Goal: Information Seeking & Learning: Check status

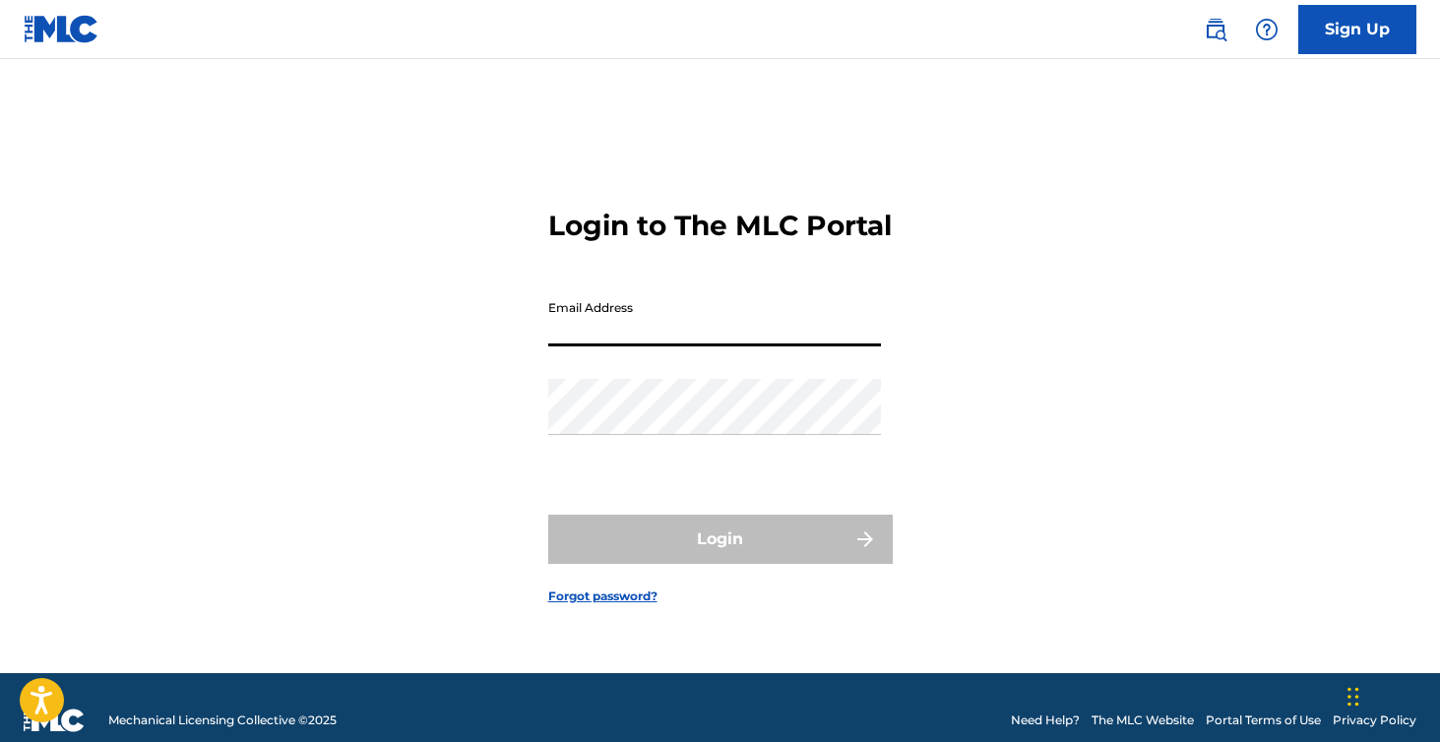
click at [639, 346] on input "Email Address" at bounding box center [714, 318] width 333 height 56
type input "[EMAIL_ADDRESS][DOMAIN_NAME]"
click at [1033, 398] on div "Login to The MLC Portal Email Address [EMAIL_ADDRESS][DOMAIN_NAME] Password Log…" at bounding box center [720, 390] width 1378 height 565
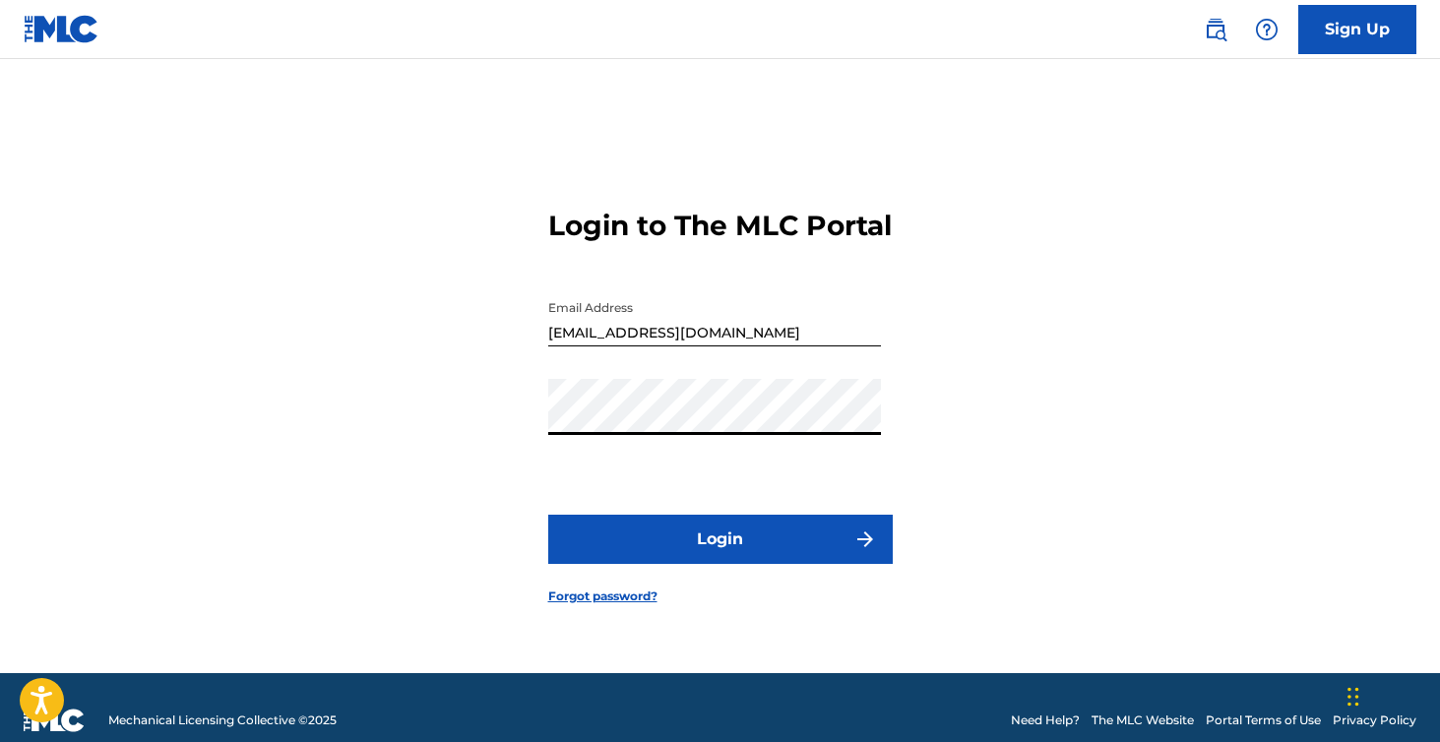
click at [548, 515] on button "Login" at bounding box center [720, 539] width 344 height 49
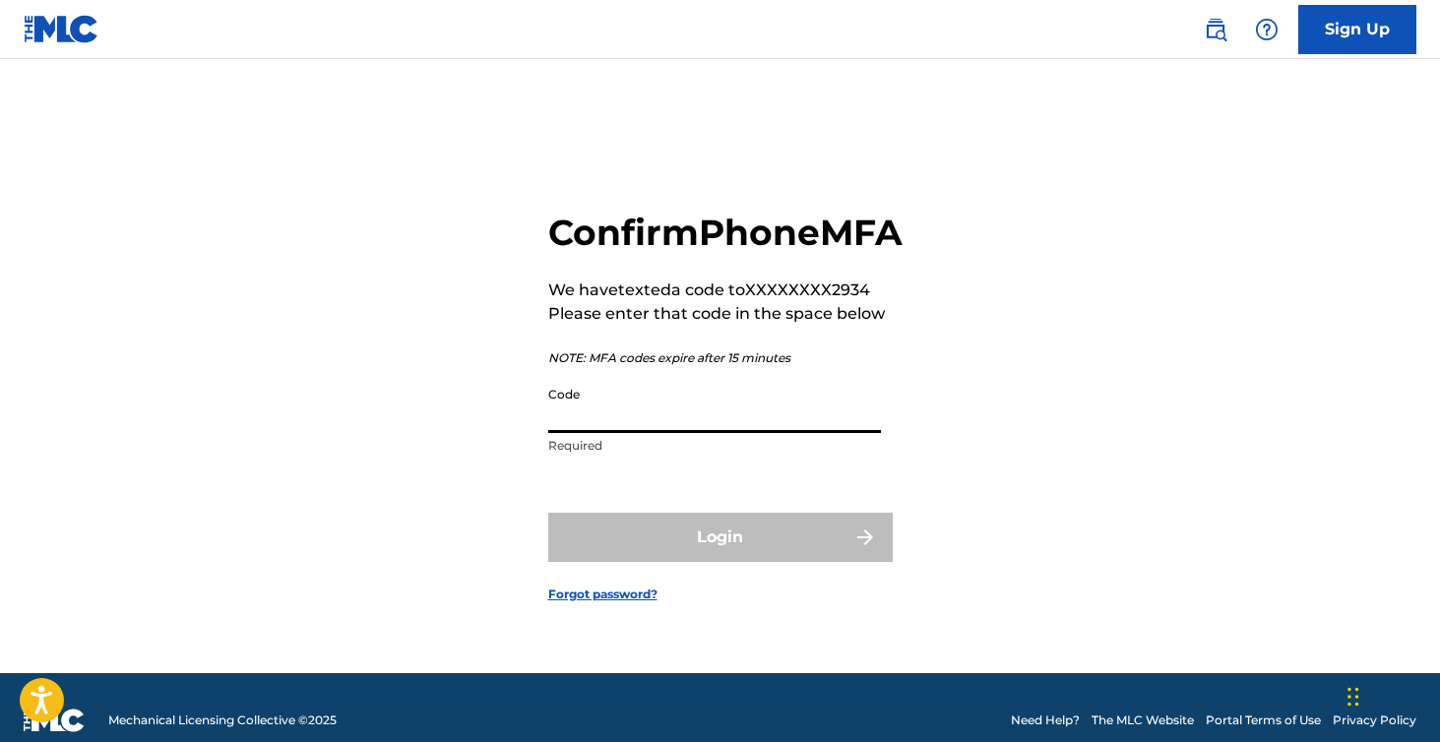
click at [691, 432] on input "Code" at bounding box center [714, 405] width 333 height 56
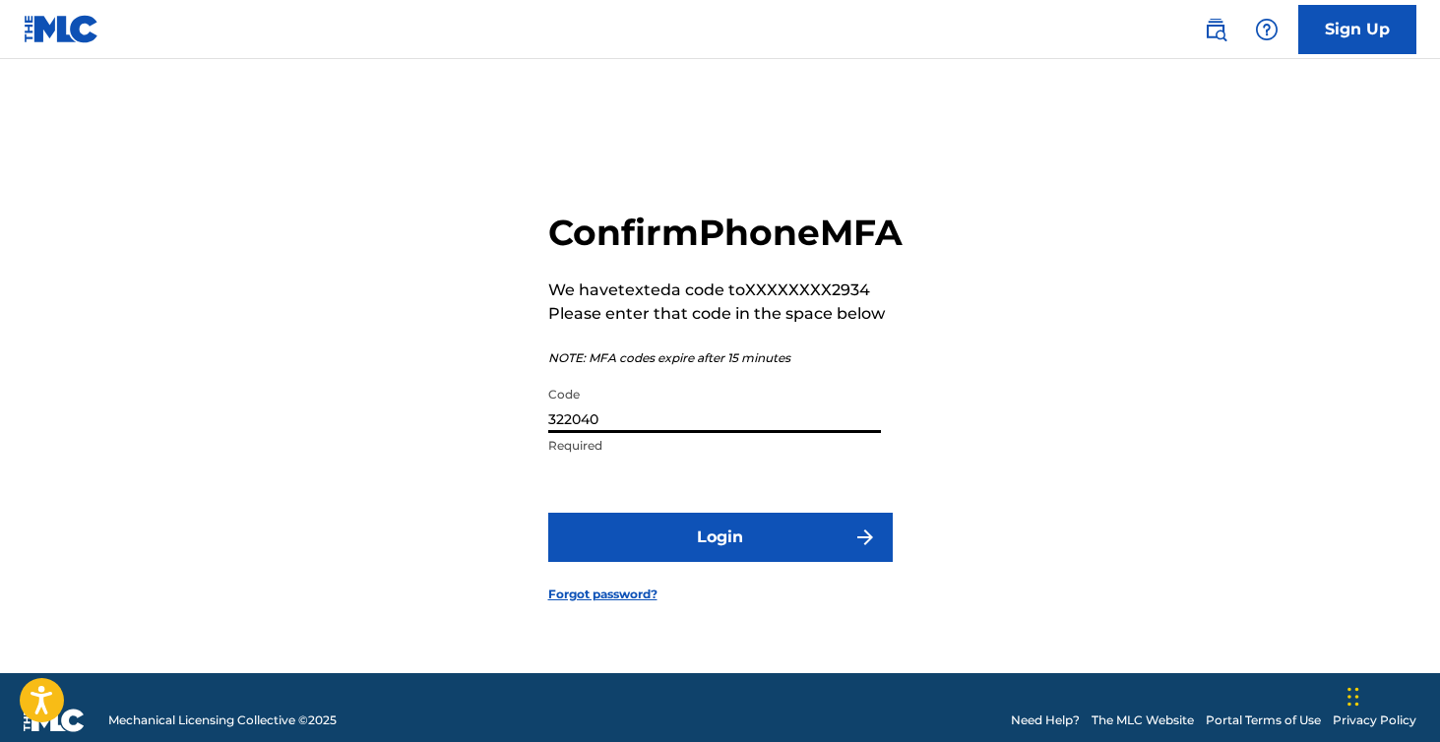
type input "322040"
click at [548, 513] on button "Login" at bounding box center [720, 537] width 344 height 49
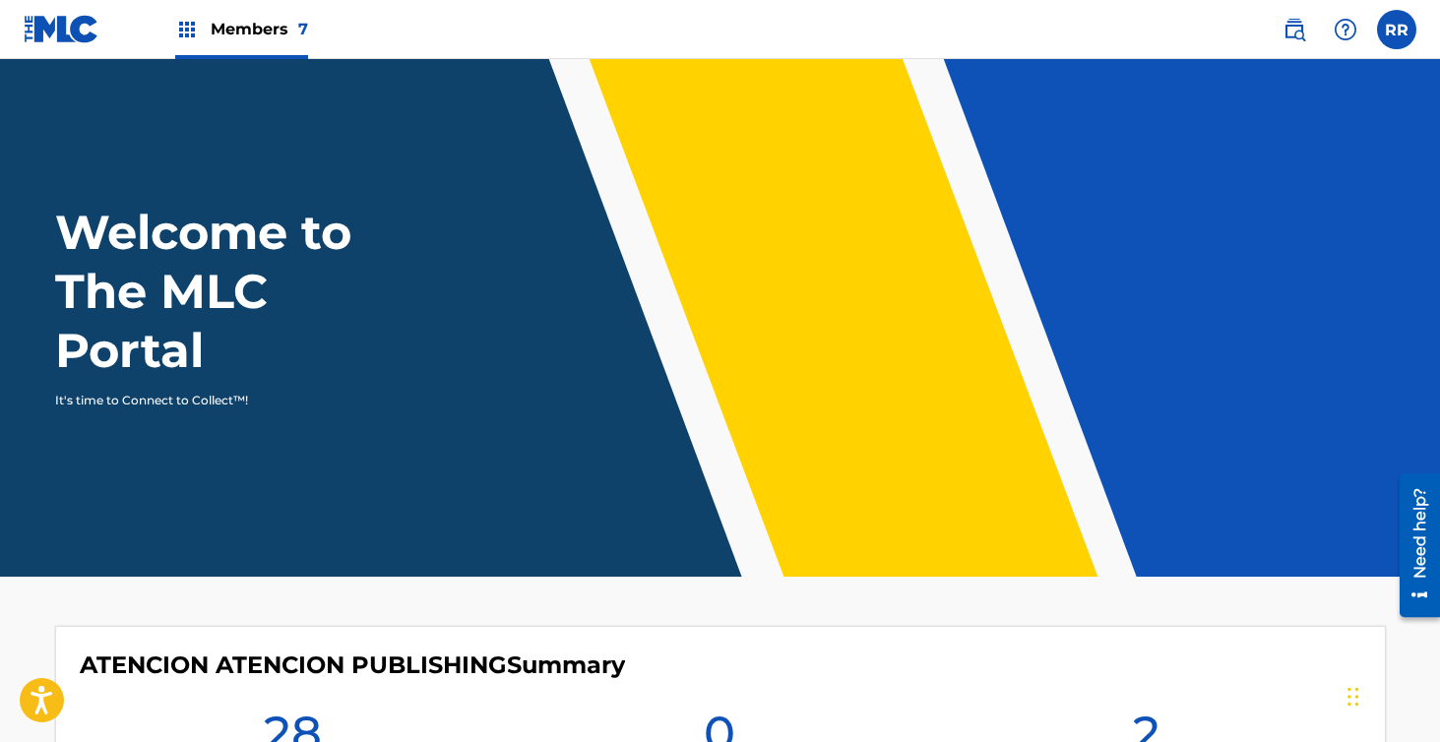
click at [246, 36] on span "Members 7" at bounding box center [259, 29] width 97 height 23
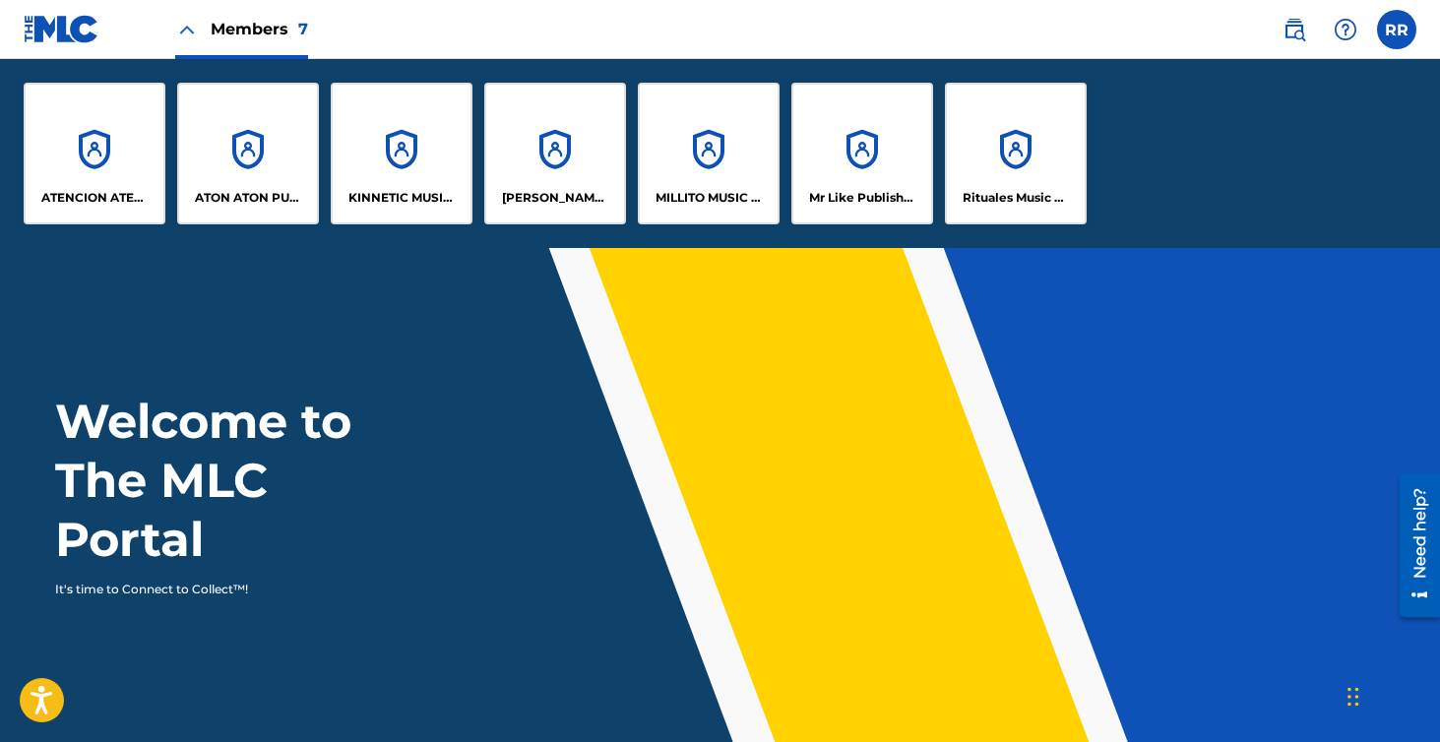
click at [117, 183] on div "ATENCION ATENCION PUBLISHING" at bounding box center [95, 154] width 142 height 142
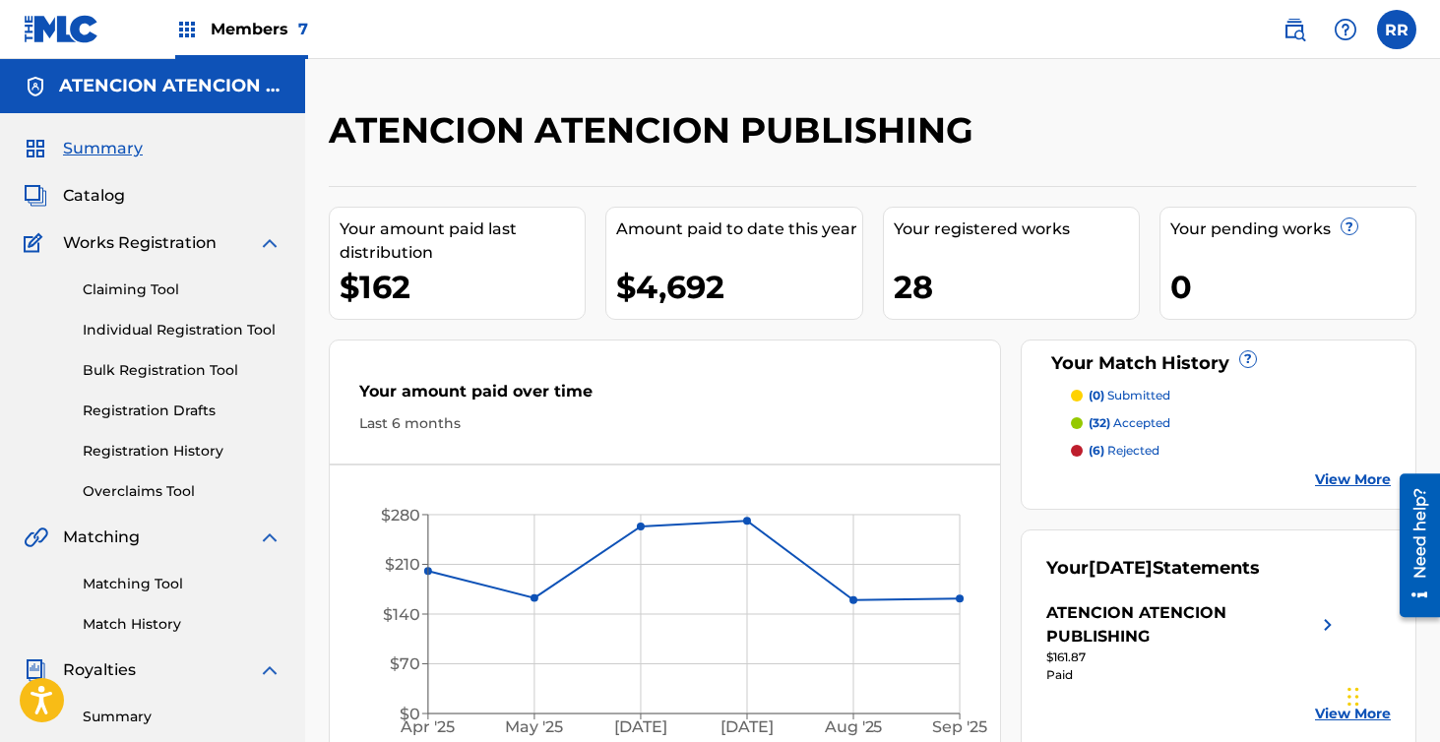
click at [223, 29] on span "Members 7" at bounding box center [259, 29] width 97 height 23
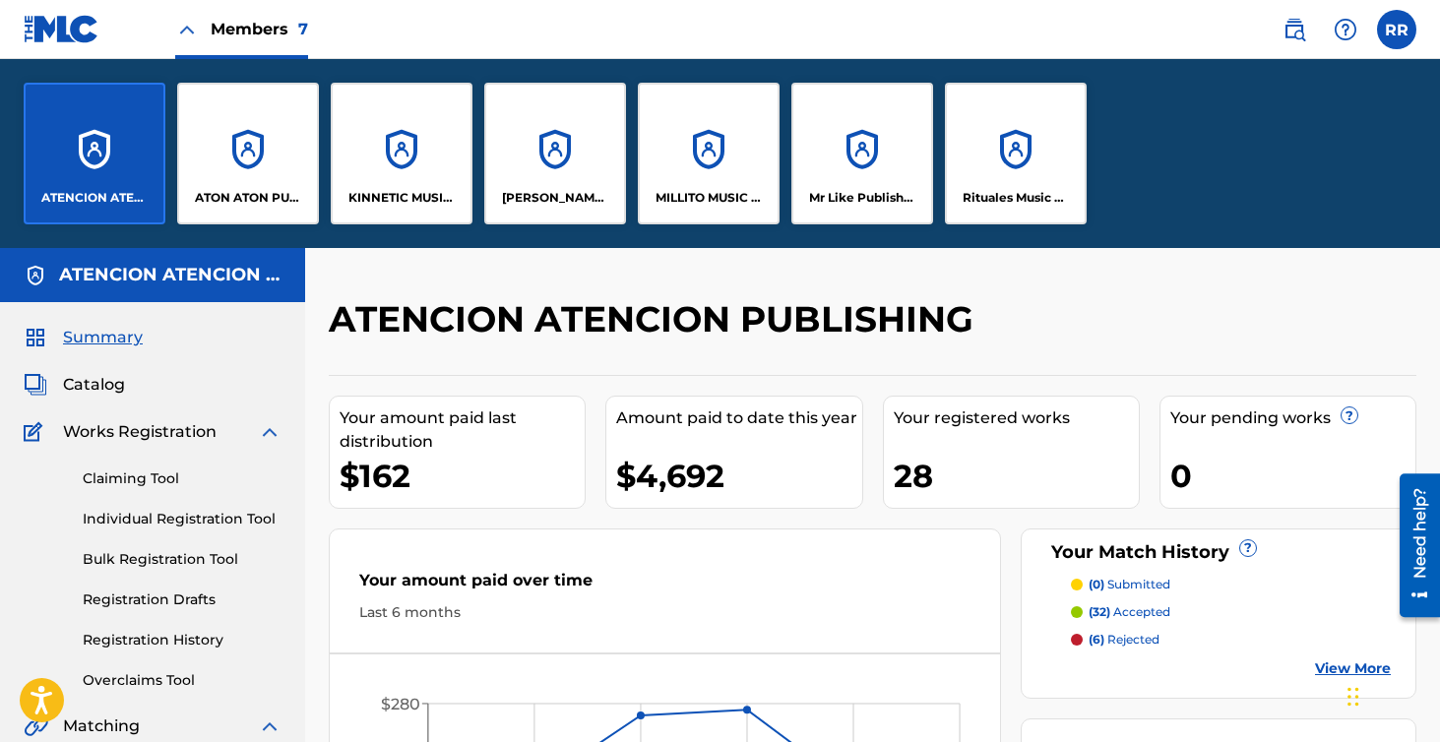
click at [259, 151] on div "ATON ATON PUBLISH" at bounding box center [248, 154] width 142 height 142
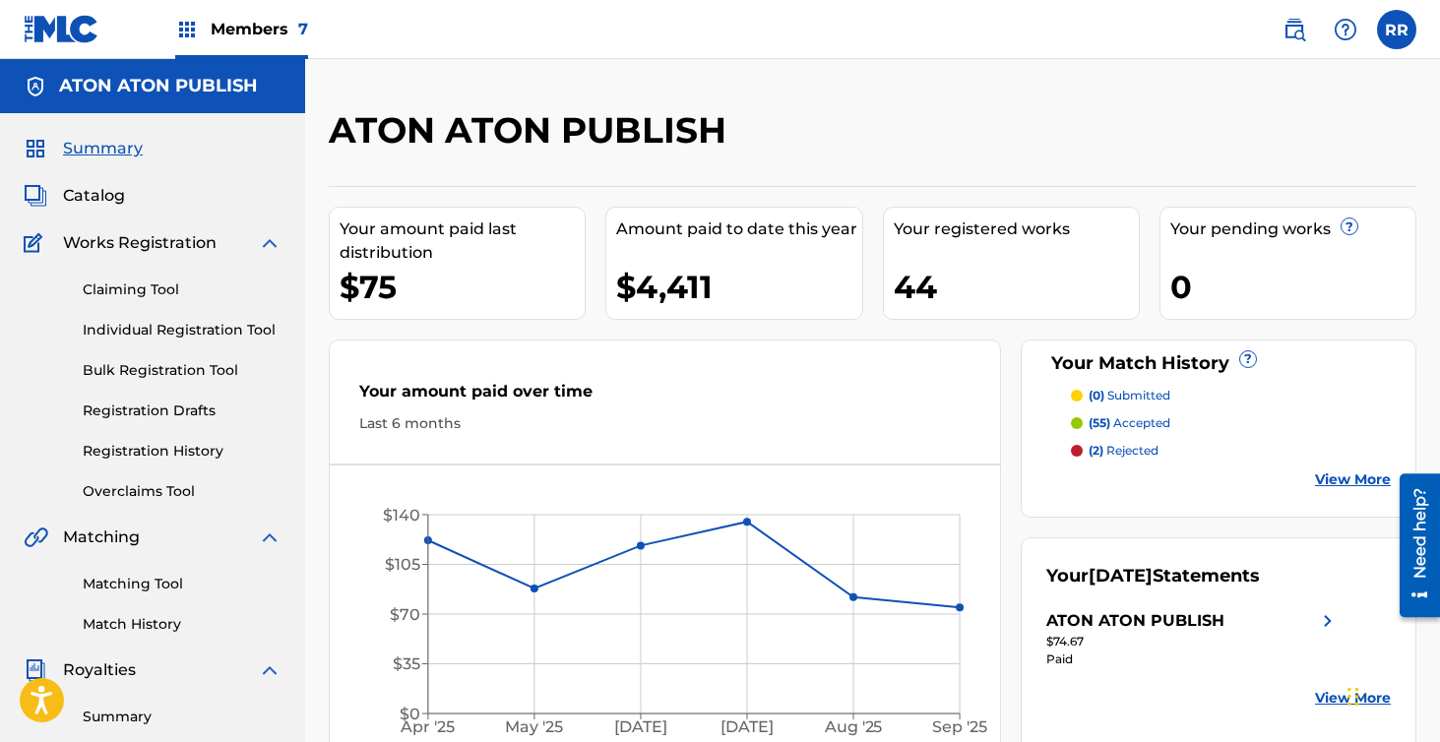
click at [262, 42] on div "Members 7" at bounding box center [241, 29] width 133 height 58
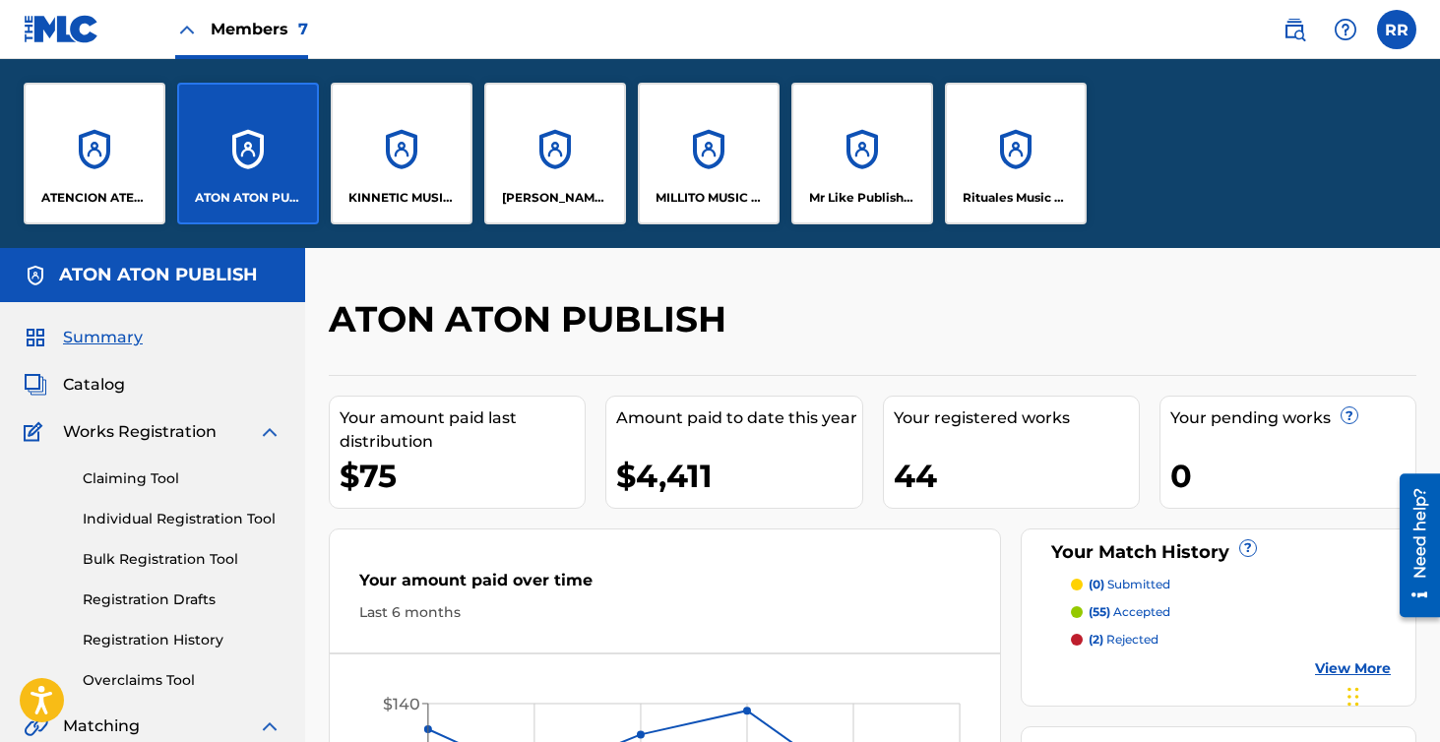
click at [414, 164] on div "KINNETIC MUSIC PUBLISHING" at bounding box center [402, 154] width 142 height 142
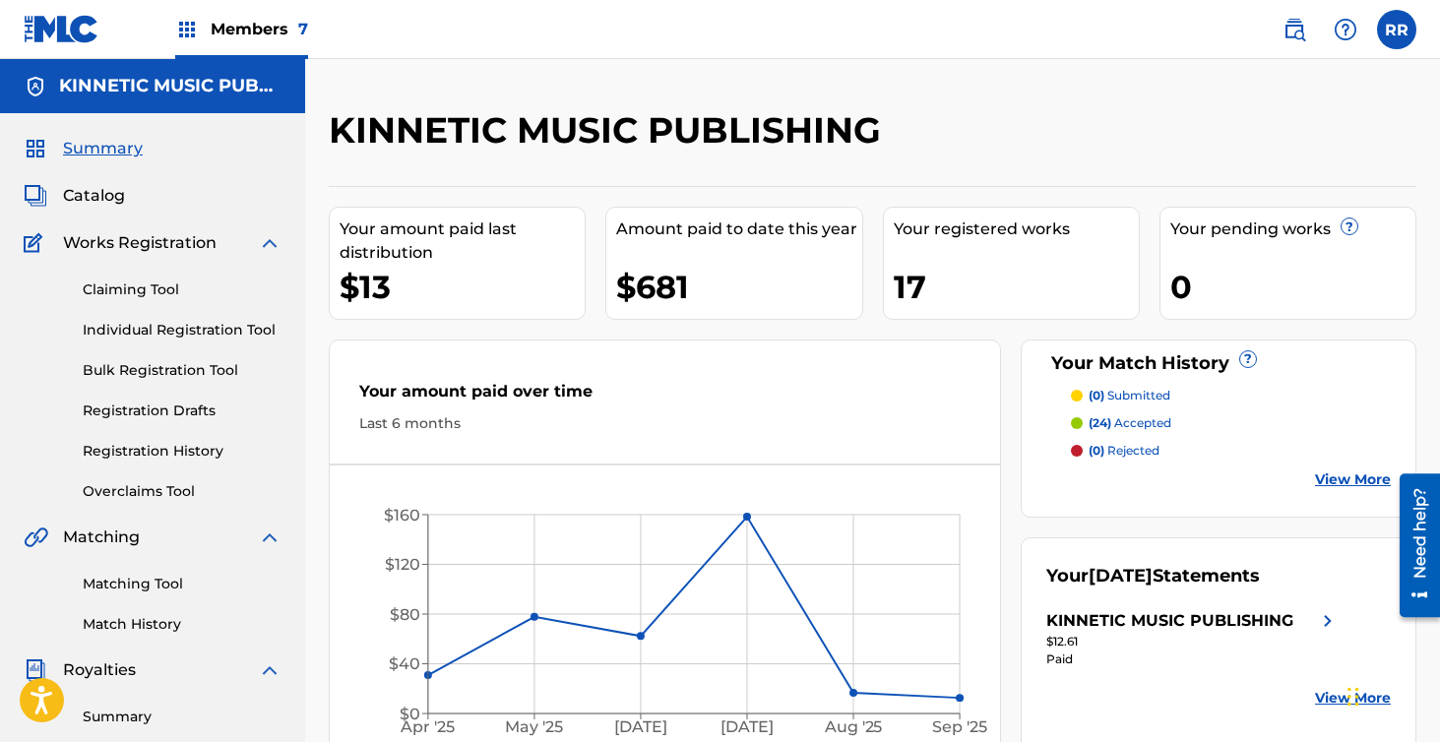
click at [246, 23] on span "Members 7" at bounding box center [259, 29] width 97 height 23
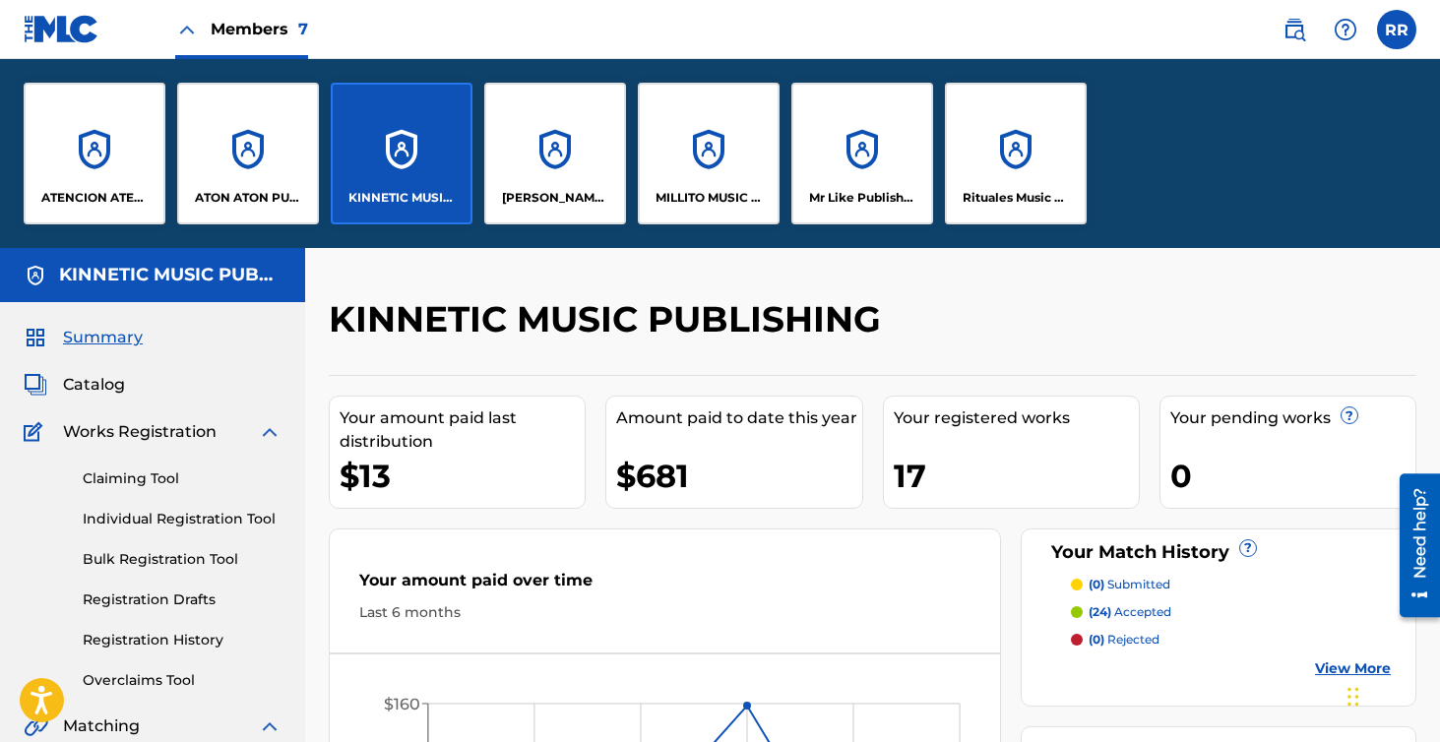
click at [537, 166] on div "[PERSON_NAME] SOCAPI MUSIC PUBLISHING" at bounding box center [555, 154] width 142 height 142
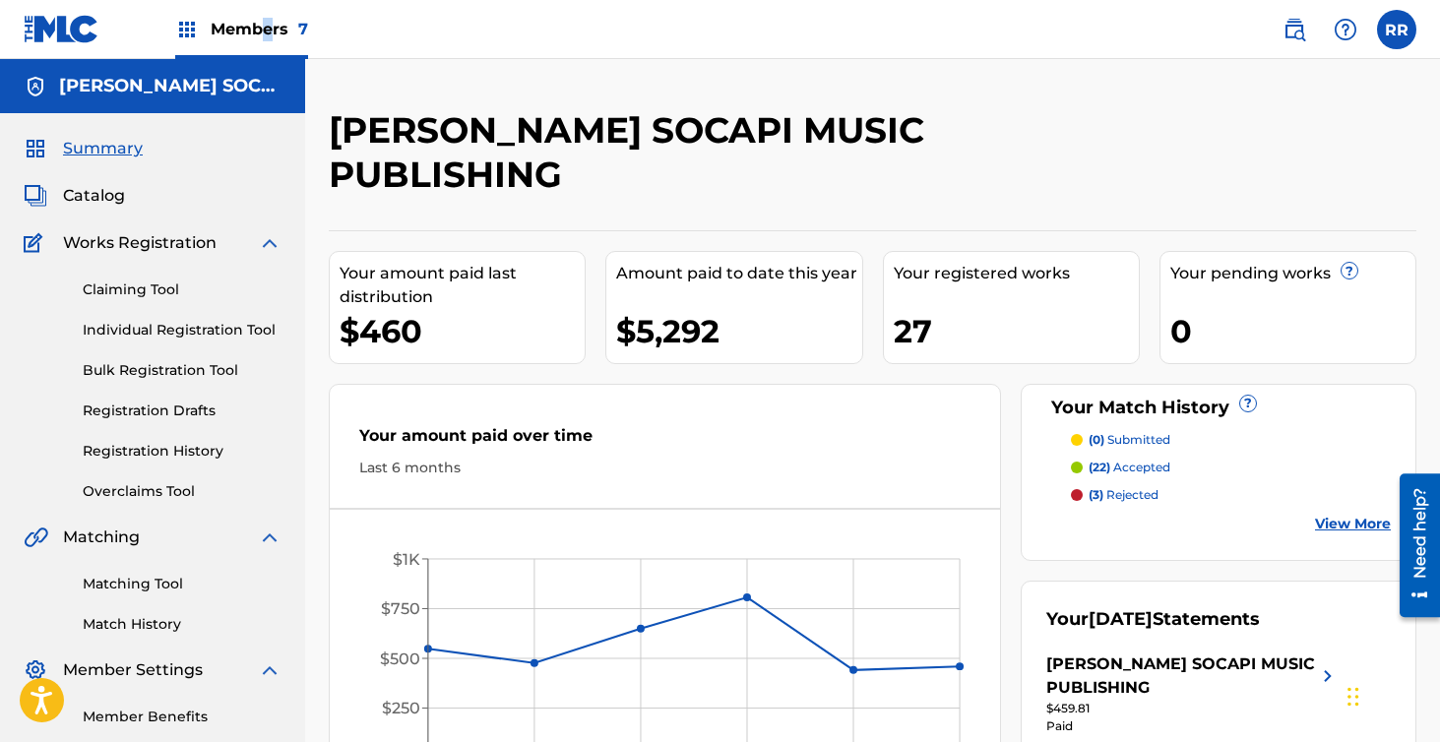
click at [268, 24] on span "Members 7" at bounding box center [259, 29] width 97 height 23
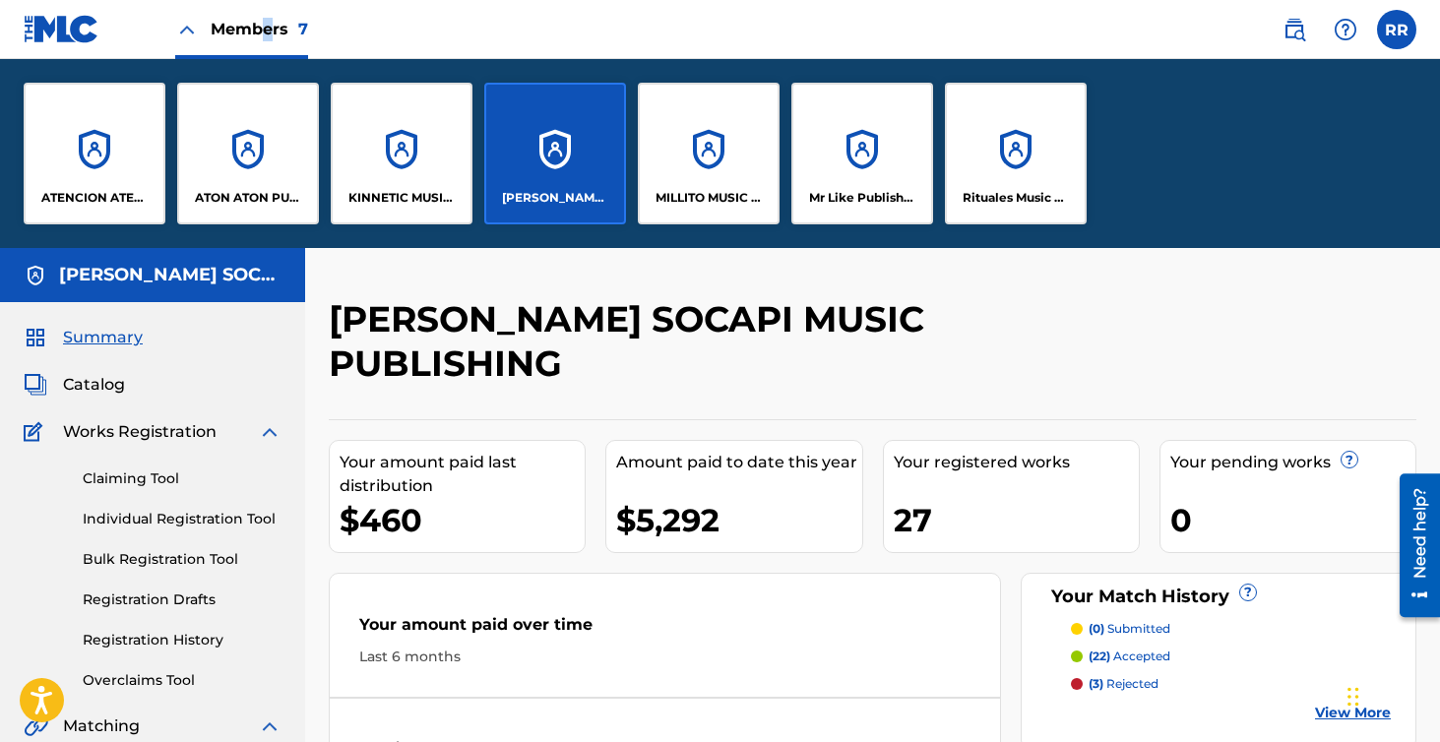
click at [691, 151] on div "MILLITO MUSIC PUBLISHING" at bounding box center [709, 154] width 142 height 142
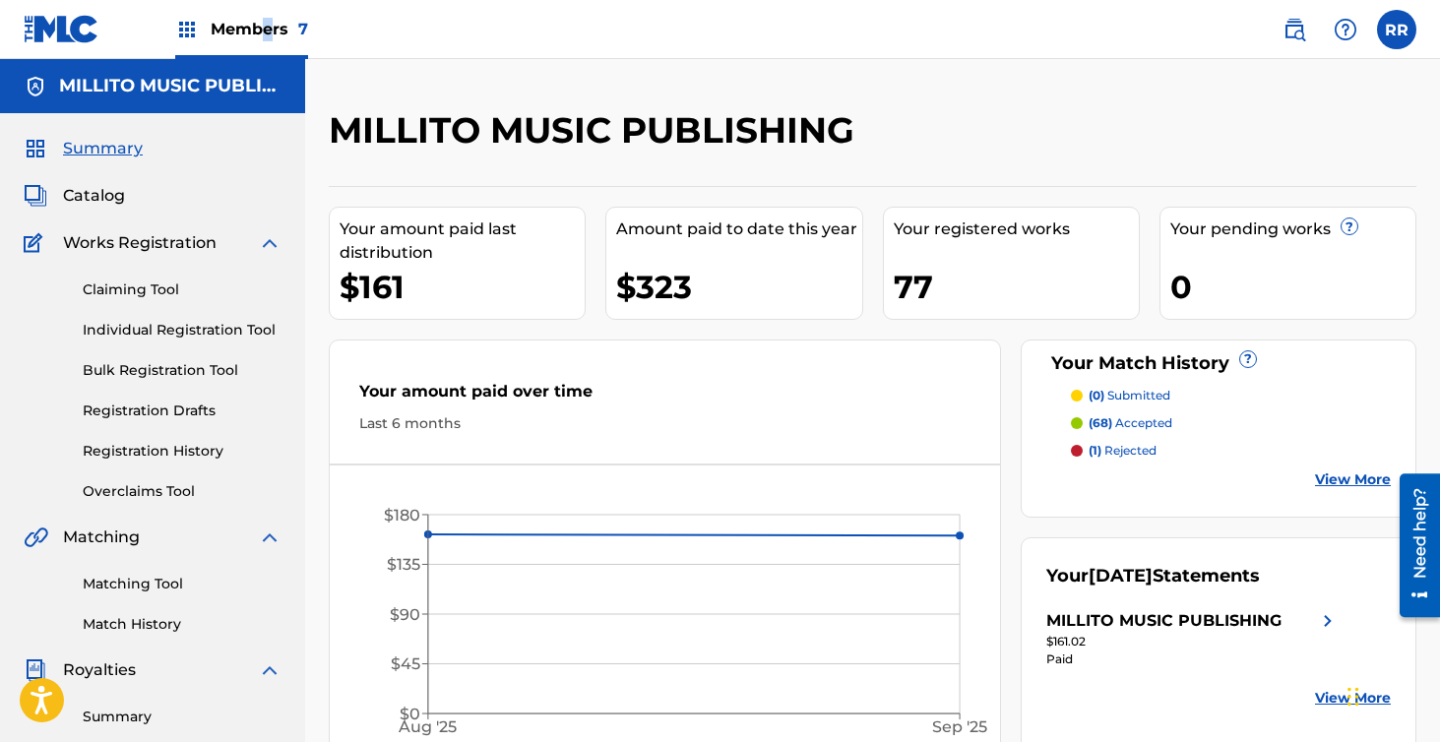
click at [1115, 451] on p "(1) rejected" at bounding box center [1122, 451] width 68 height 18
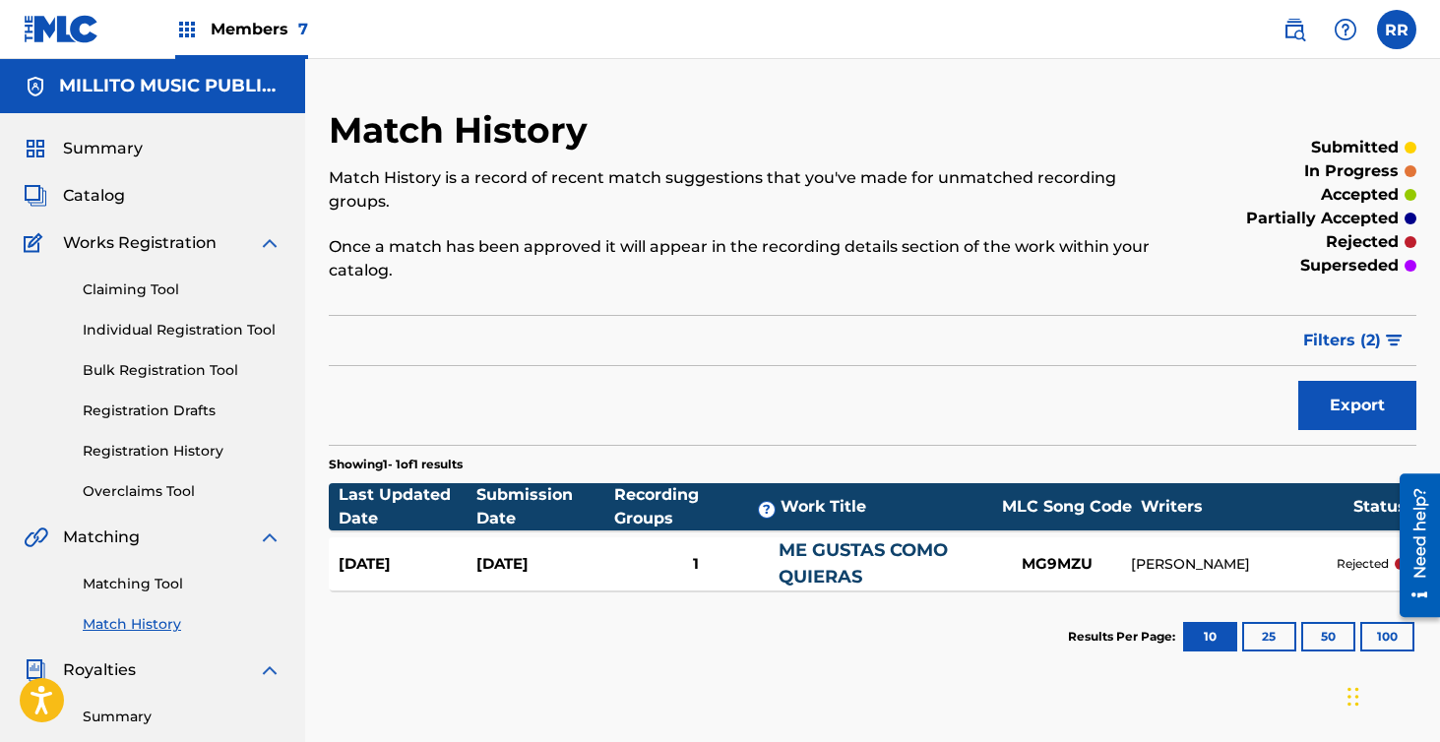
click at [974, 557] on div "ME GUSTAS COMO QUIERAS" at bounding box center [880, 563] width 205 height 53
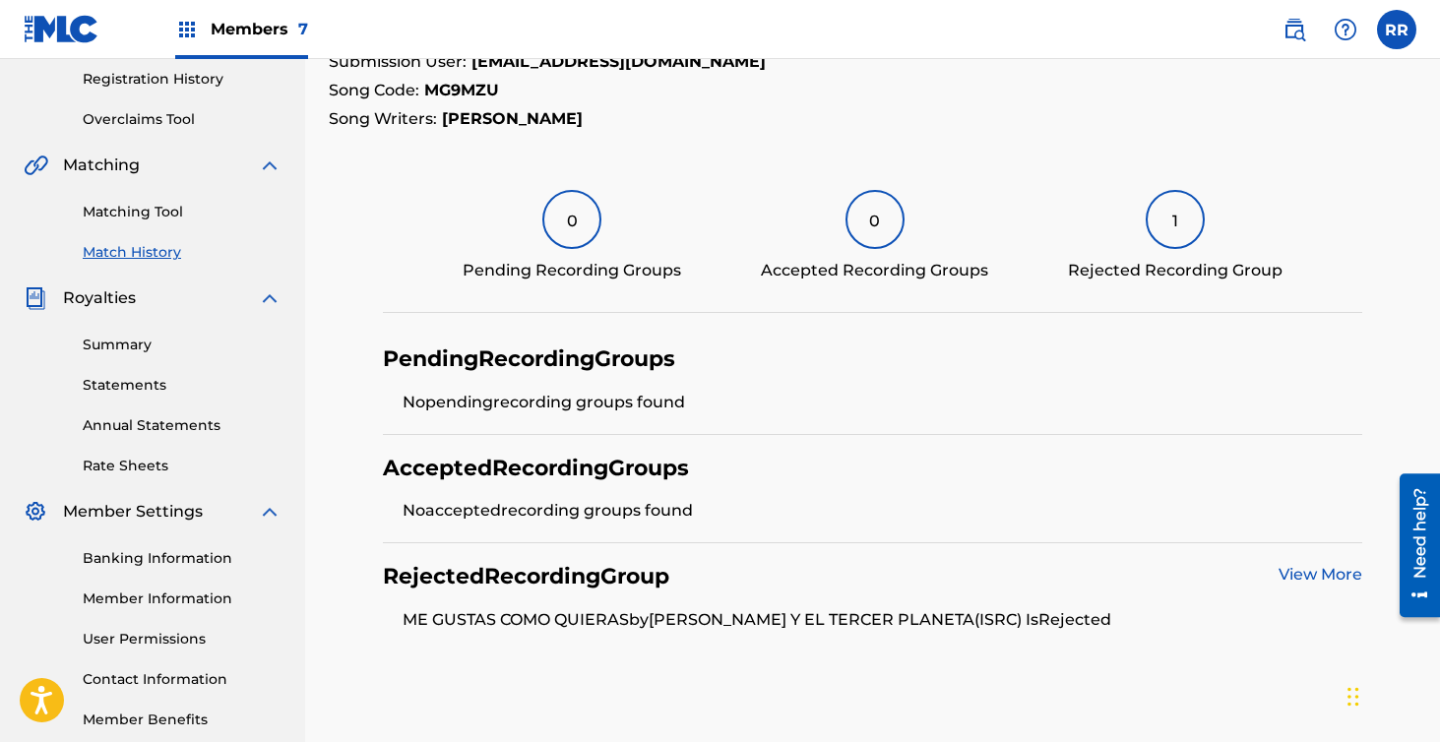
scroll to position [478, 0]
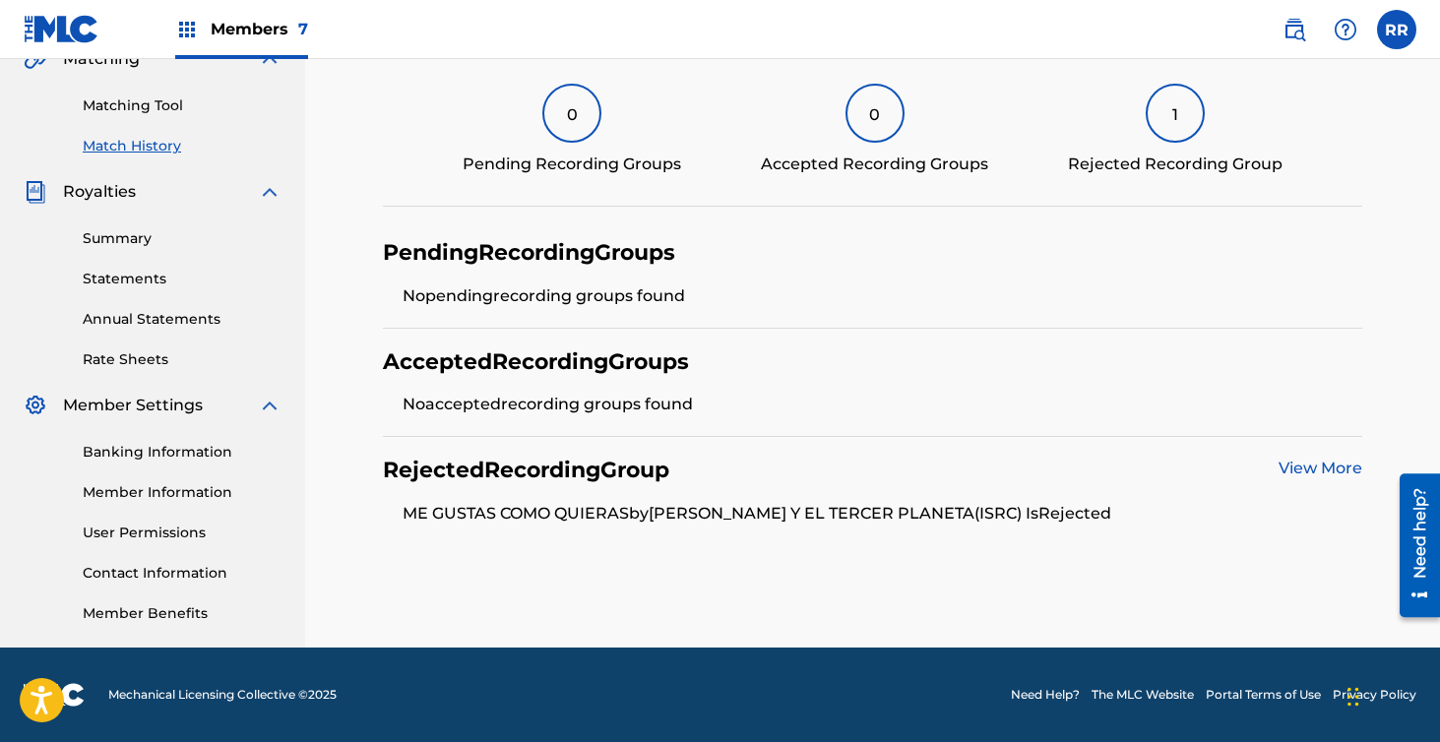
click at [1297, 467] on link "View More" at bounding box center [1320, 468] width 84 height 19
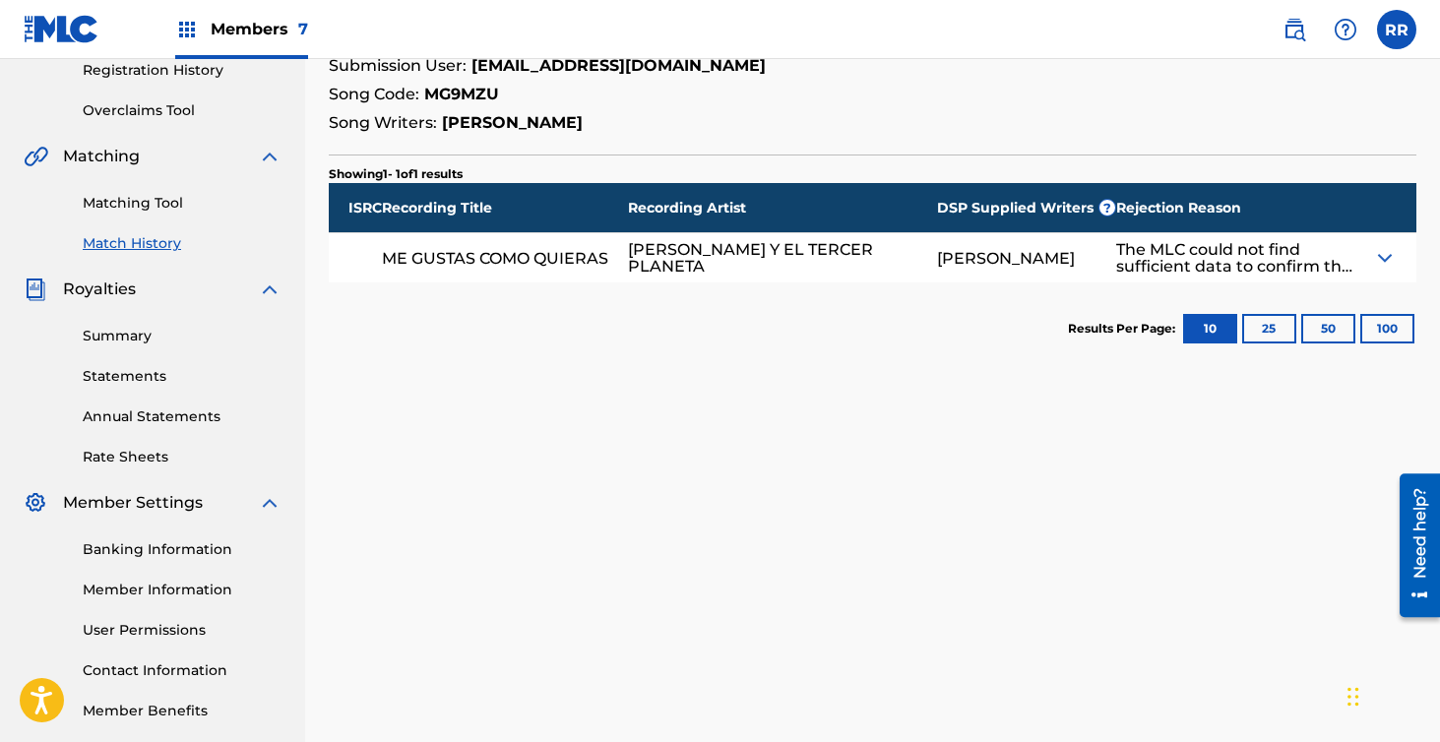
scroll to position [478, 0]
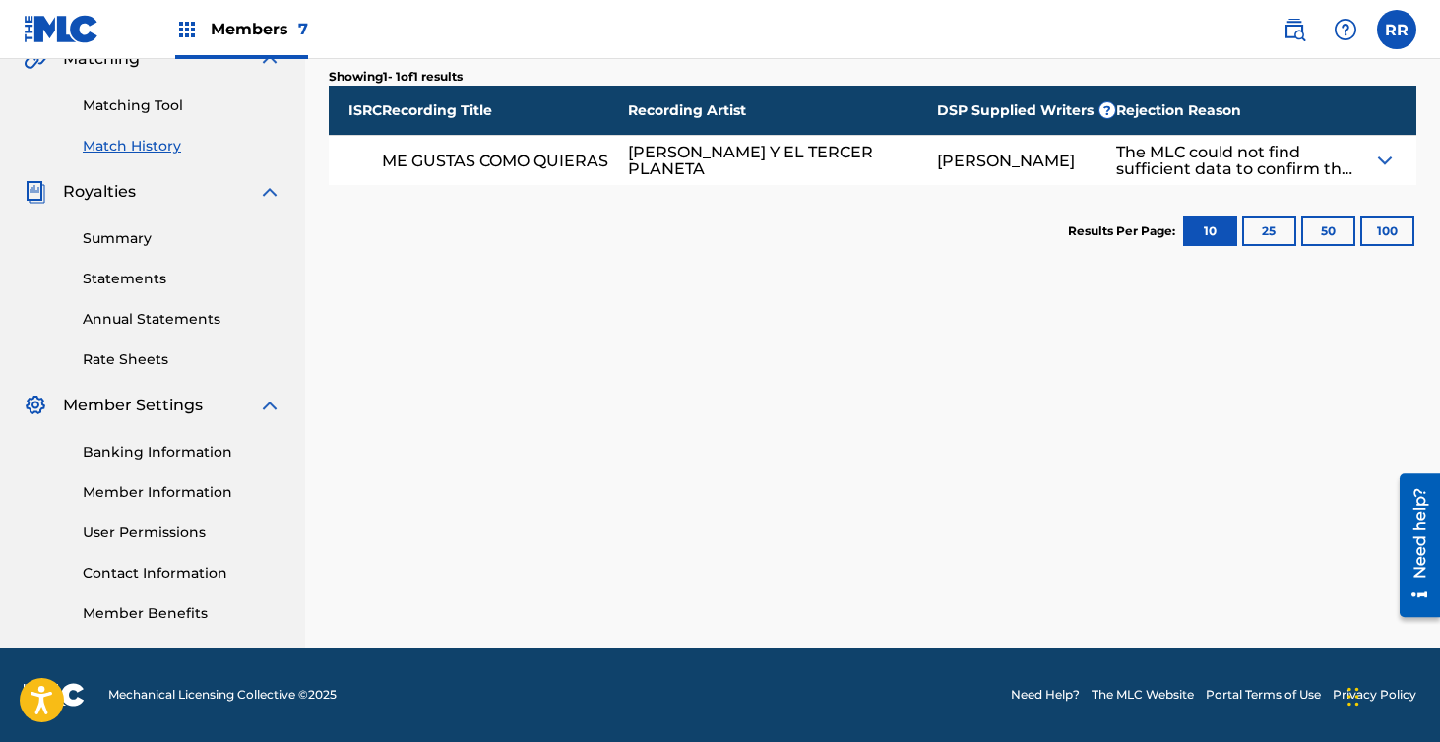
click at [1341, 161] on div "The MLC could not find sufficient data to confirm this match. If you believe th…" at bounding box center [1234, 160] width 237 height 33
click at [1373, 163] on img at bounding box center [1385, 161] width 24 height 24
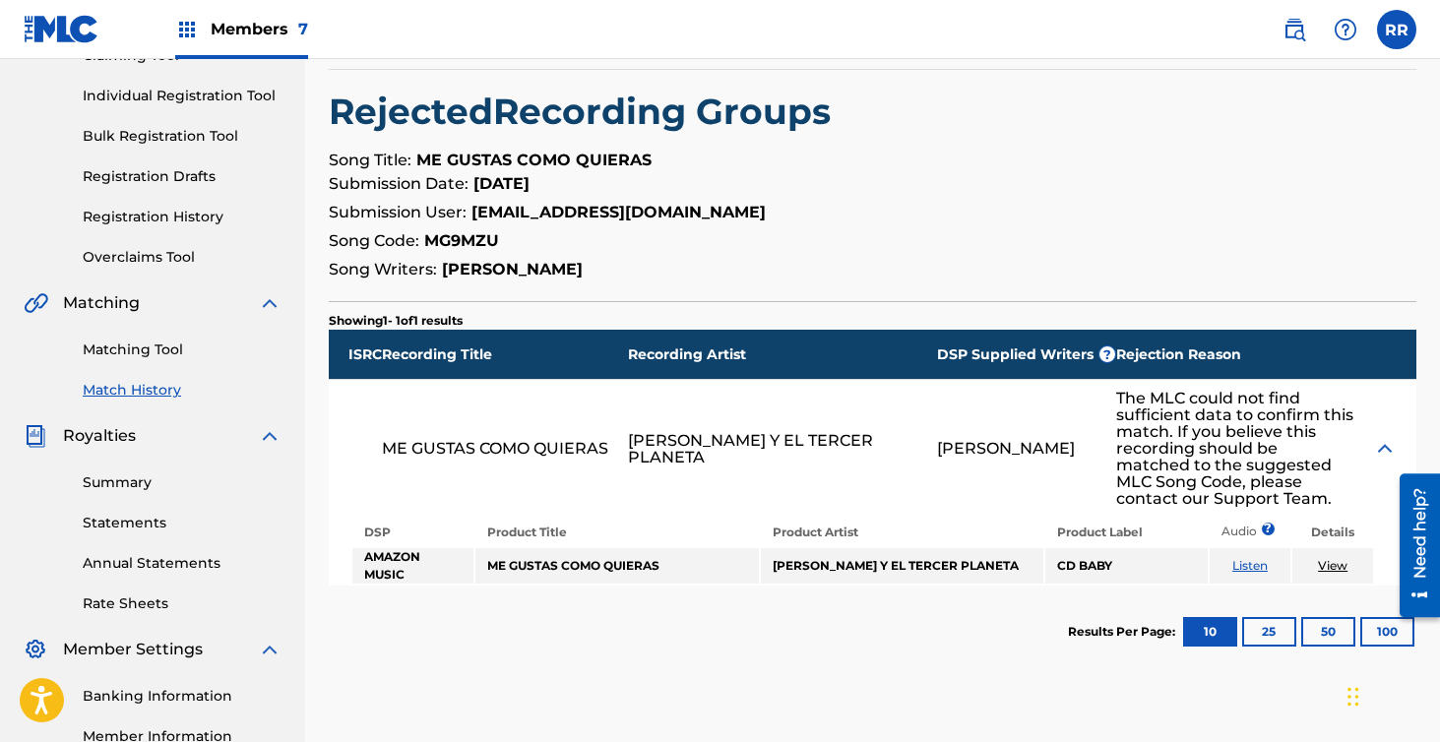
scroll to position [208, 0]
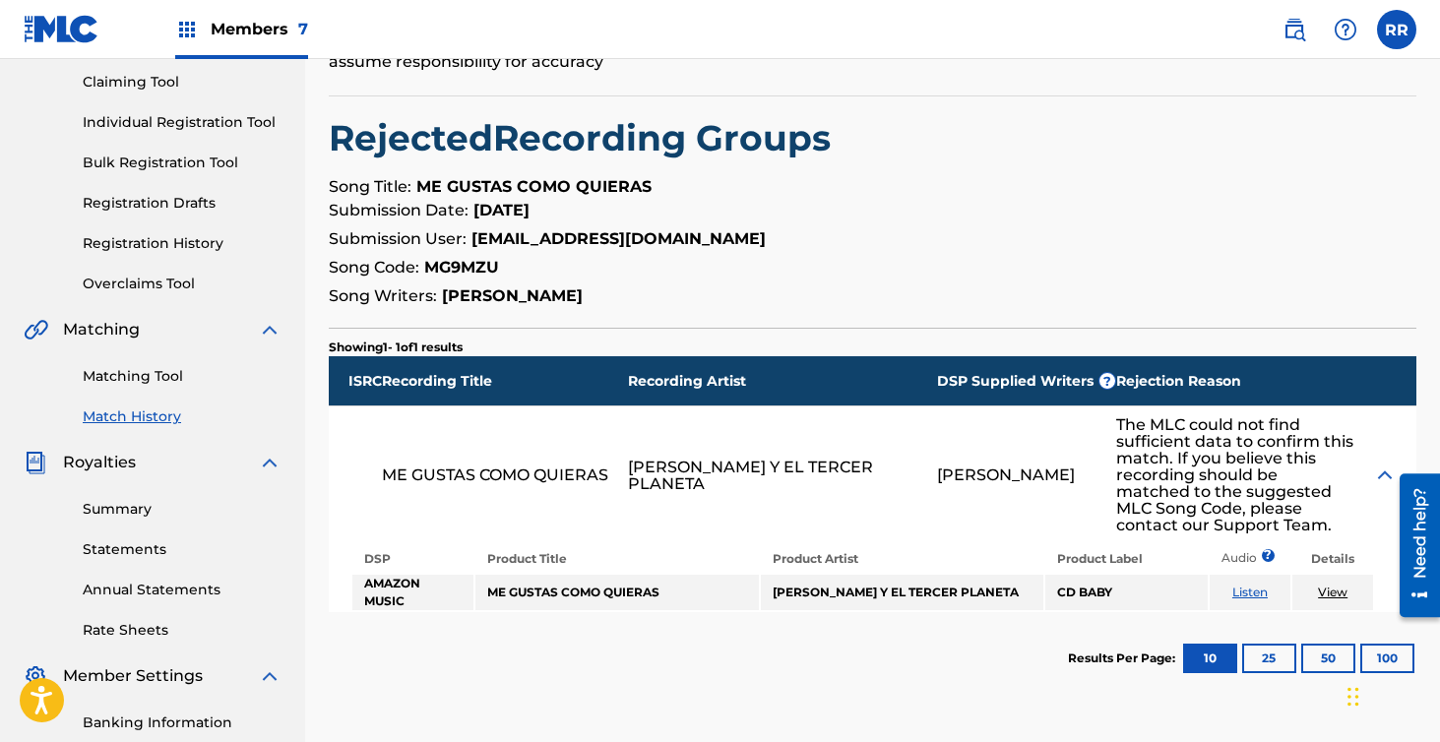
click at [452, 266] on strong "MG9MZU" at bounding box center [461, 267] width 75 height 19
copy strong "MG9MZU"
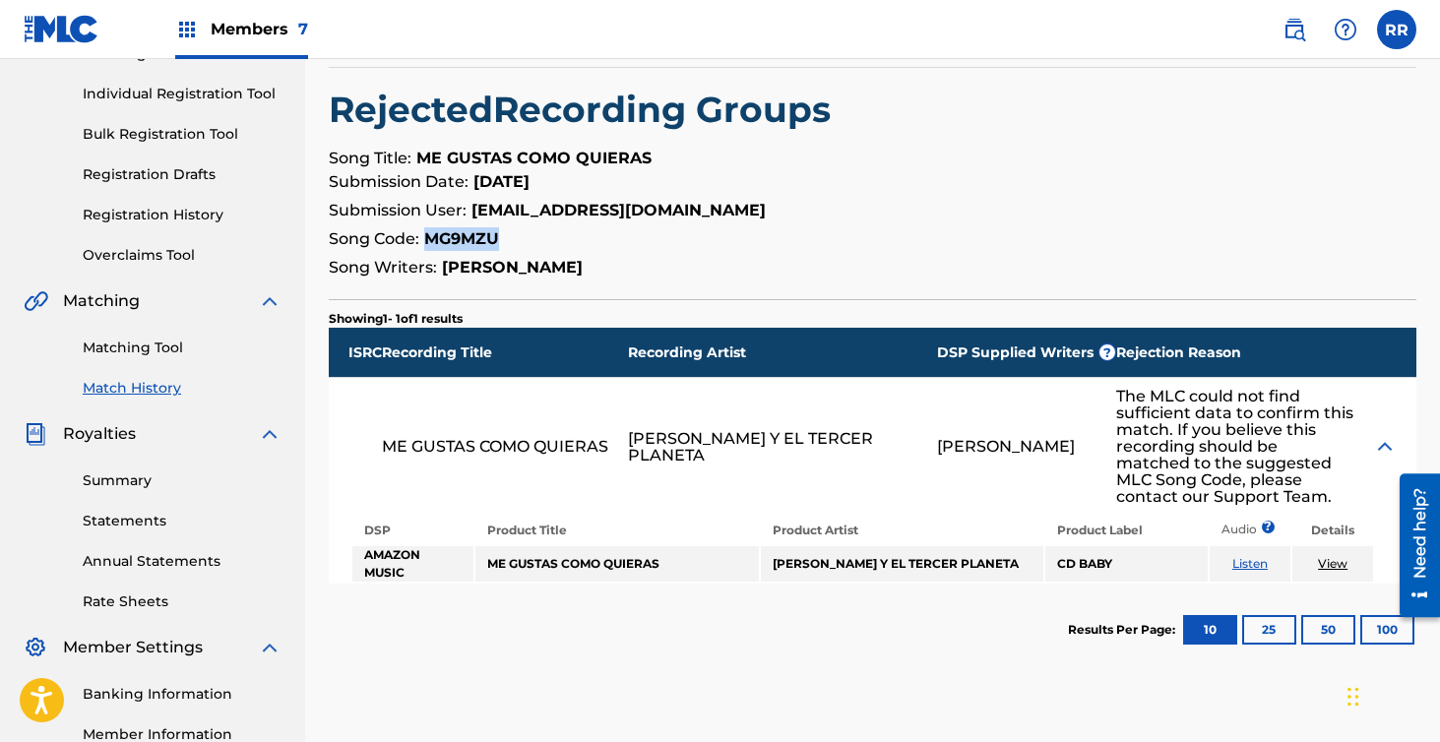
scroll to position [269, 0]
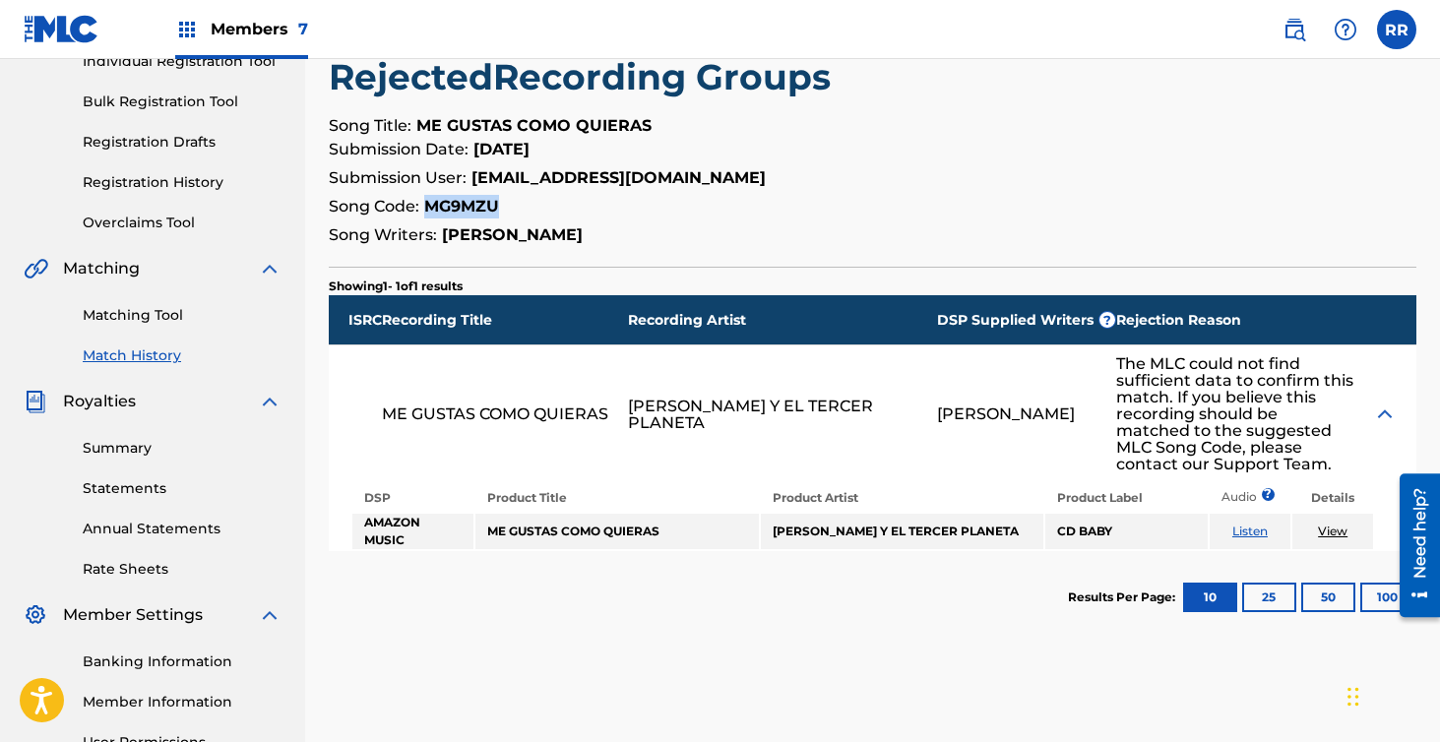
click at [1254, 527] on link "Listen" at bounding box center [1249, 531] width 35 height 15
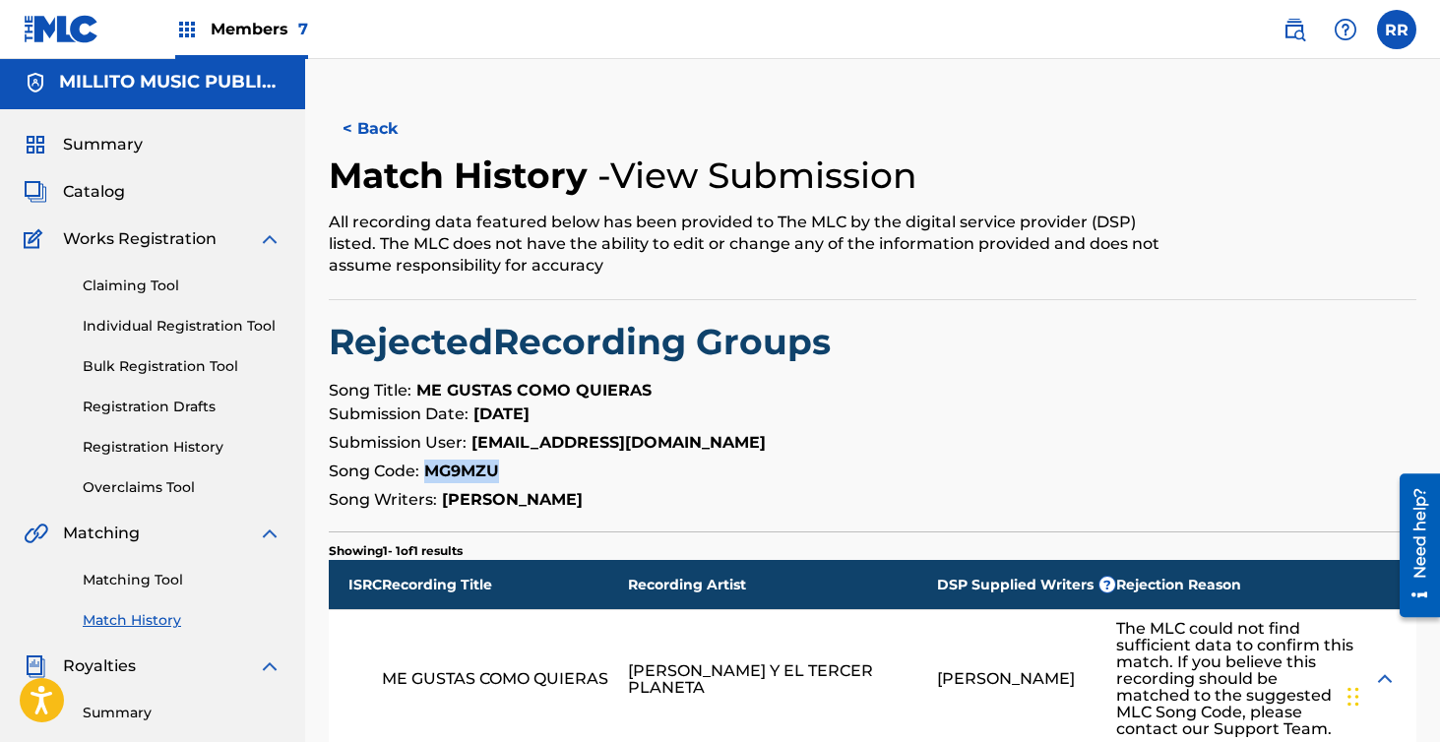
scroll to position [0, 0]
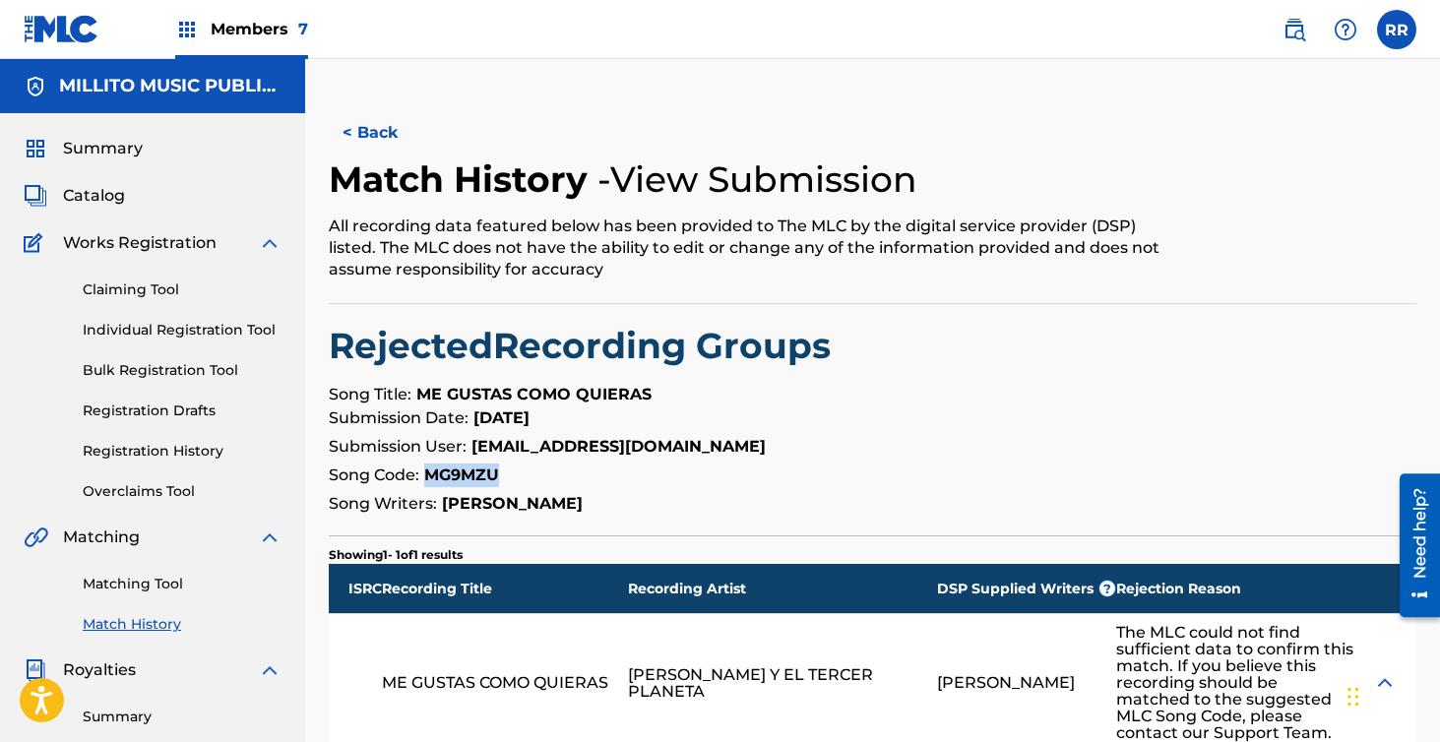
click at [153, 589] on link "Matching Tool" at bounding box center [182, 584] width 199 height 21
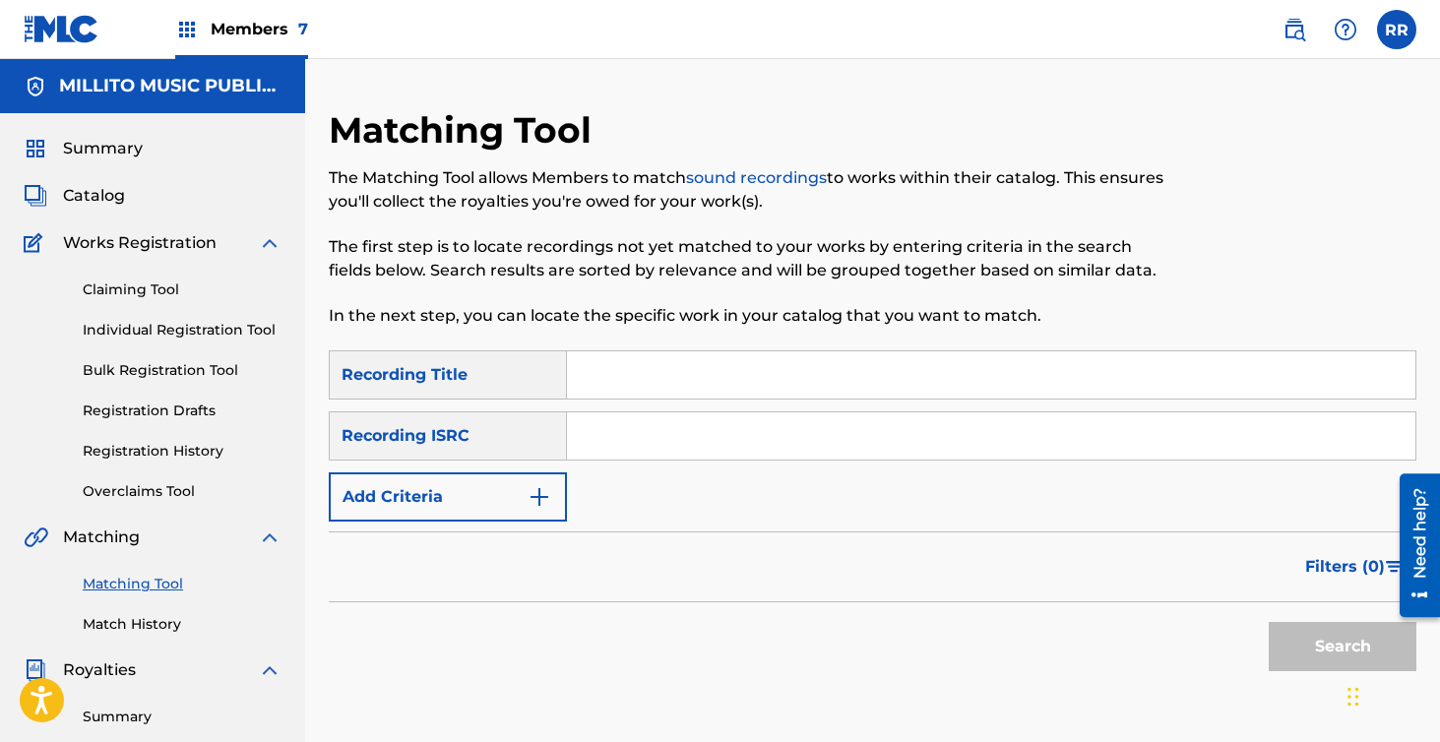
click at [601, 433] on input "Search Form" at bounding box center [991, 435] width 848 height 47
click at [490, 373] on div "Recording Title" at bounding box center [448, 374] width 238 height 49
click at [460, 433] on div "Recording ISRC" at bounding box center [448, 435] width 238 height 49
click at [437, 489] on button "Add Criteria" at bounding box center [448, 496] width 238 height 49
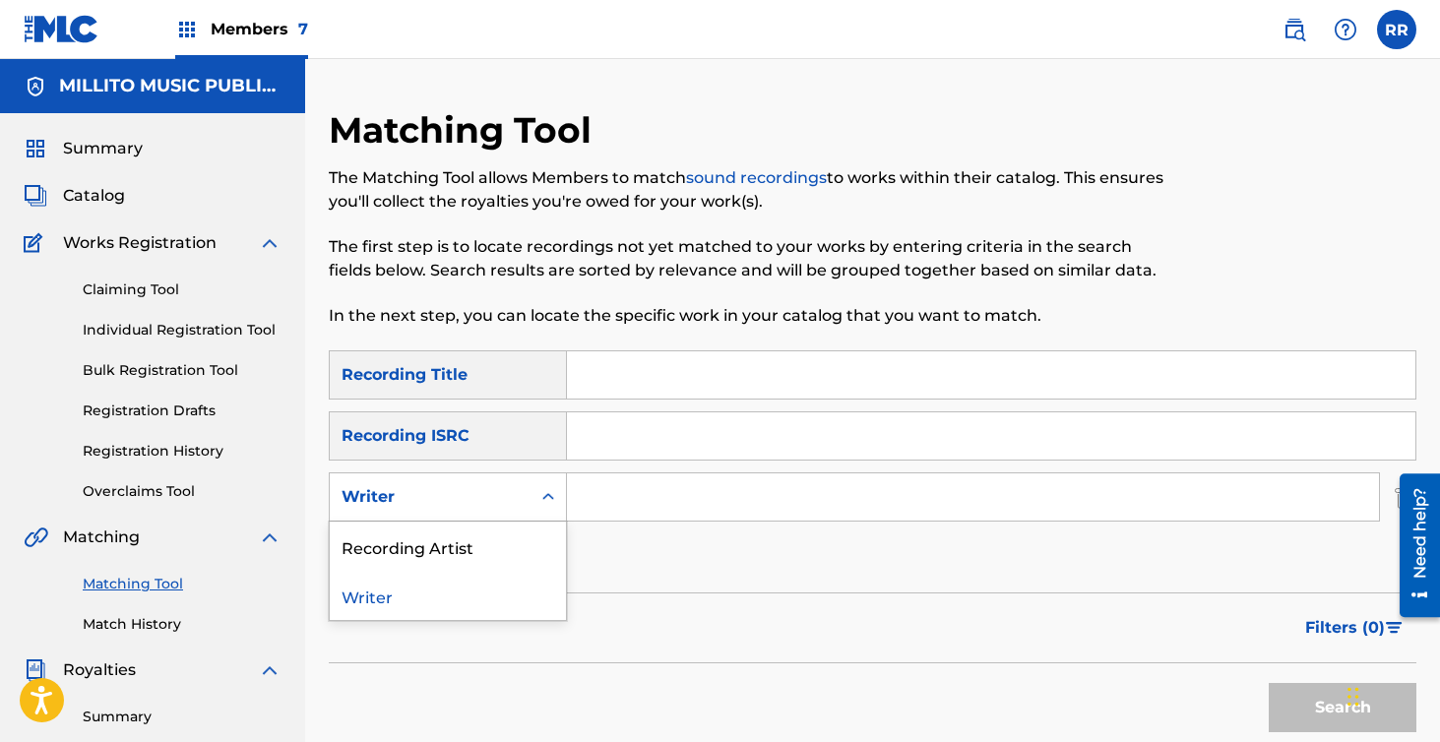
click at [435, 506] on div "Writer" at bounding box center [429, 497] width 177 height 24
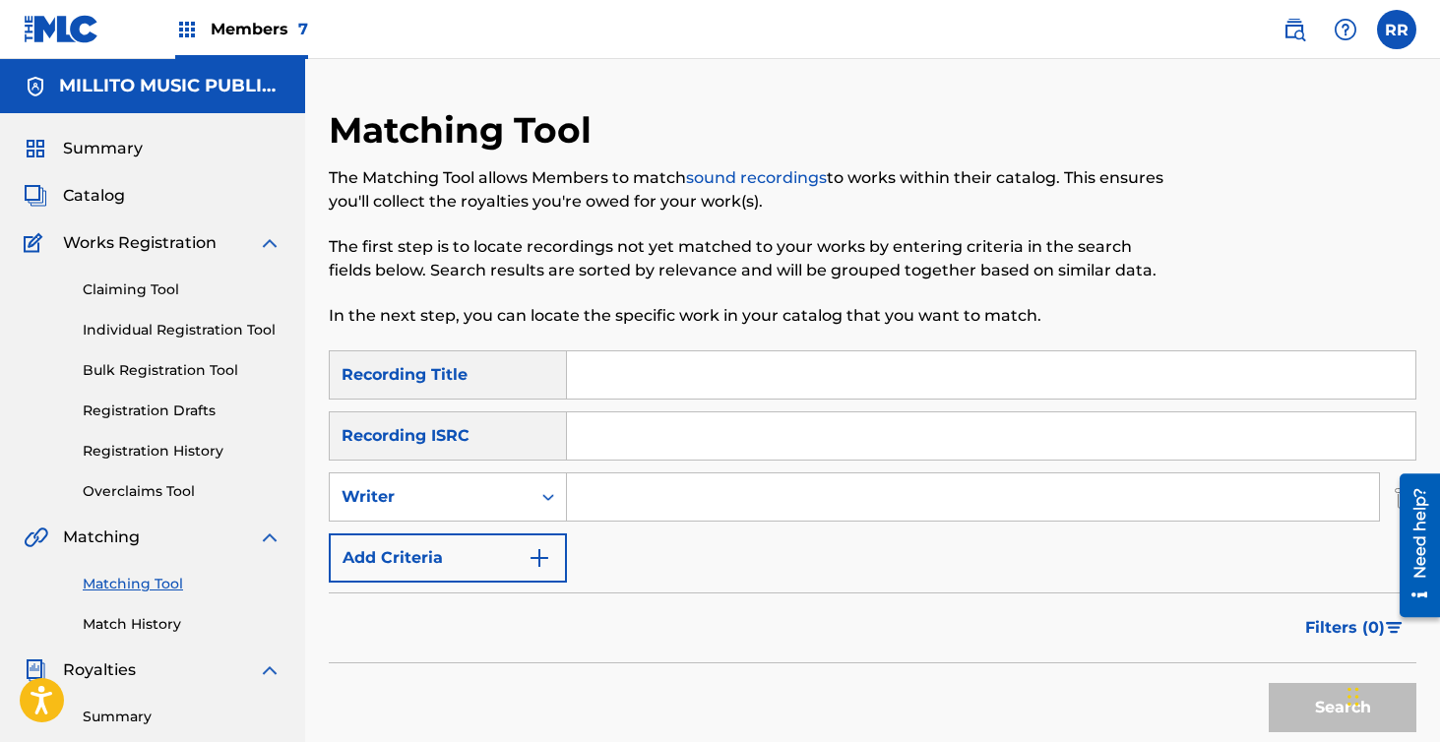
click at [437, 494] on div "Writer" at bounding box center [429, 497] width 177 height 24
click at [632, 369] on input "Search Form" at bounding box center [991, 374] width 848 height 47
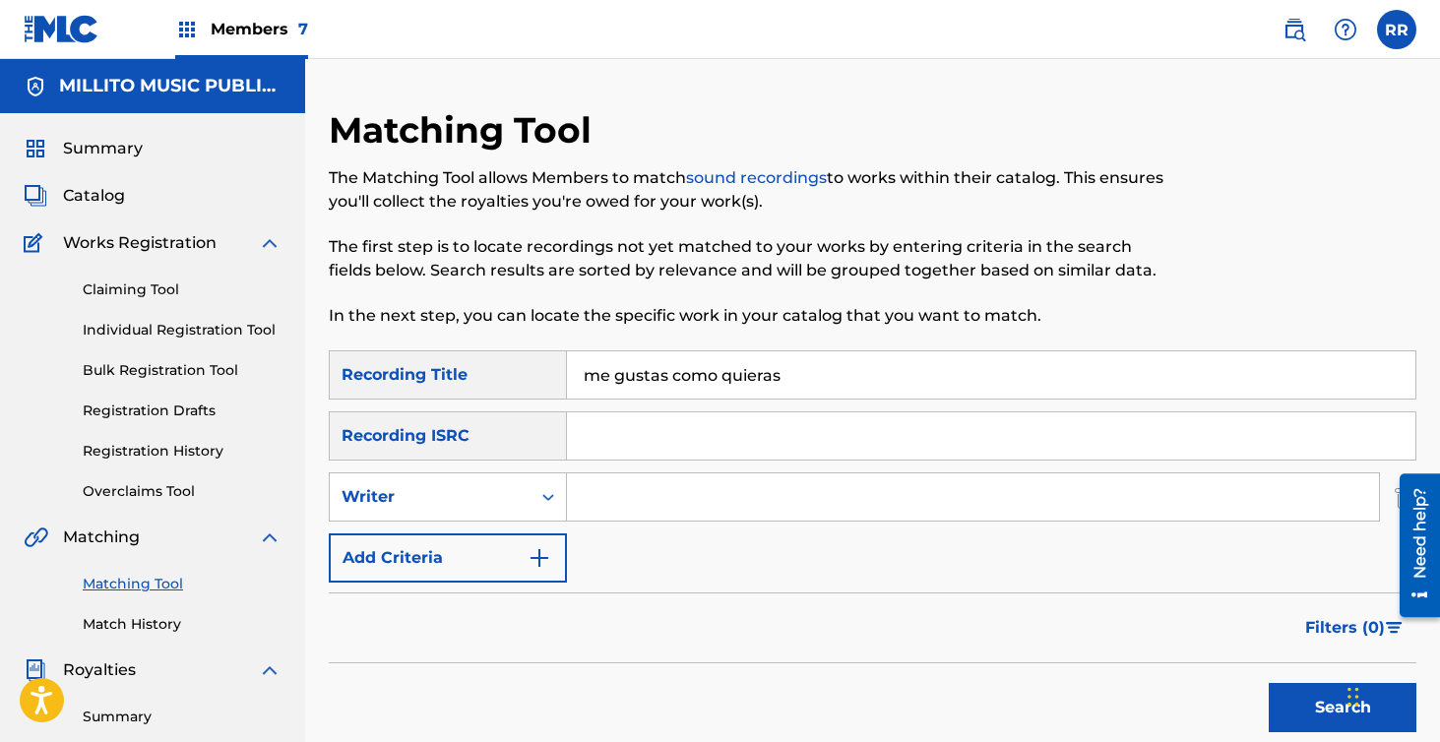
type input "me gustas como quieras"
click at [1269, 683] on button "Search" at bounding box center [1343, 707] width 148 height 49
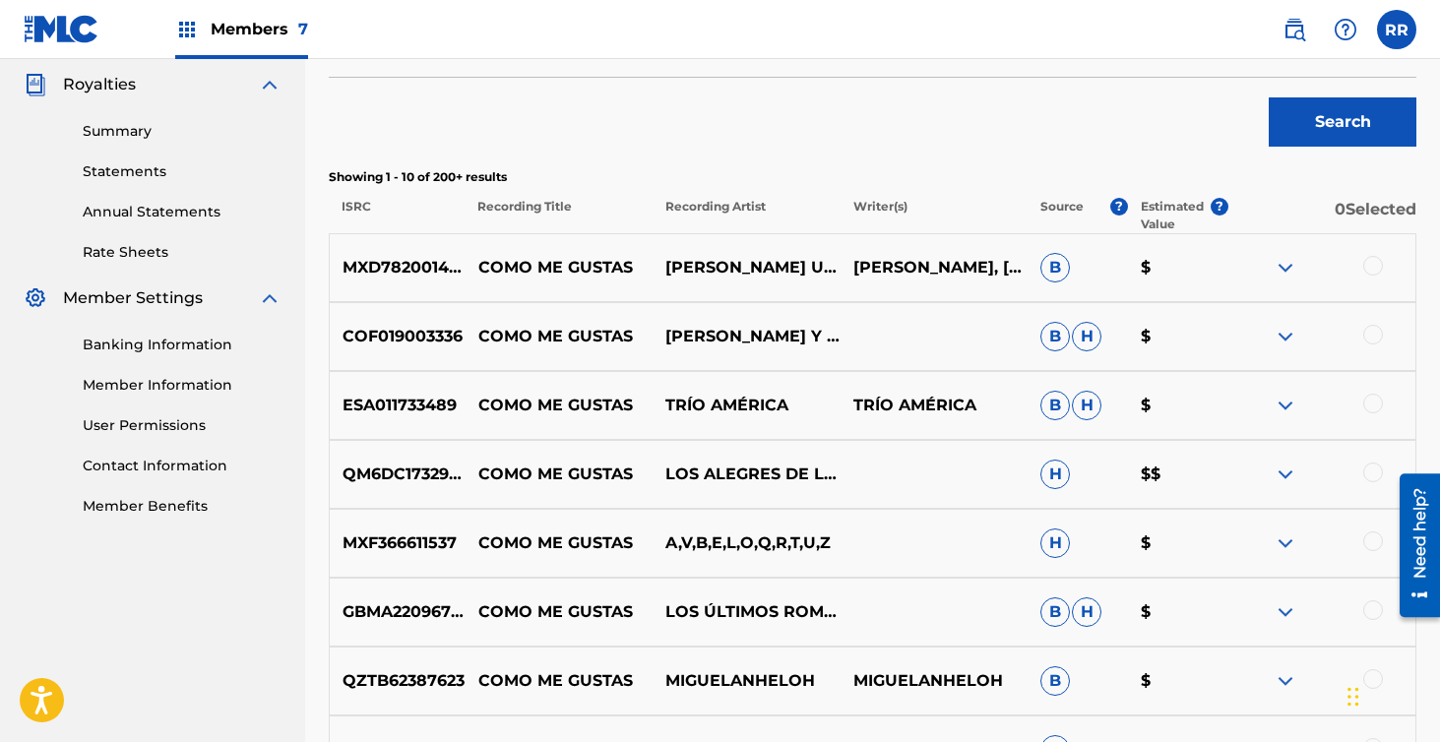
scroll to position [618, 0]
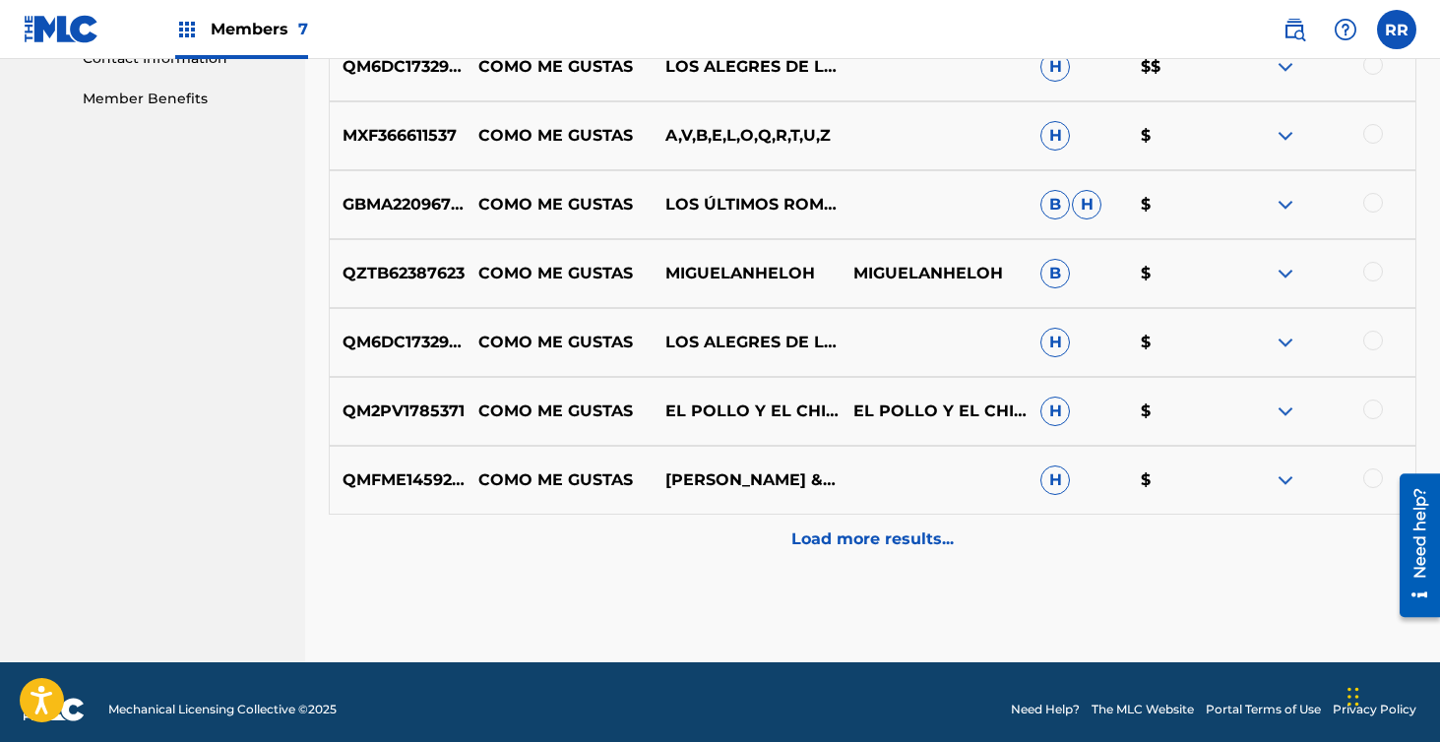
click at [831, 547] on p "Load more results..." at bounding box center [872, 539] width 162 height 24
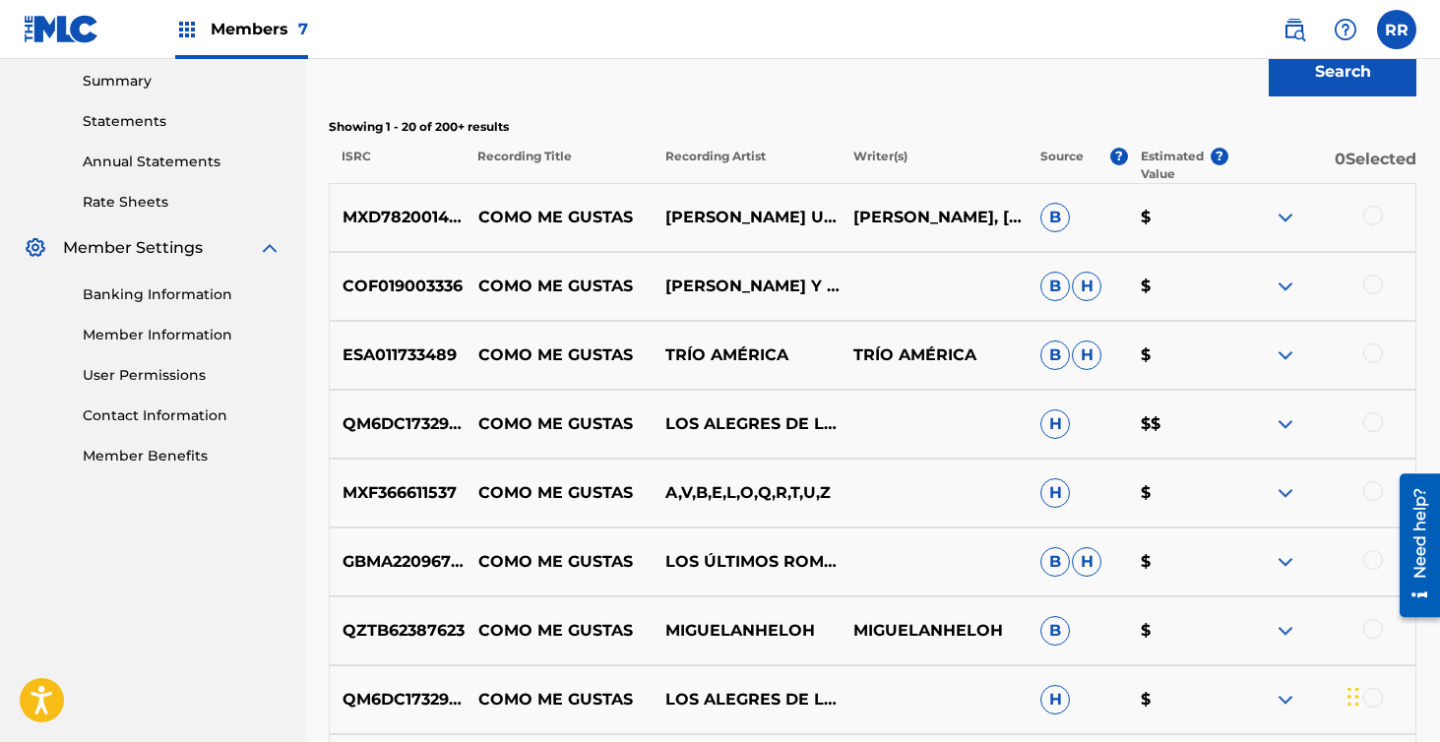
scroll to position [0, 0]
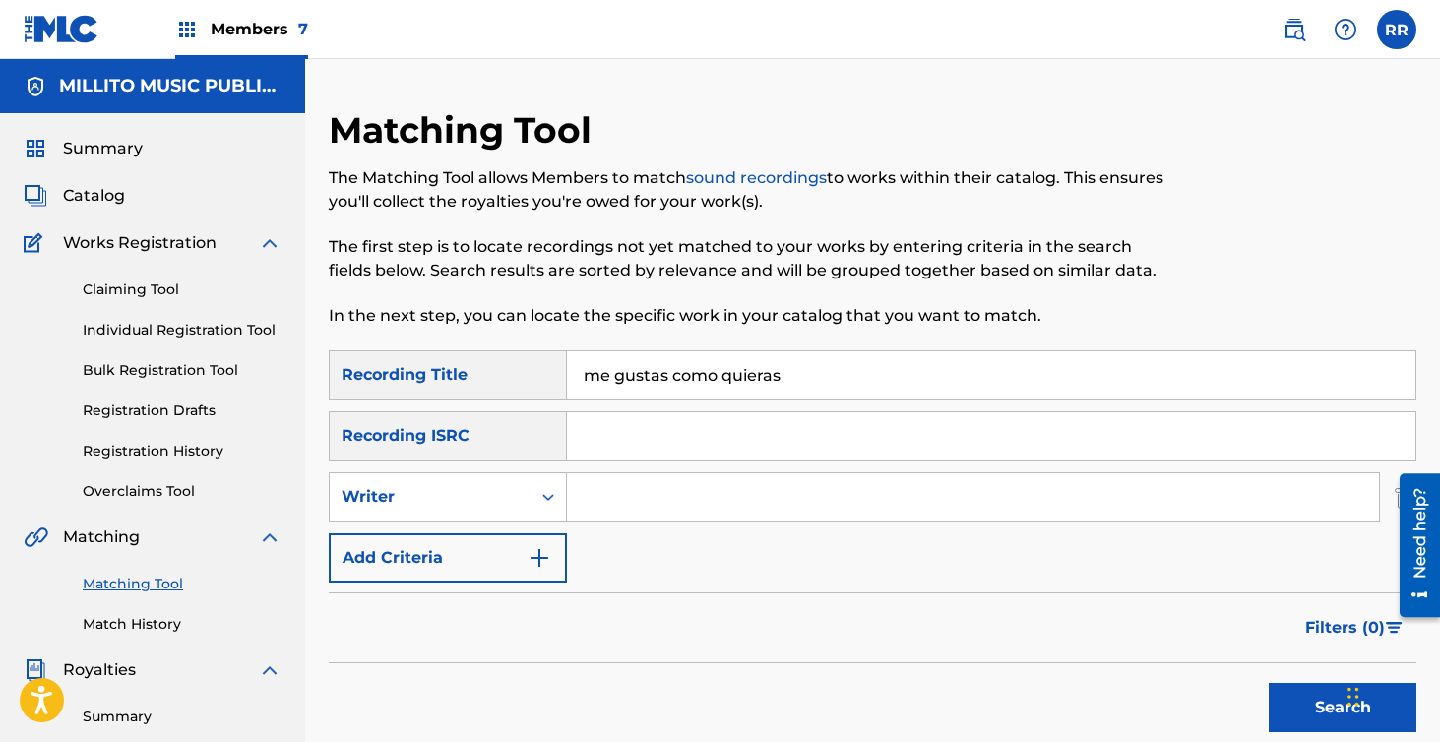
click at [595, 489] on input "Search Form" at bounding box center [973, 496] width 812 height 47
type input "[PERSON_NAME]"
click at [1269, 683] on button "Search" at bounding box center [1343, 707] width 148 height 49
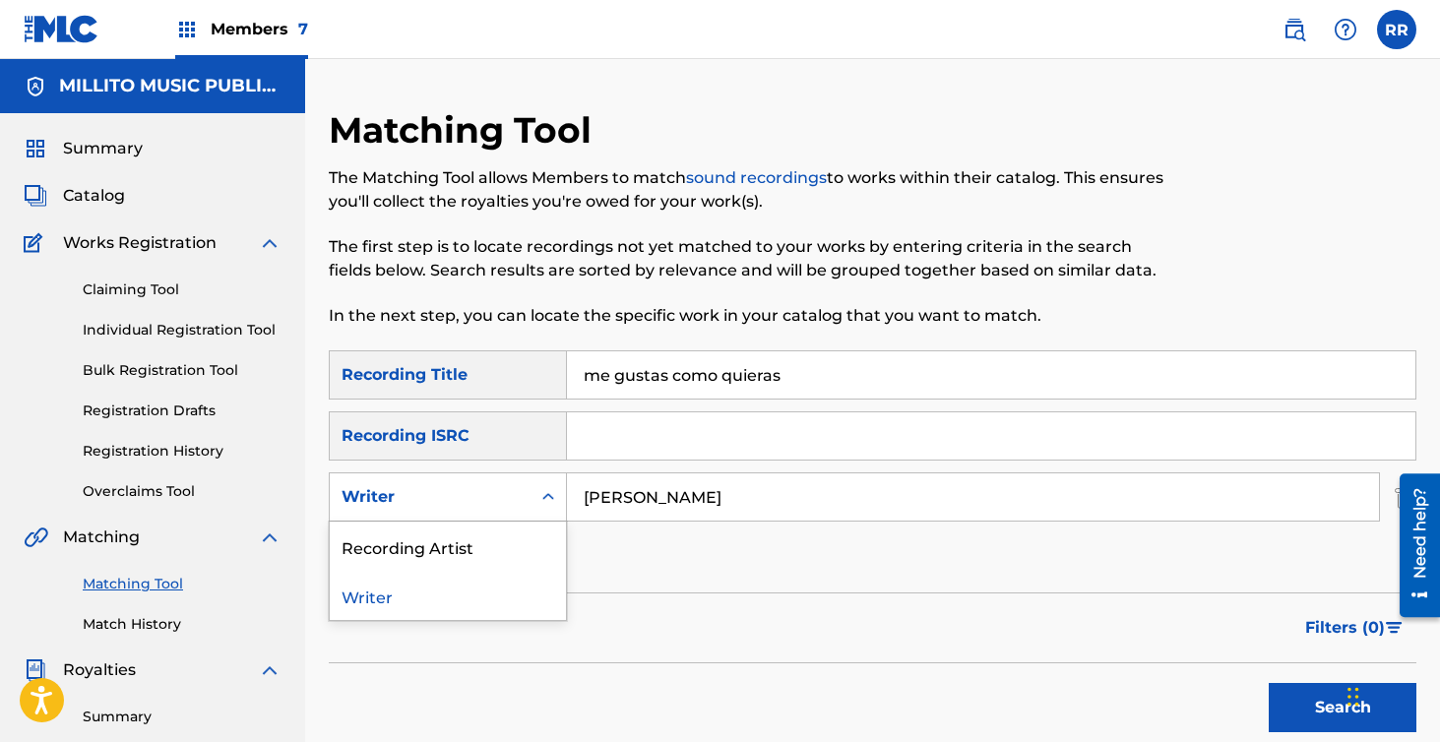
click at [437, 493] on div "Writer" at bounding box center [429, 497] width 177 height 24
click at [409, 541] on div "Recording Artist" at bounding box center [448, 546] width 236 height 49
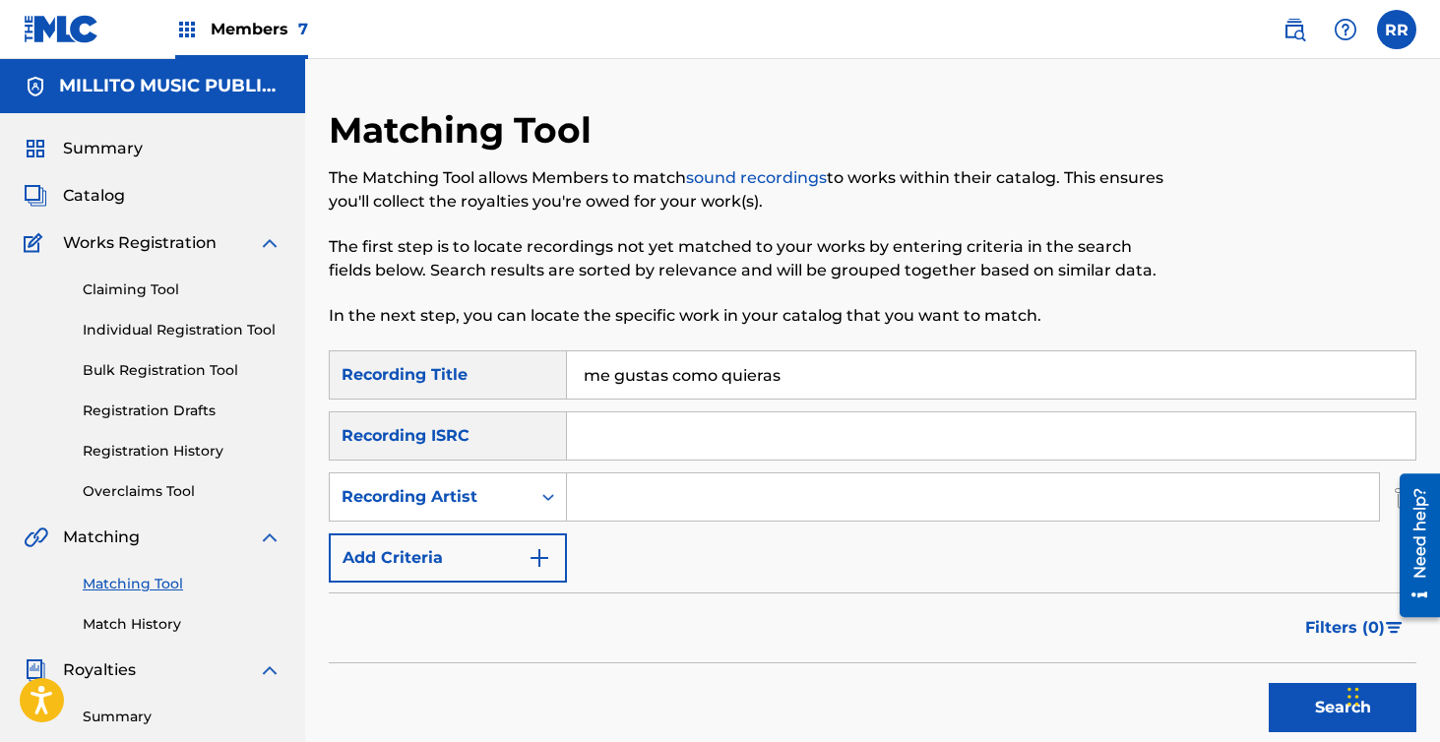
click at [671, 490] on input "Search Form" at bounding box center [973, 496] width 812 height 47
type input "[PERSON_NAME]"
click at [1269, 683] on button "Search" at bounding box center [1343, 707] width 148 height 49
click at [609, 510] on input "[PERSON_NAME]" at bounding box center [973, 496] width 812 height 47
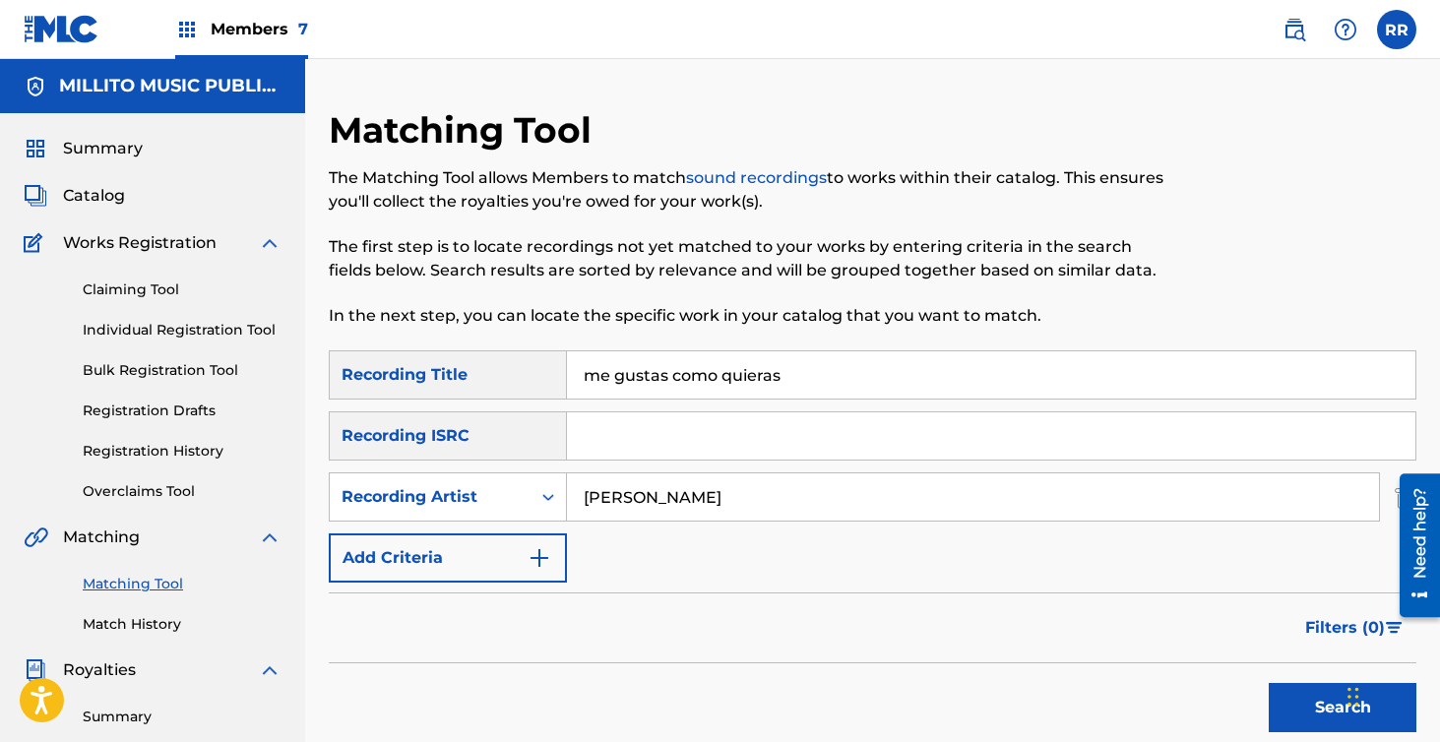
click at [609, 510] on input "[PERSON_NAME]" at bounding box center [973, 496] width 812 height 47
click at [129, 580] on link "Matching Tool" at bounding box center [182, 584] width 199 height 21
click at [92, 141] on span "Summary" at bounding box center [103, 149] width 80 height 24
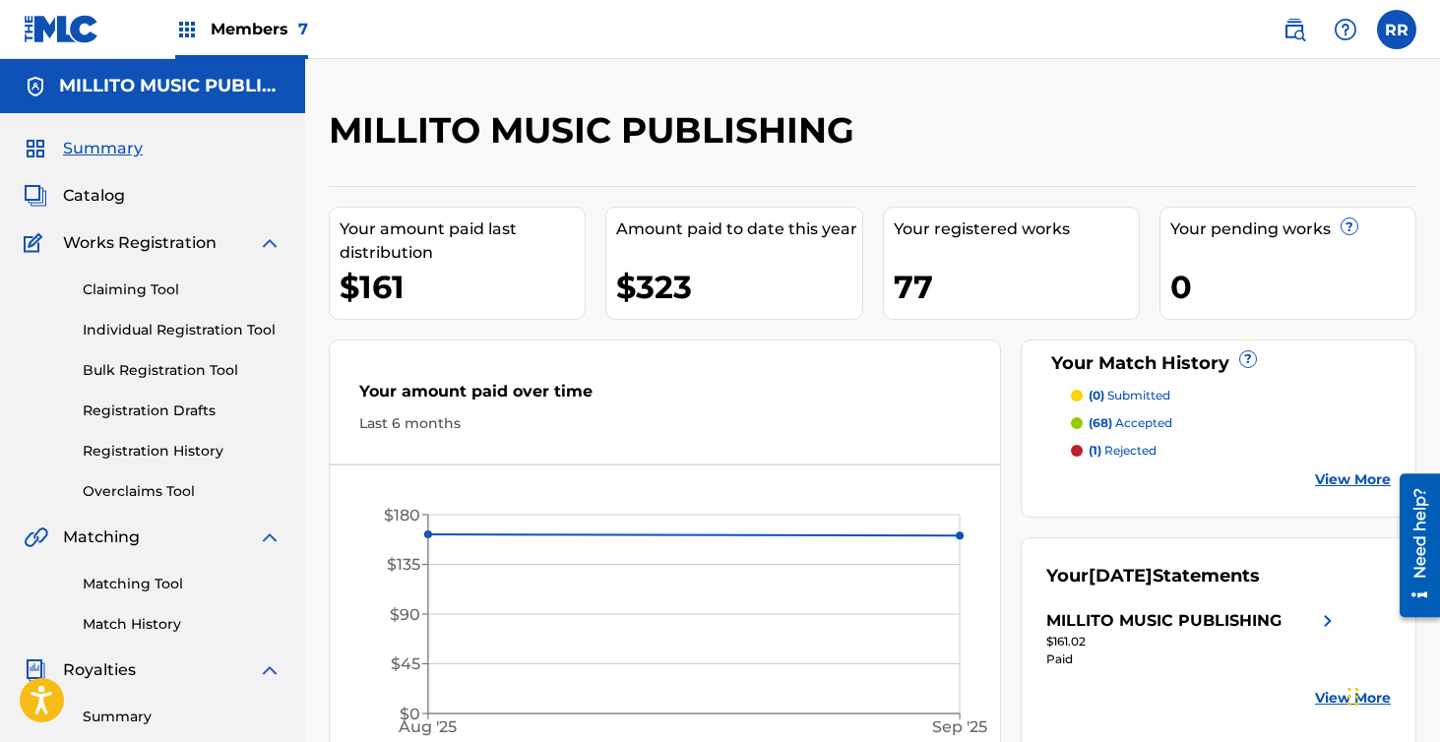
click at [608, 276] on div "Amount paid to date this year $323" at bounding box center [733, 263] width 257 height 113
click at [245, 27] on span "Members 7" at bounding box center [259, 29] width 97 height 23
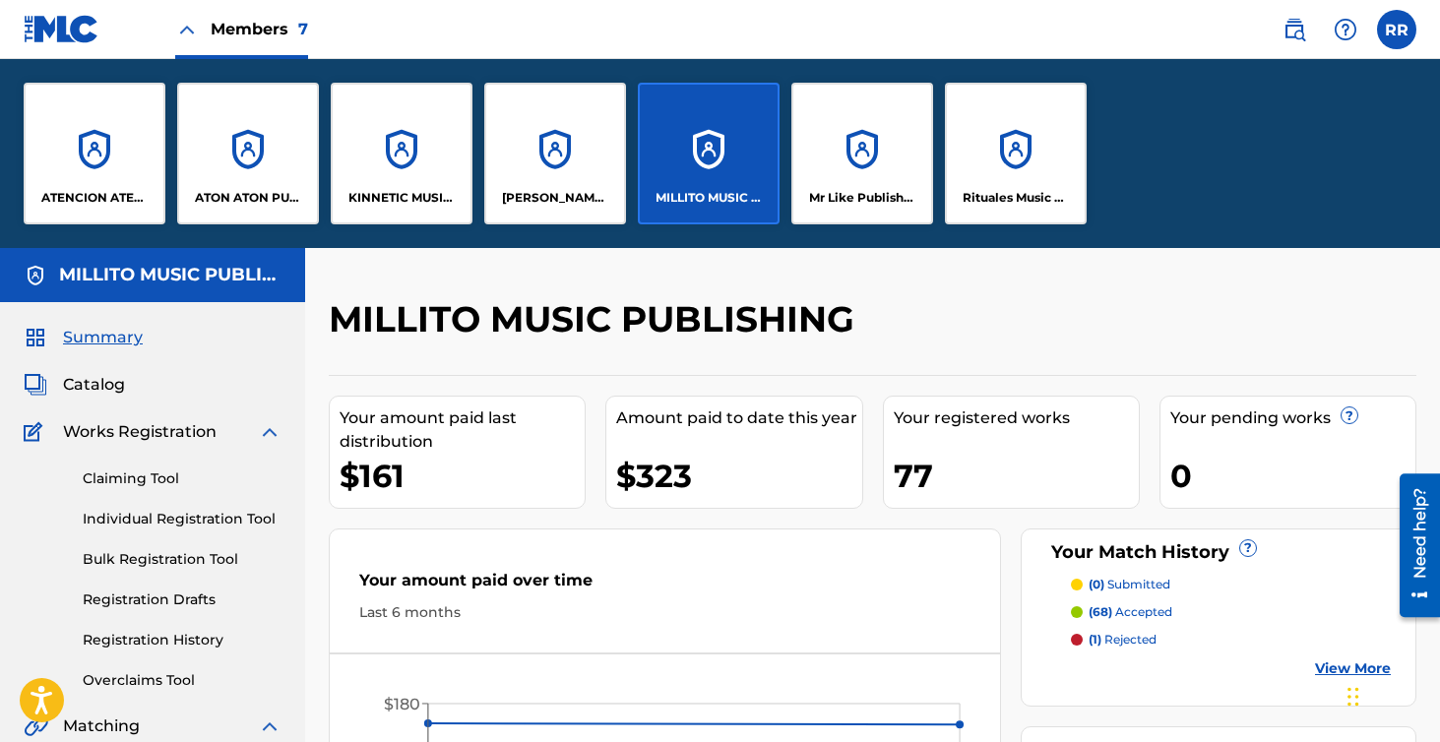
click at [848, 203] on p "Mr Like Publishing" at bounding box center [862, 198] width 107 height 18
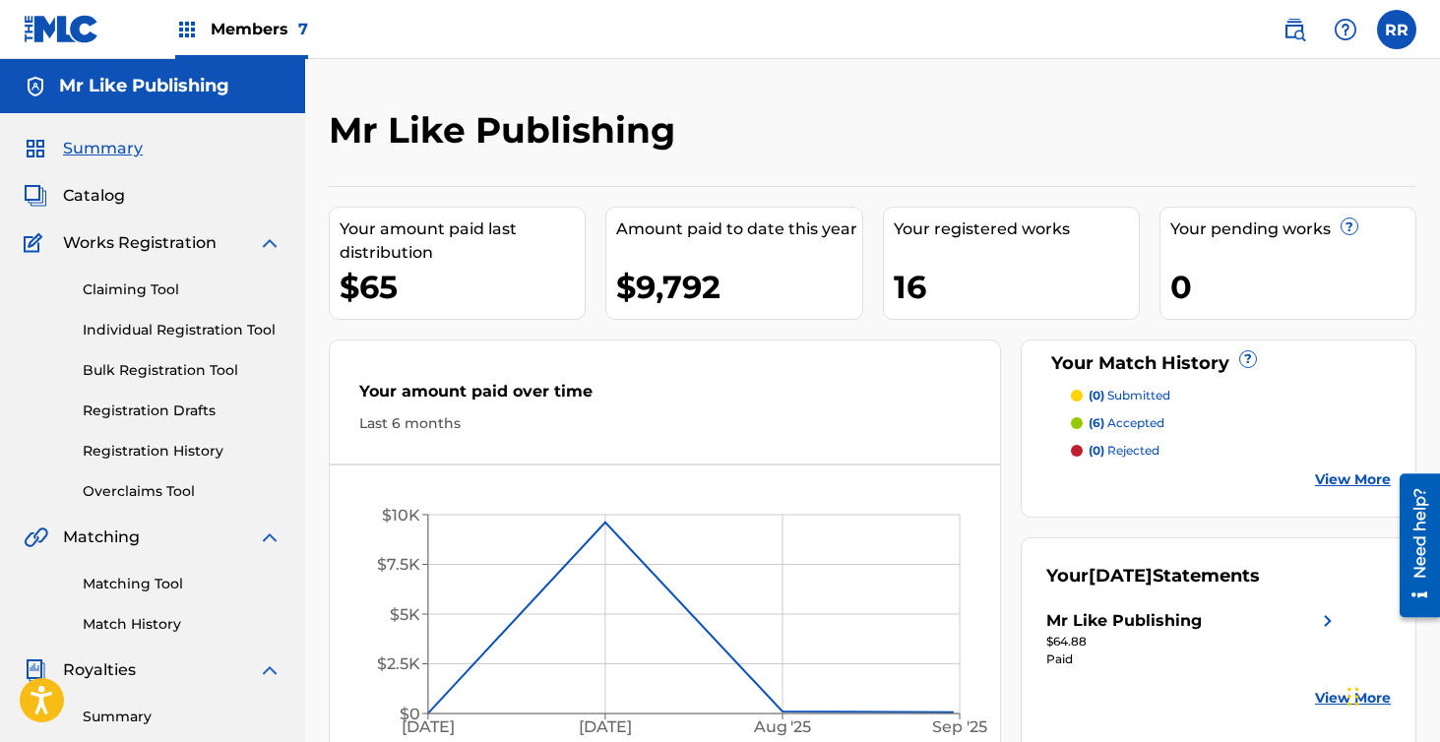
click at [237, 32] on span "Members 7" at bounding box center [259, 29] width 97 height 23
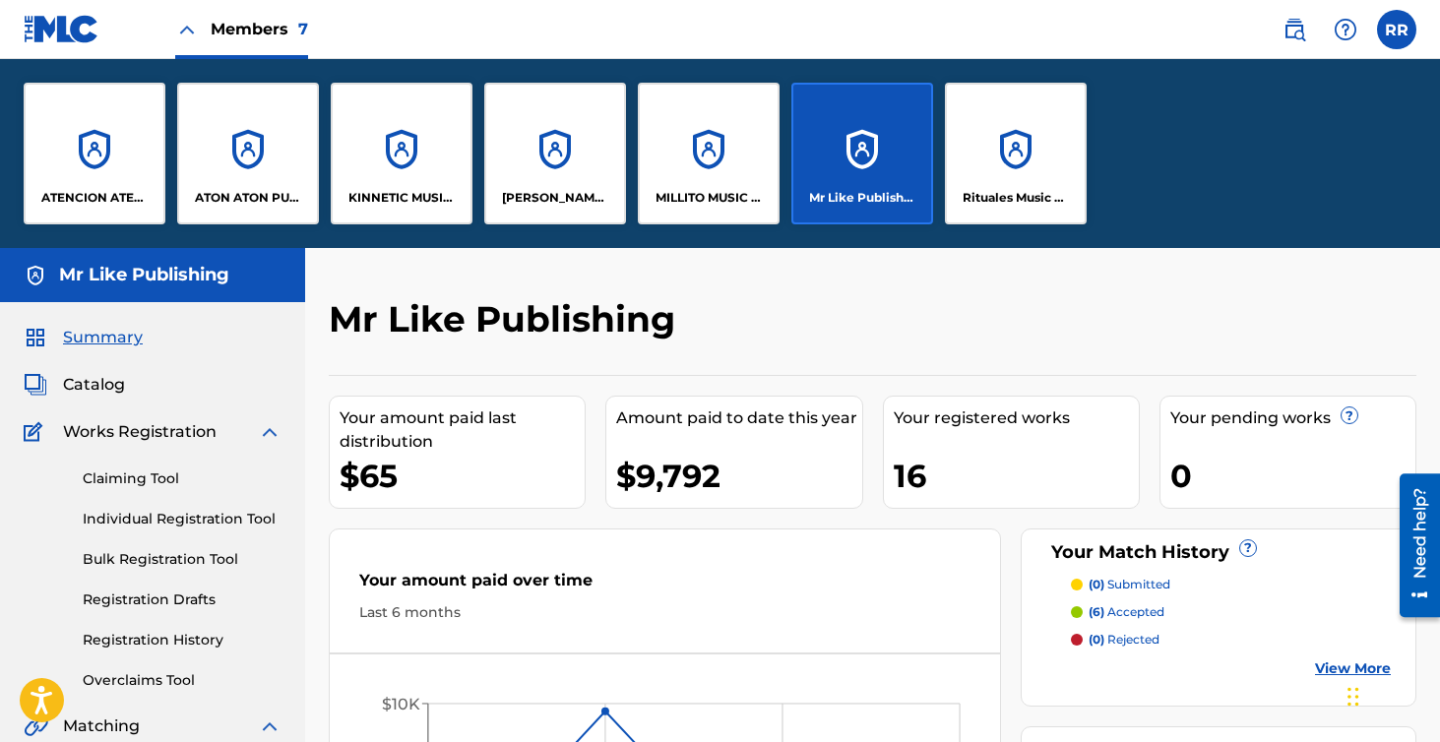
click at [1063, 152] on div "Rituales Music Publishing" at bounding box center [1016, 154] width 142 height 142
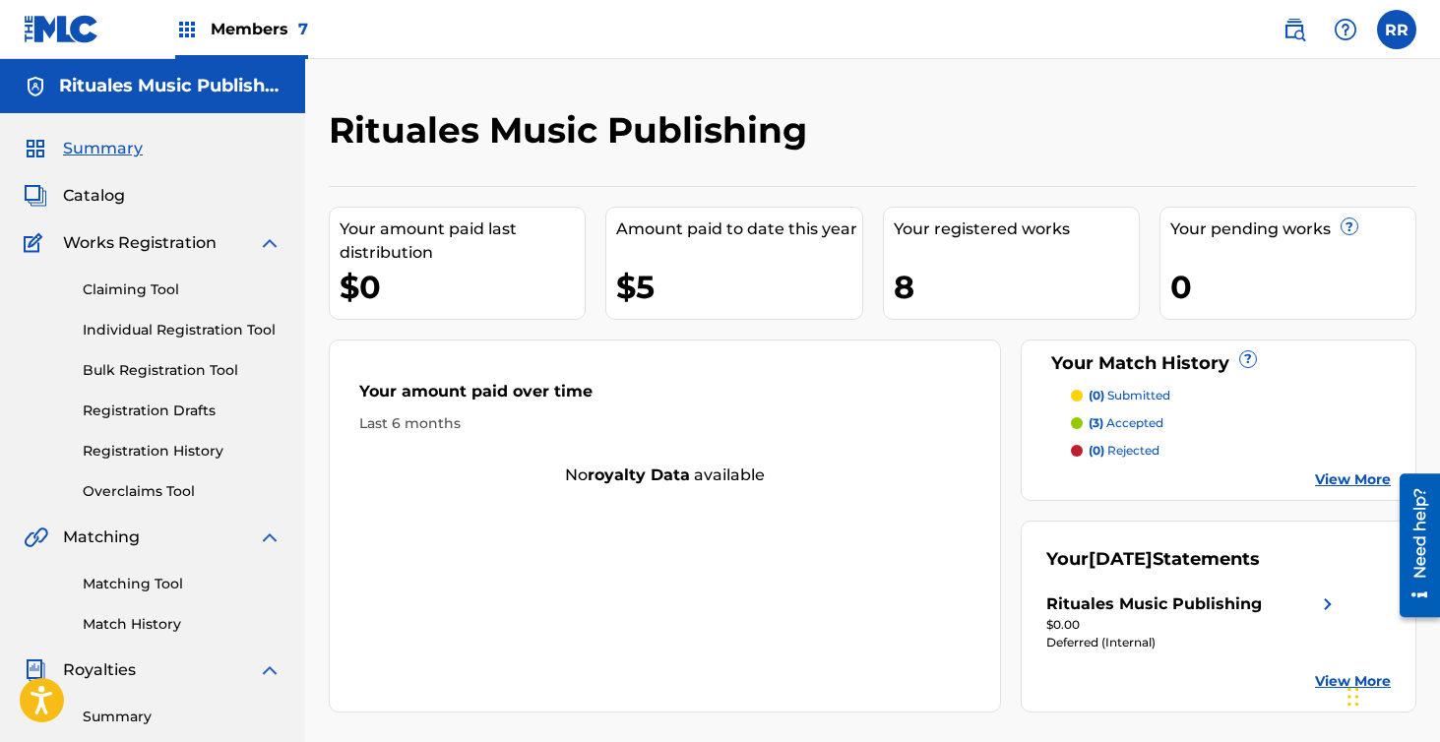
click at [247, 24] on span "Members 7" at bounding box center [259, 29] width 97 height 23
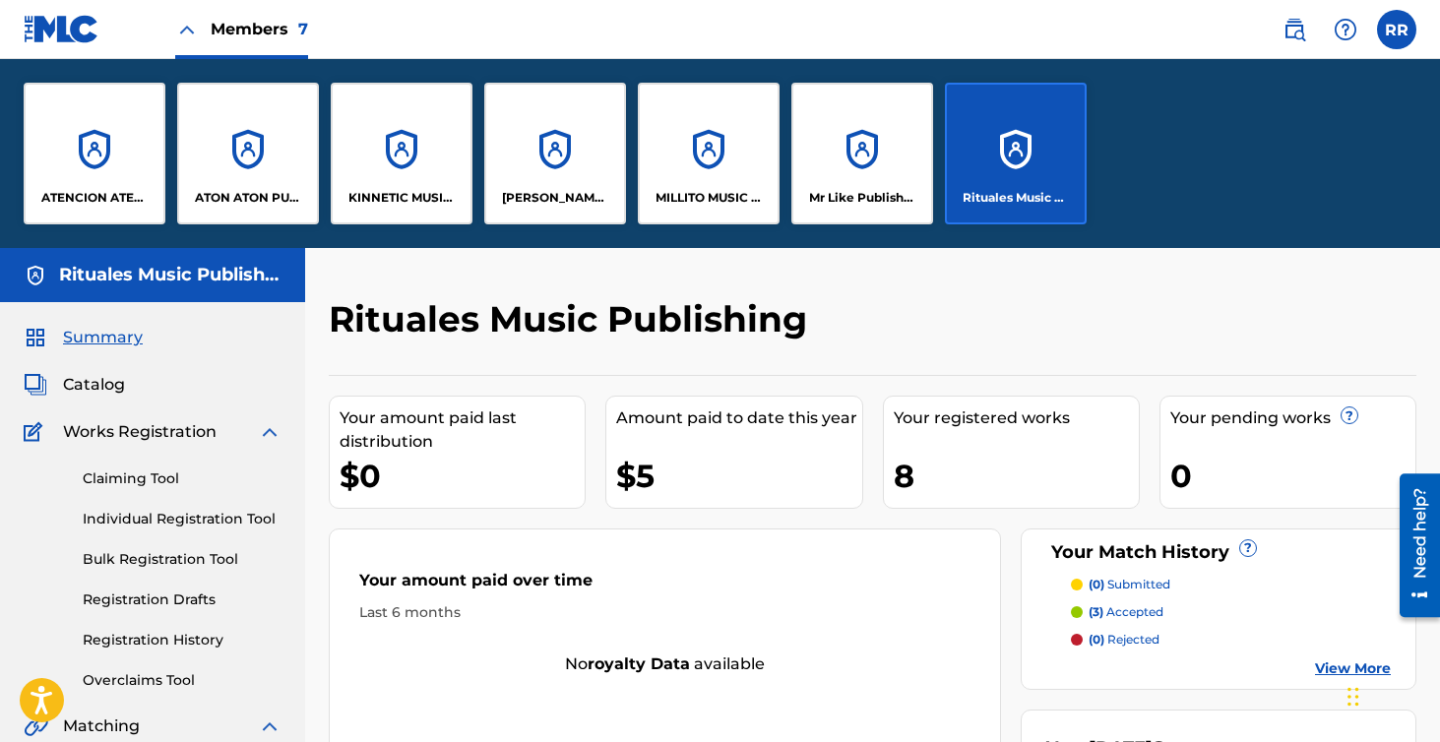
click at [712, 163] on div "MILLITO MUSIC PUBLISHING" at bounding box center [709, 154] width 142 height 142
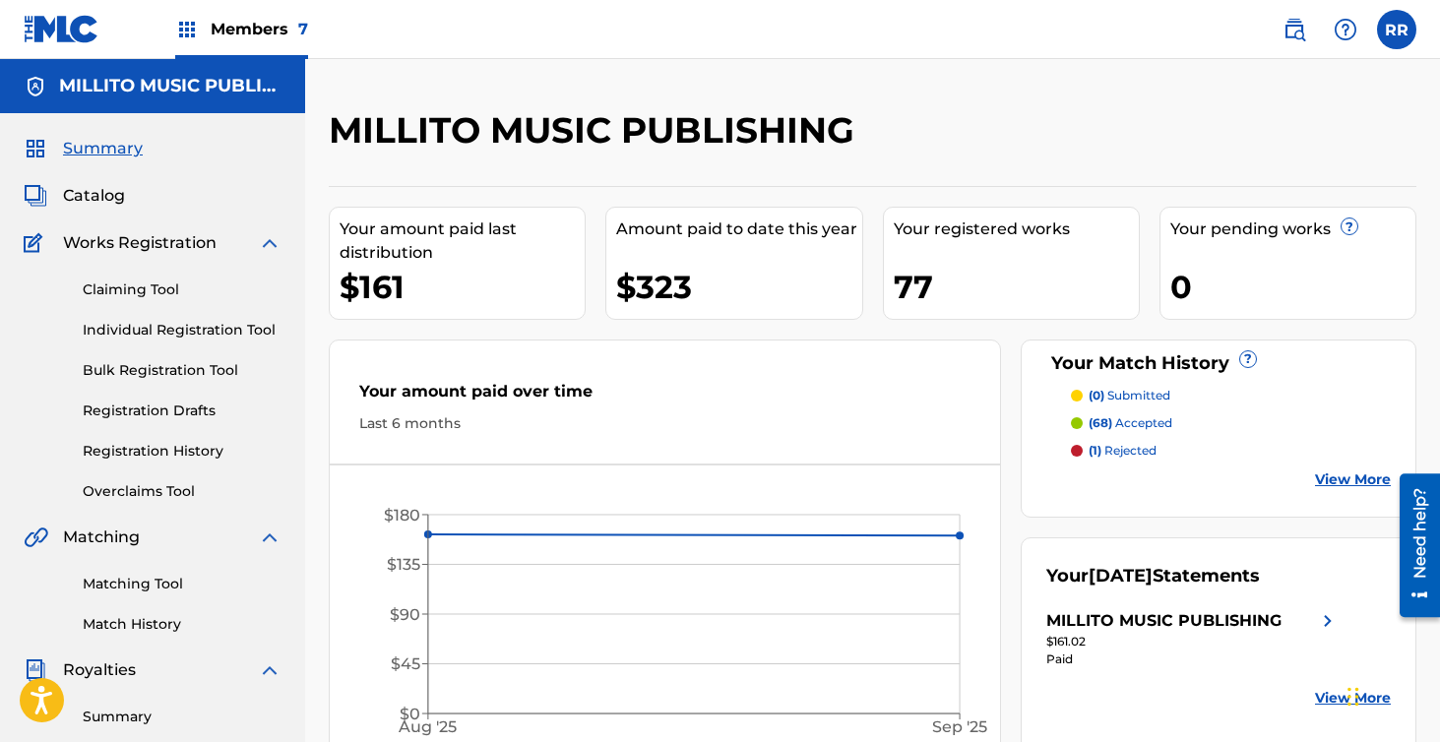
click at [249, 28] on span "Members 7" at bounding box center [259, 29] width 97 height 23
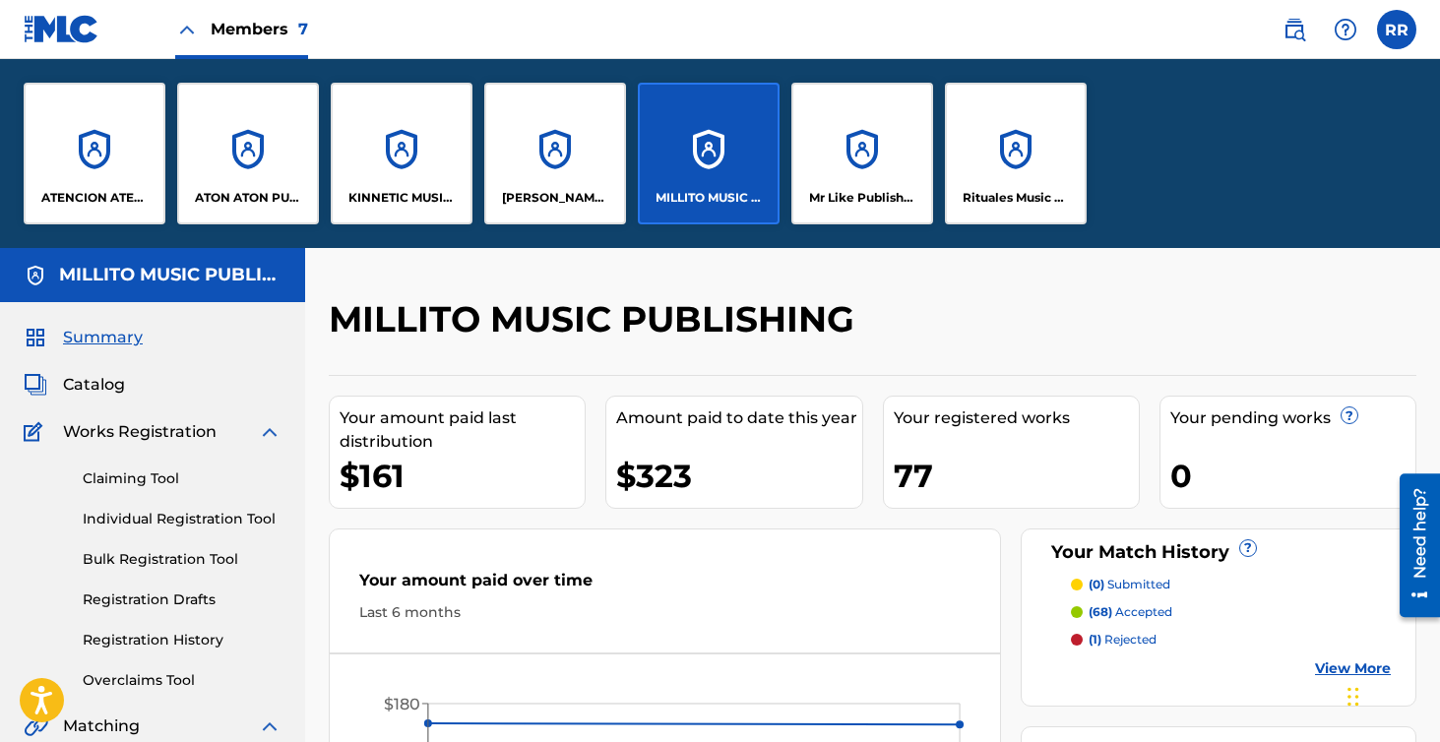
click at [843, 156] on div "Mr Like Publishing" at bounding box center [862, 154] width 142 height 142
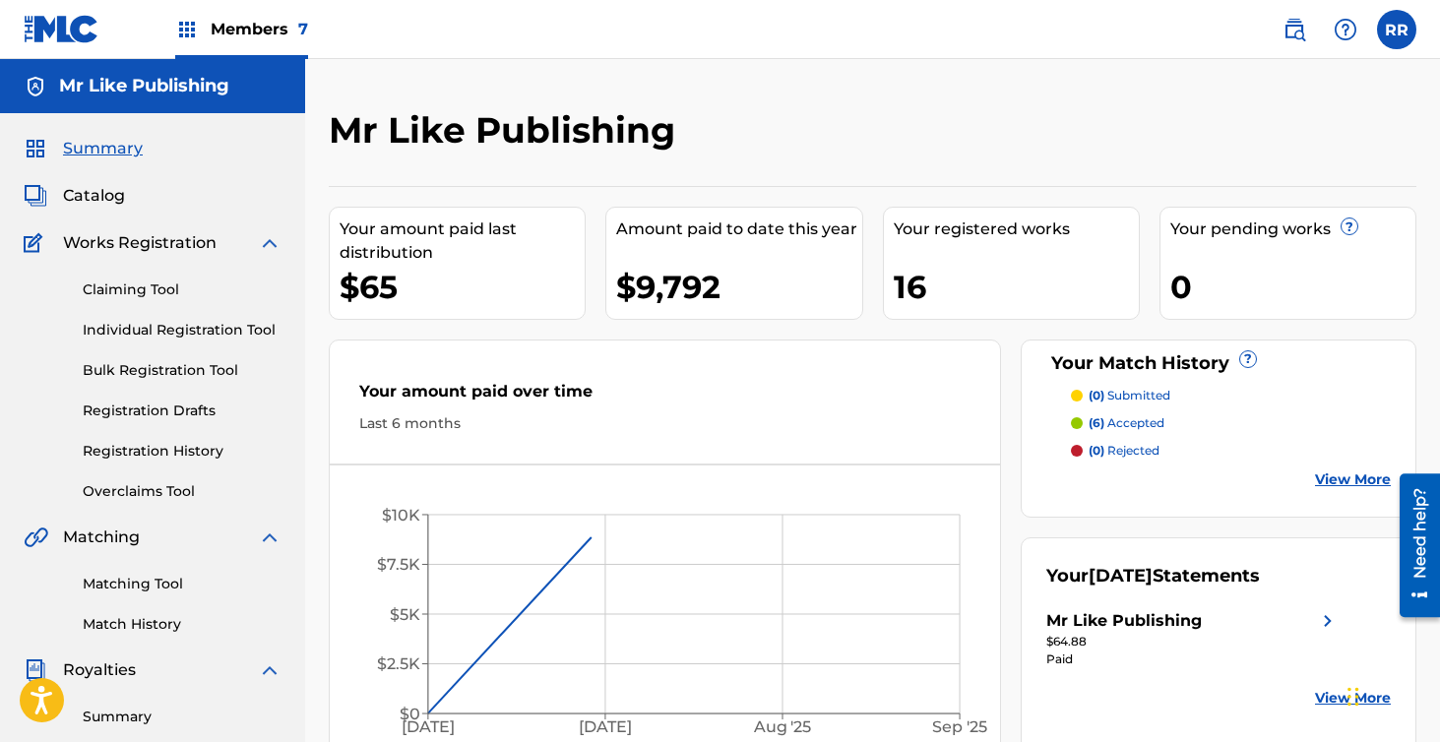
click at [216, 32] on span "Members 7" at bounding box center [259, 29] width 97 height 23
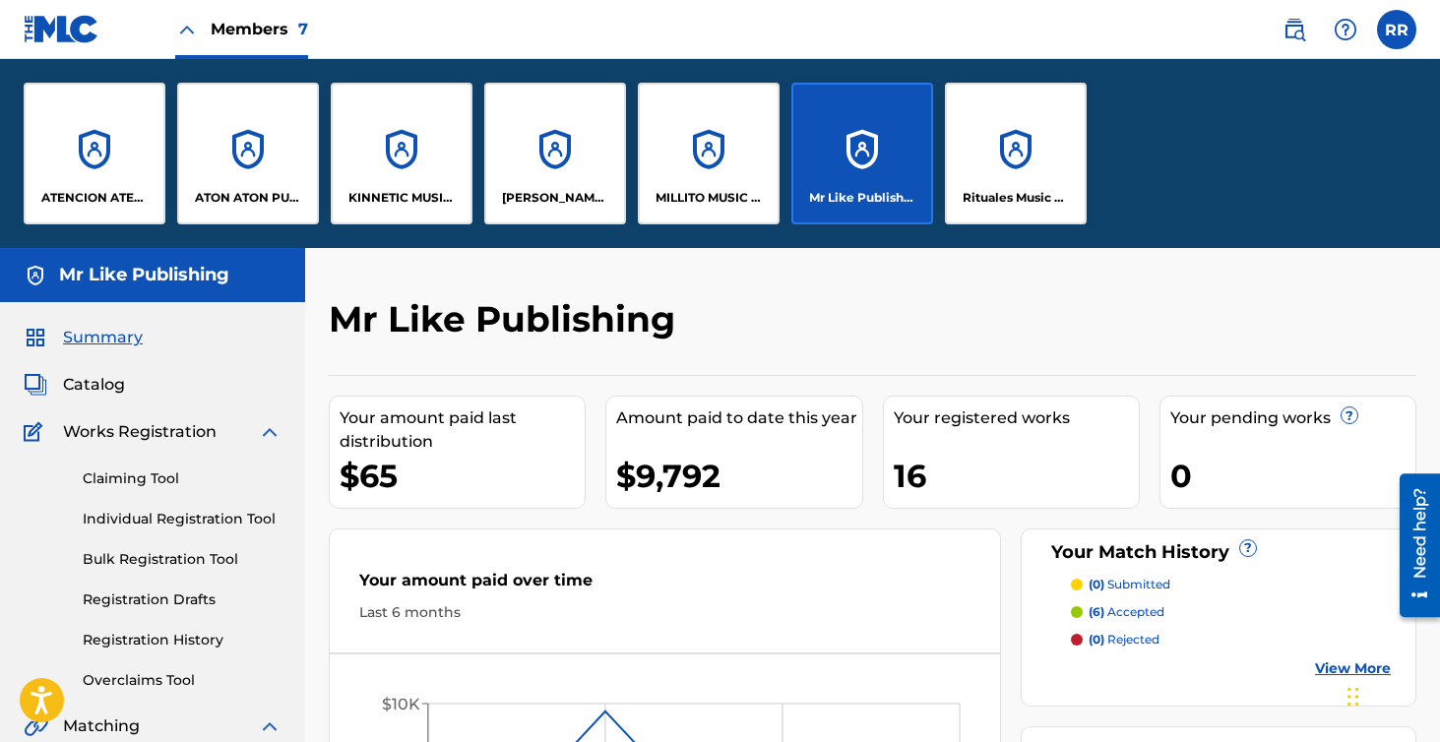
click at [117, 146] on div "ATENCION ATENCION PUBLISHING" at bounding box center [95, 154] width 142 height 142
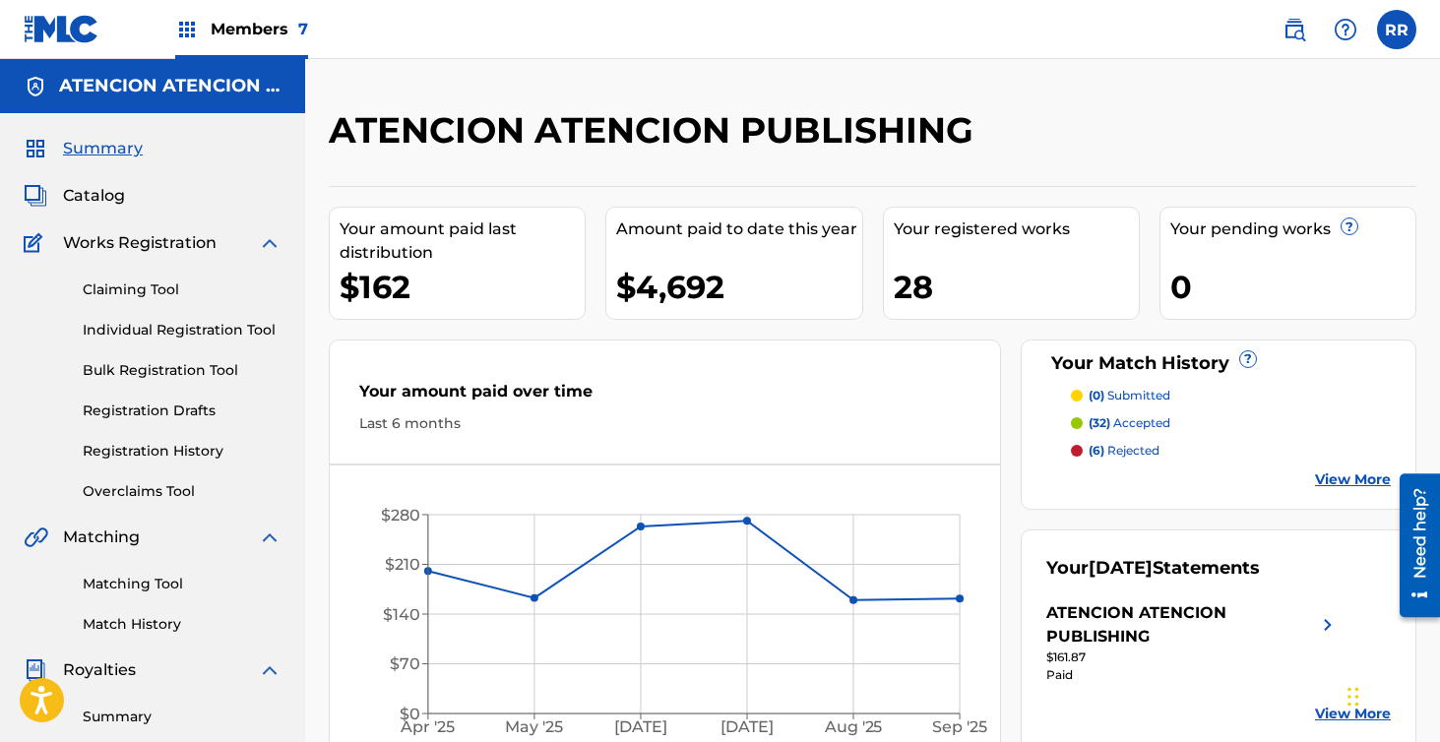
click at [291, 39] on span "Members 7" at bounding box center [259, 29] width 97 height 23
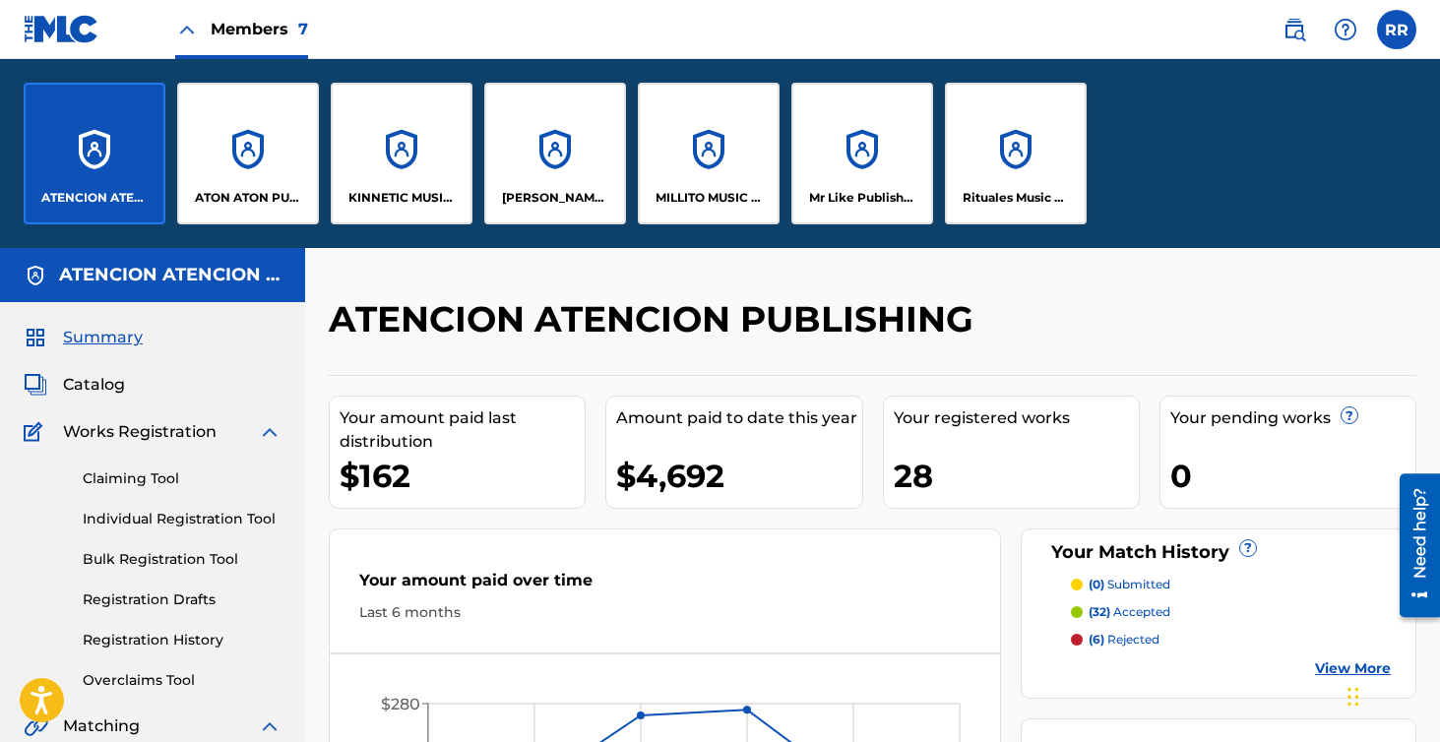
click at [284, 128] on div "ATON ATON PUBLISH" at bounding box center [248, 154] width 142 height 142
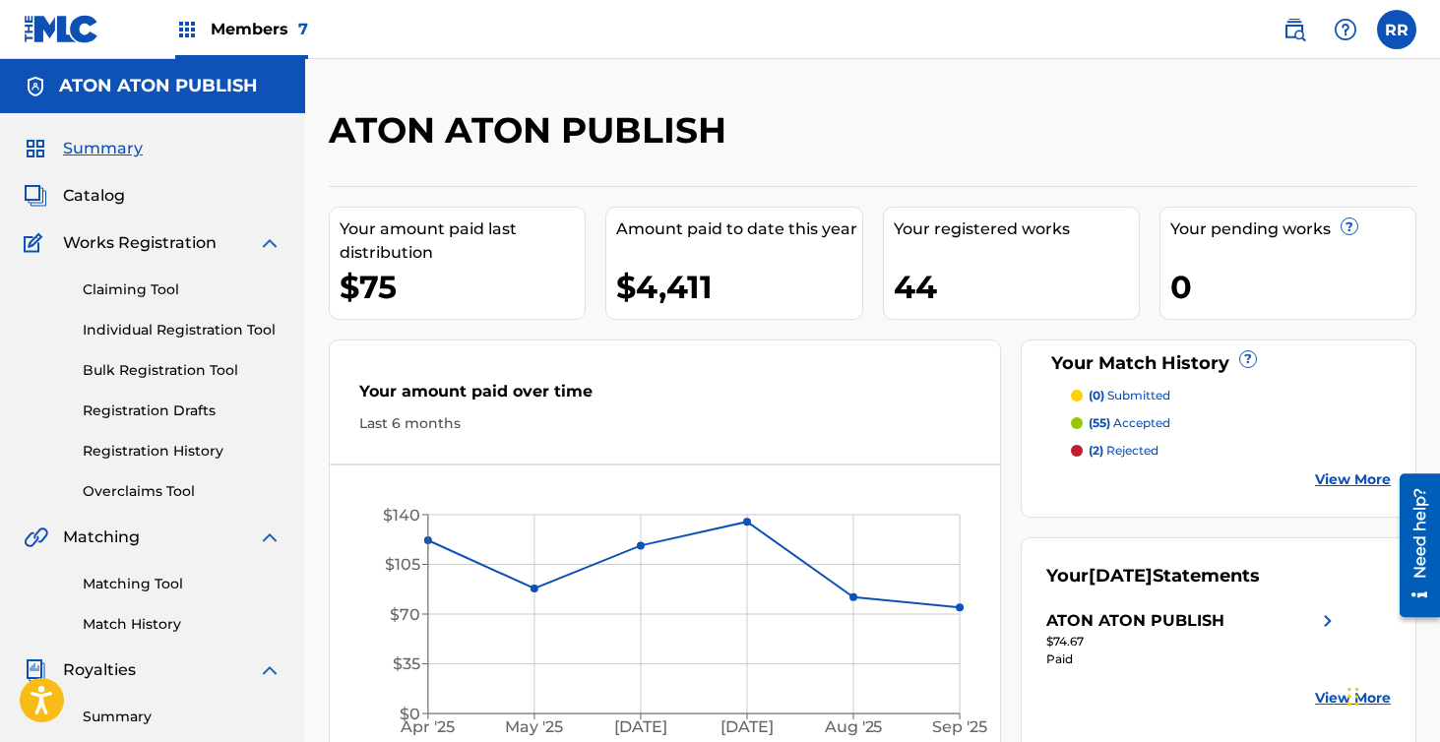
click at [287, 34] on span "Members 7" at bounding box center [259, 29] width 97 height 23
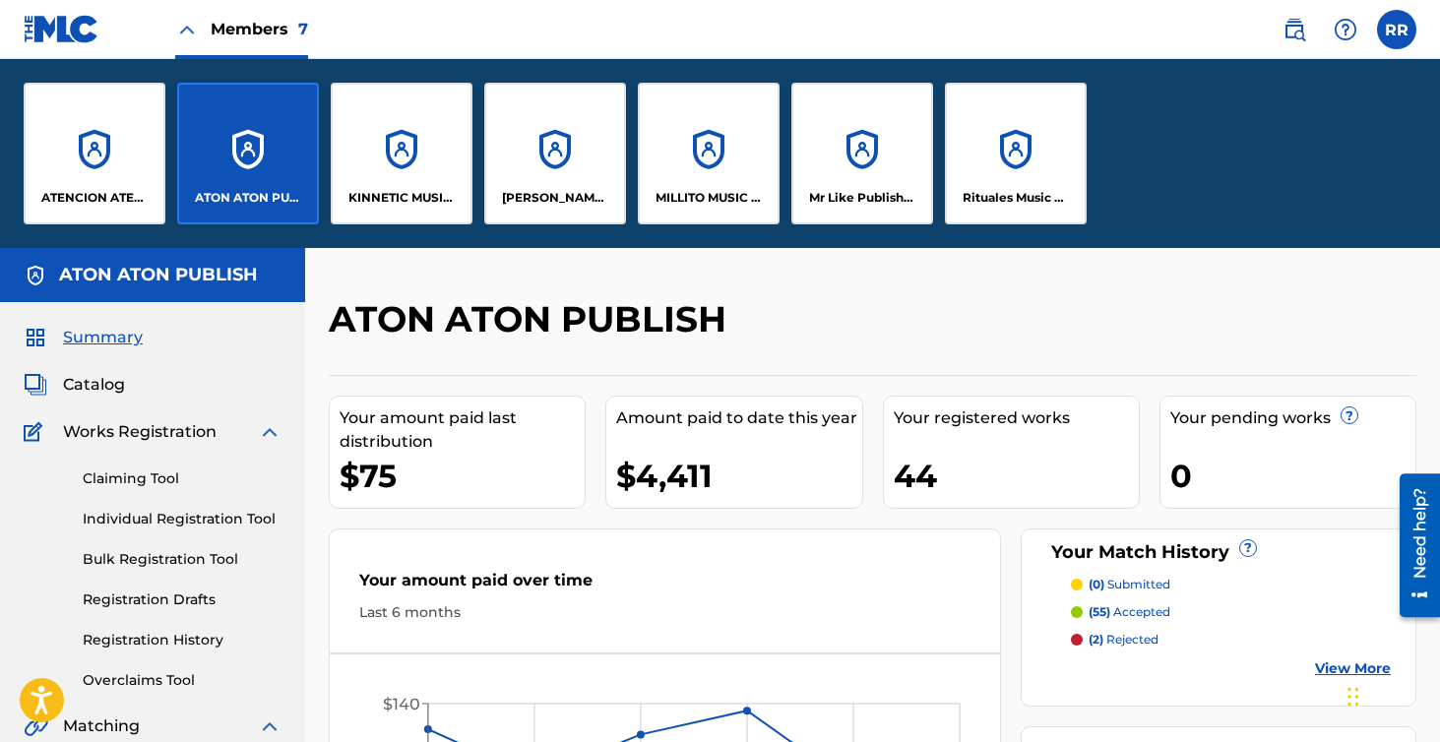
click at [385, 149] on div "KINNETIC MUSIC PUBLISHING" at bounding box center [402, 154] width 142 height 142
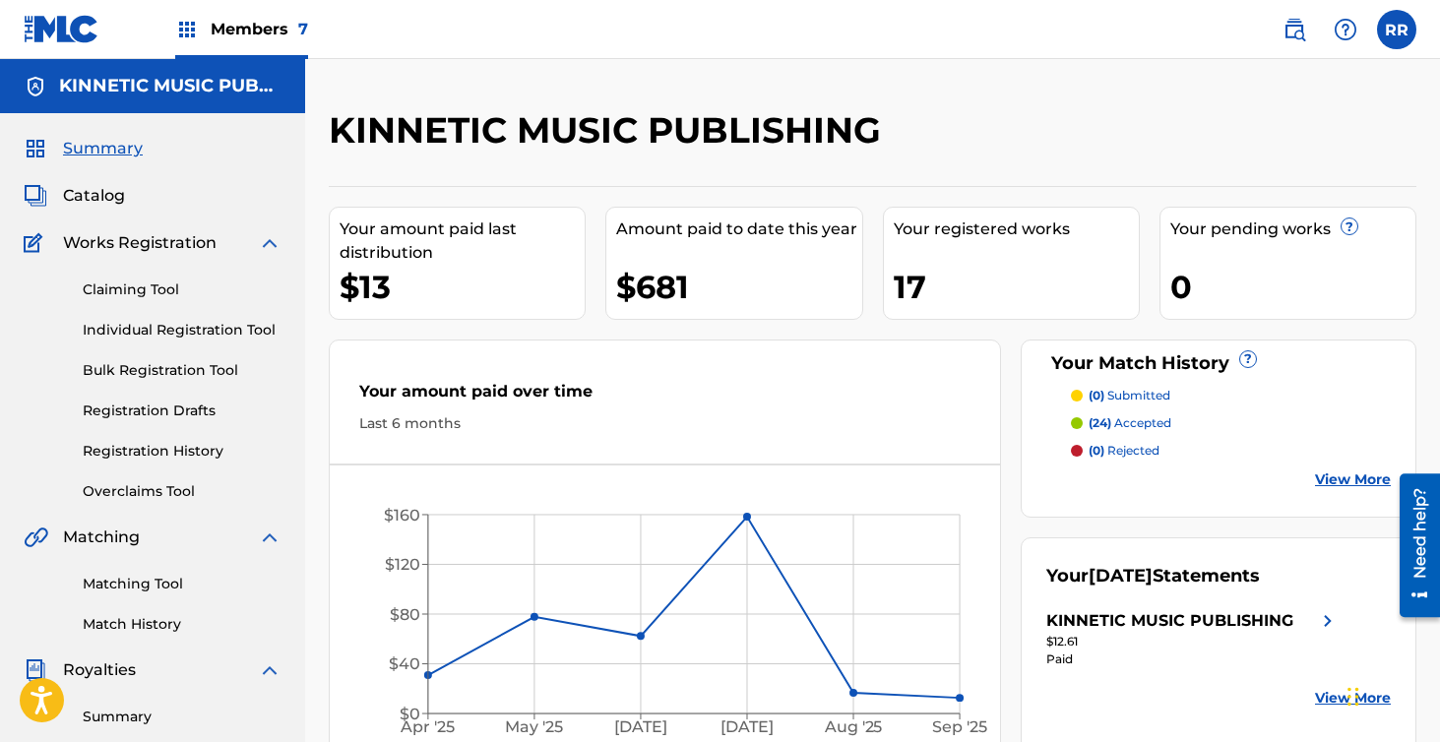
click at [338, 59] on div "KINNETIC MUSIC PUBLISHING Your amount paid last distribution $13 Amount paid to…" at bounding box center [872, 592] width 1135 height 1067
click at [279, 28] on span "Members 7" at bounding box center [259, 29] width 97 height 23
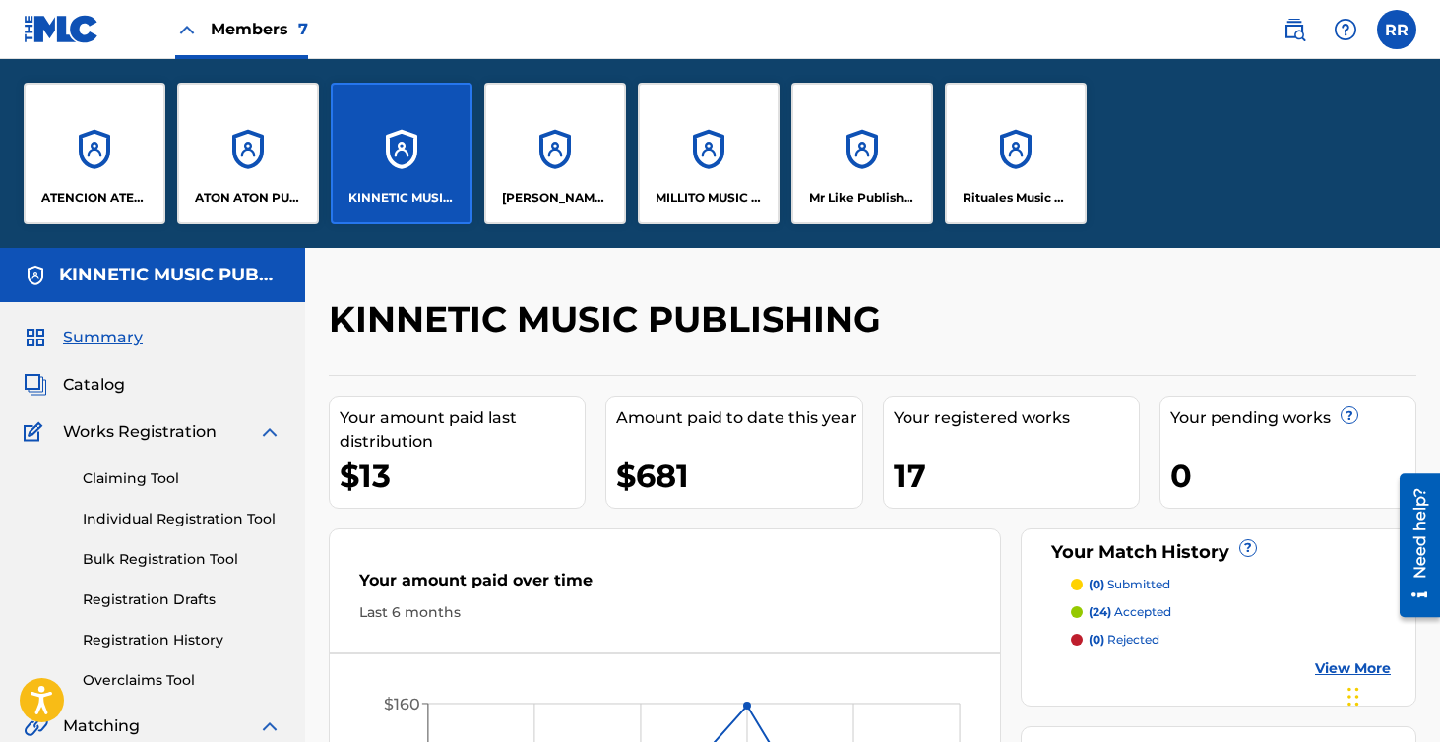
click at [564, 183] on div "[PERSON_NAME] SOCAPI MUSIC PUBLISHING" at bounding box center [555, 154] width 142 height 142
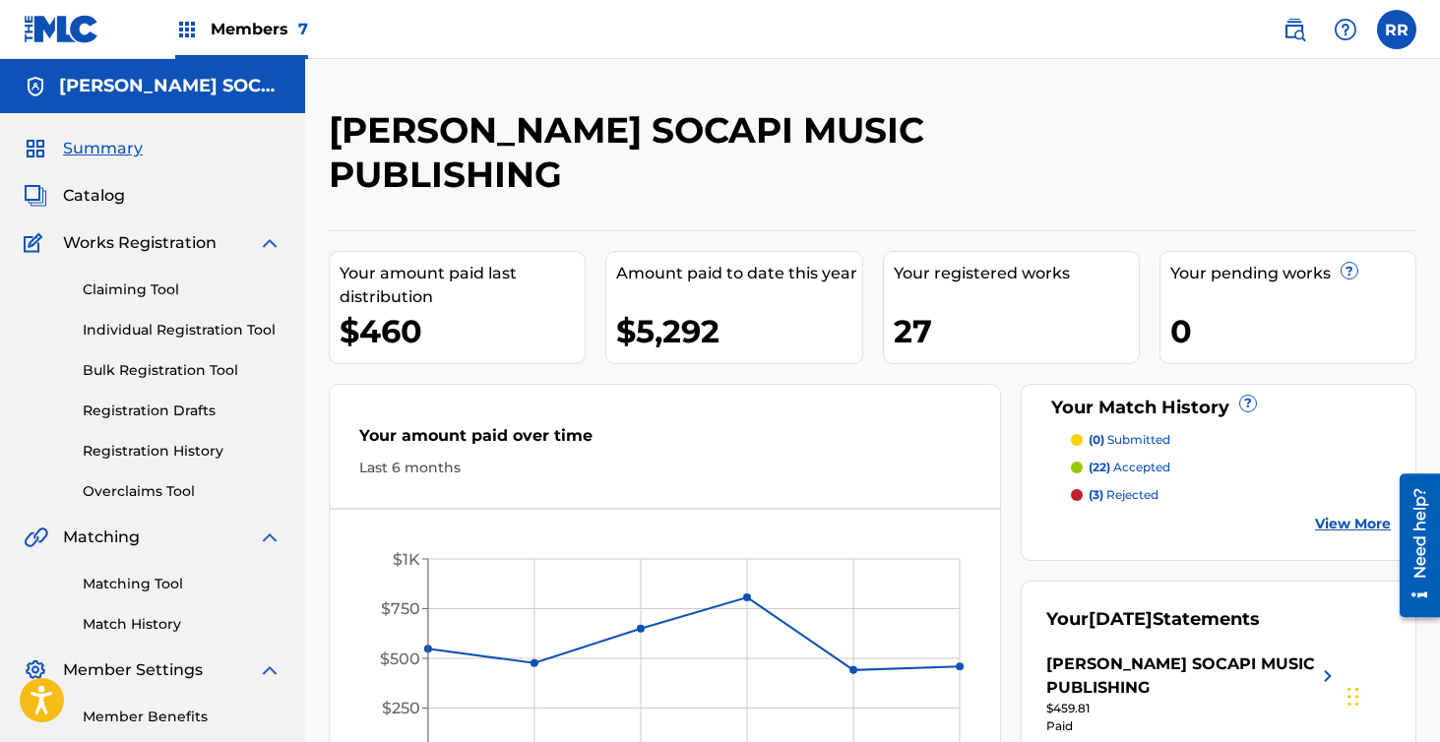
click at [273, 9] on div "Members 7" at bounding box center [241, 29] width 133 height 58
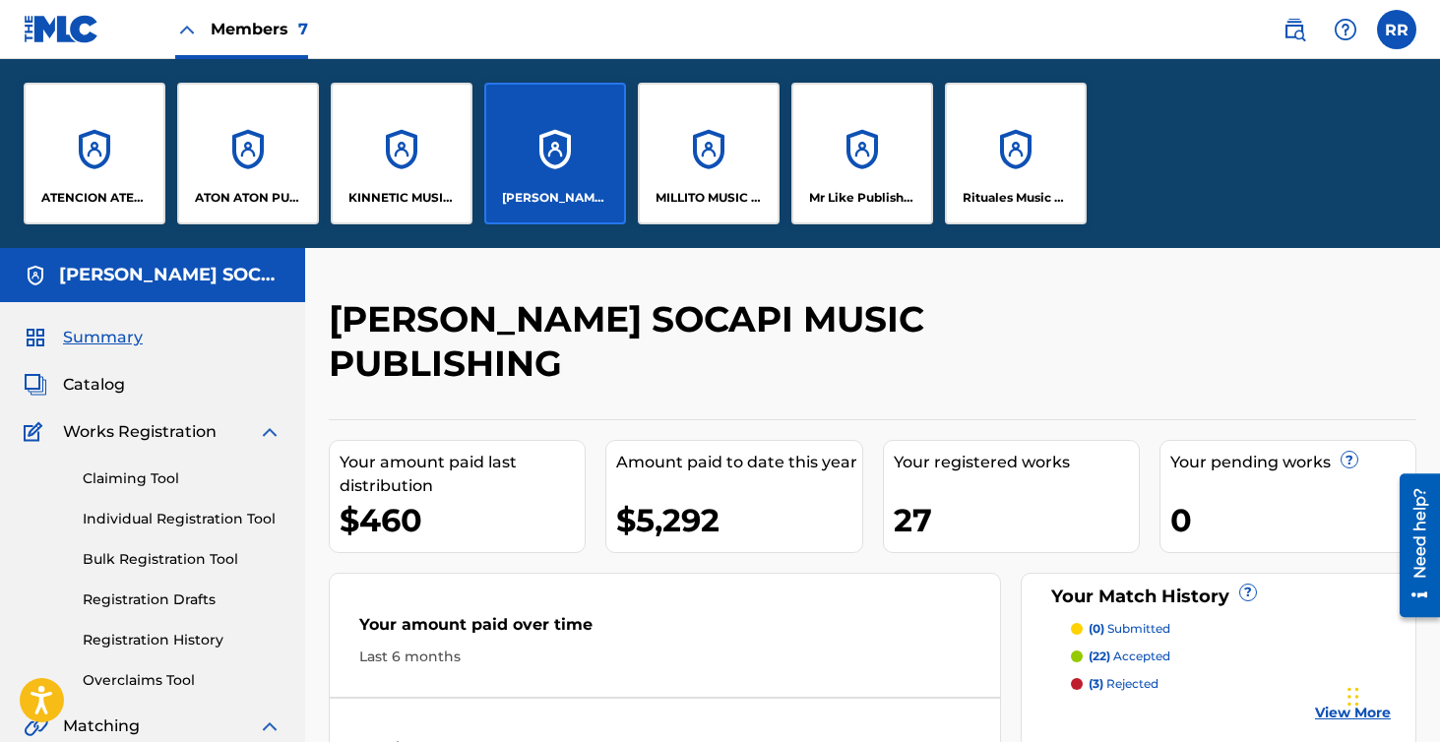
click at [715, 296] on div "[PERSON_NAME] SOCAPI MUSIC PUBLISHING Your amount paid last distribution $460 A…" at bounding box center [872, 632] width 1135 height 769
click at [624, 83] on div "[PERSON_NAME] SOCAPI MUSIC PUBLISHING" at bounding box center [555, 154] width 142 height 142
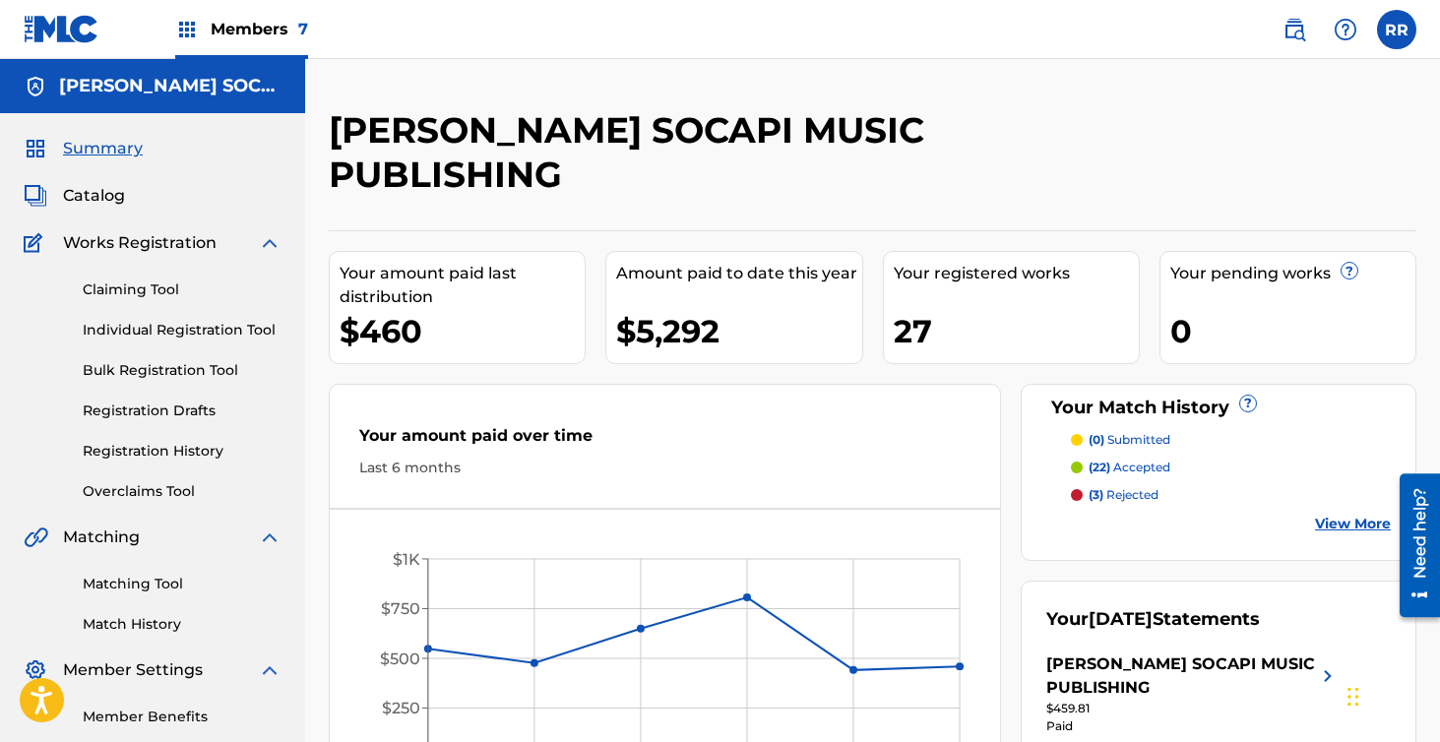
click at [298, 32] on span "7" at bounding box center [303, 29] width 10 height 19
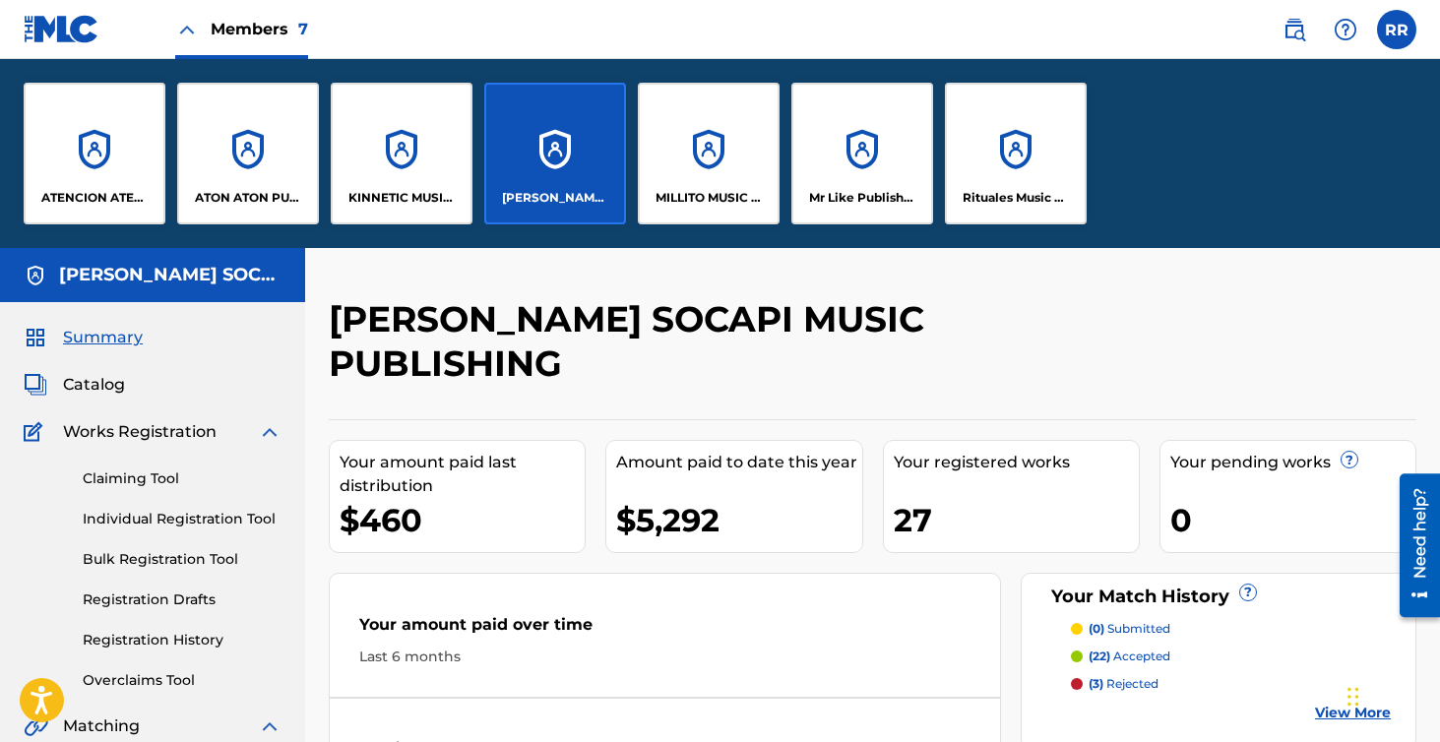
click at [753, 162] on div "MILLITO MUSIC PUBLISHING" at bounding box center [709, 154] width 142 height 142
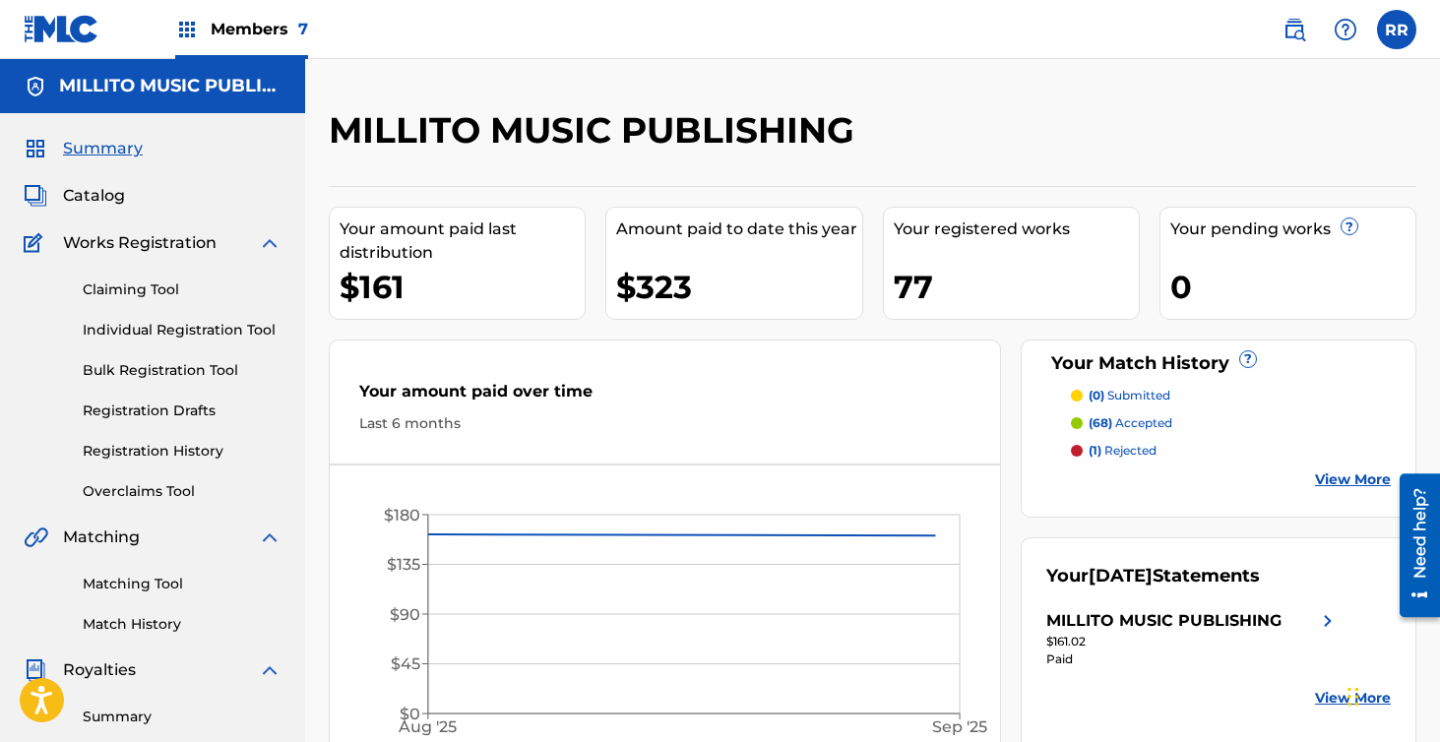
click at [263, 18] on span "Members 7" at bounding box center [259, 29] width 97 height 23
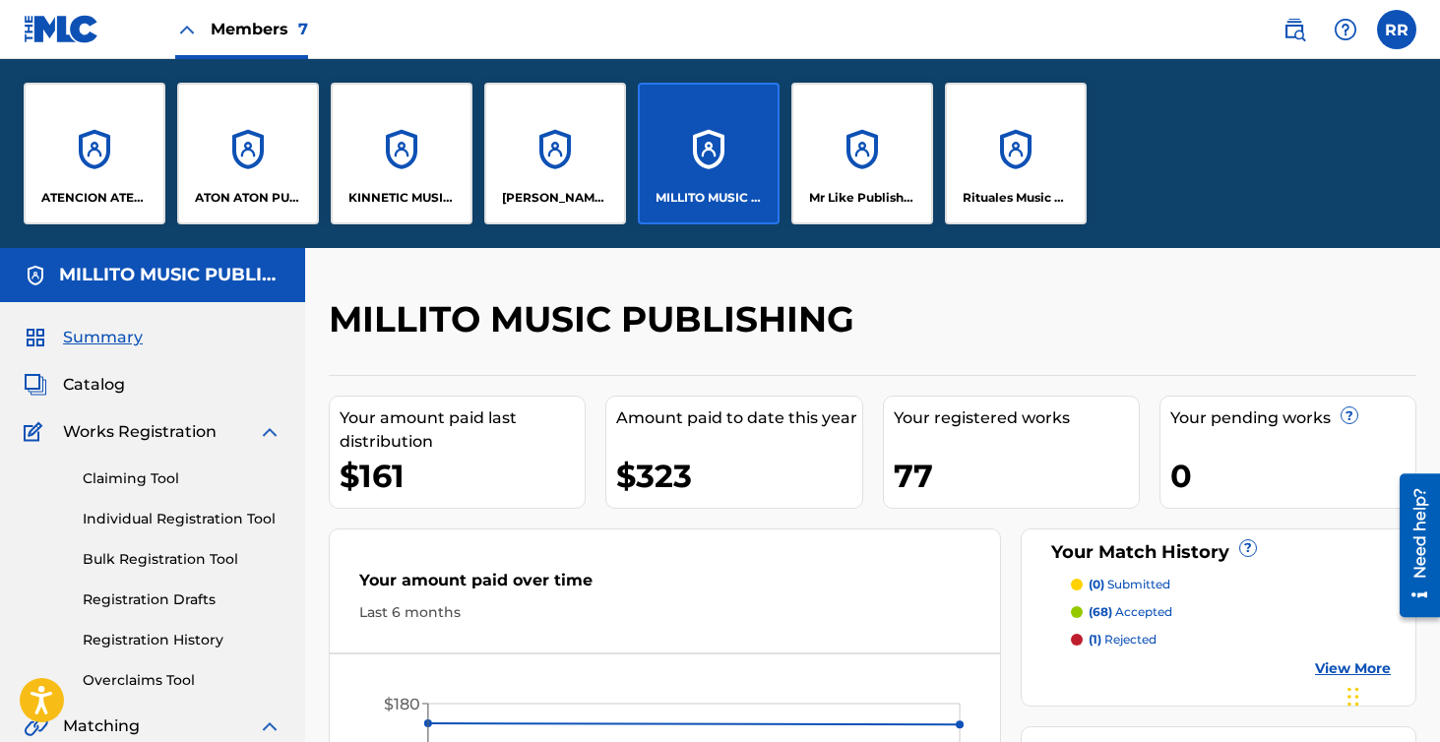
click at [69, 137] on div "ATENCION ATENCION PUBLISHING" at bounding box center [95, 154] width 142 height 142
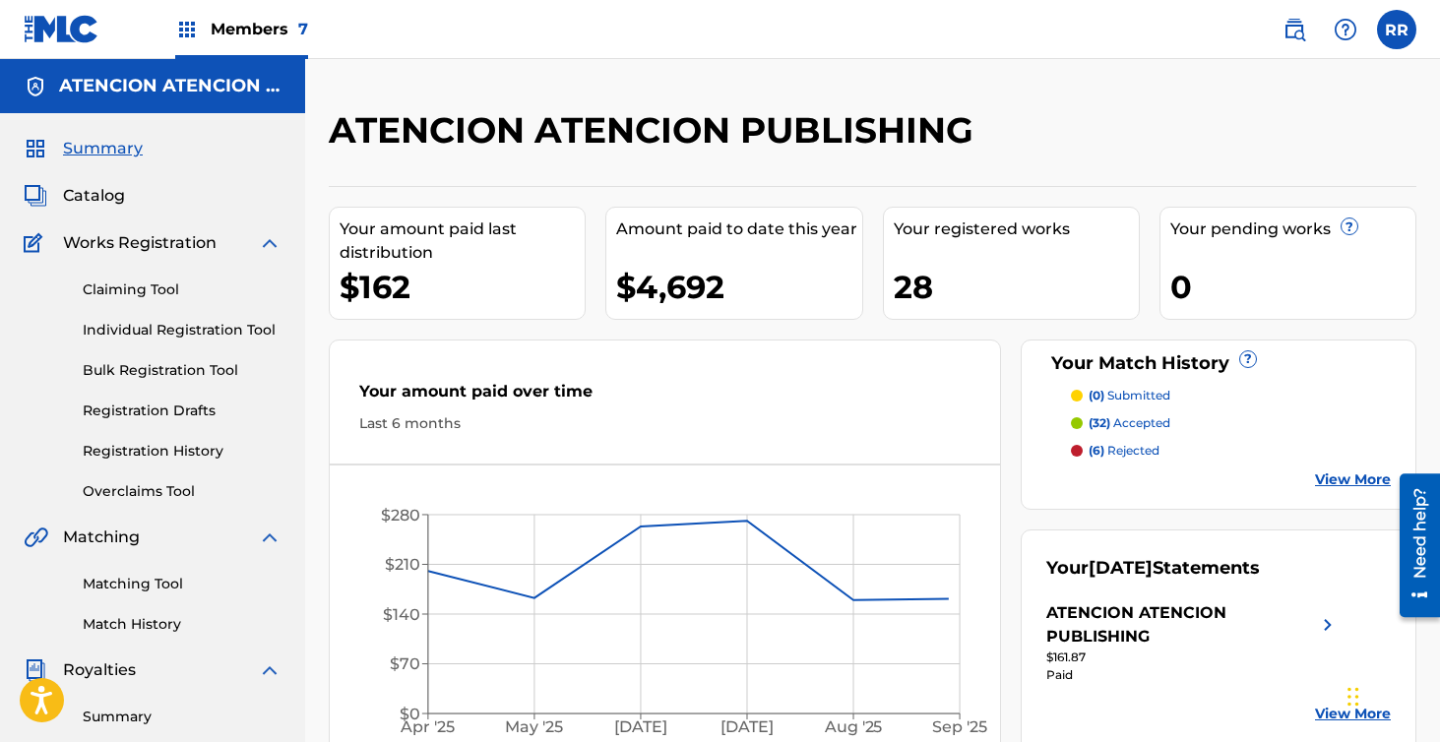
click at [242, 20] on span "Members 7" at bounding box center [259, 29] width 97 height 23
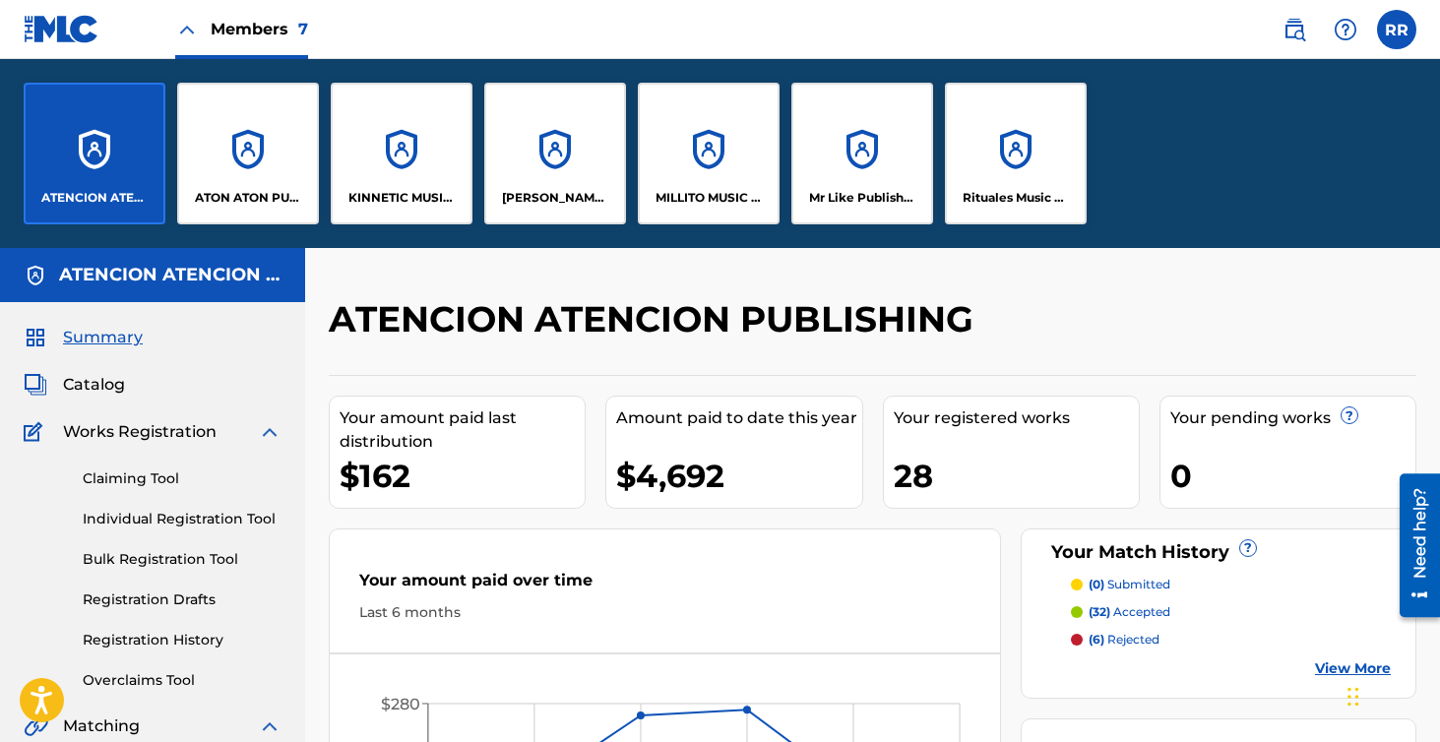
click at [218, 162] on div "ATON ATON PUBLISH" at bounding box center [248, 154] width 142 height 142
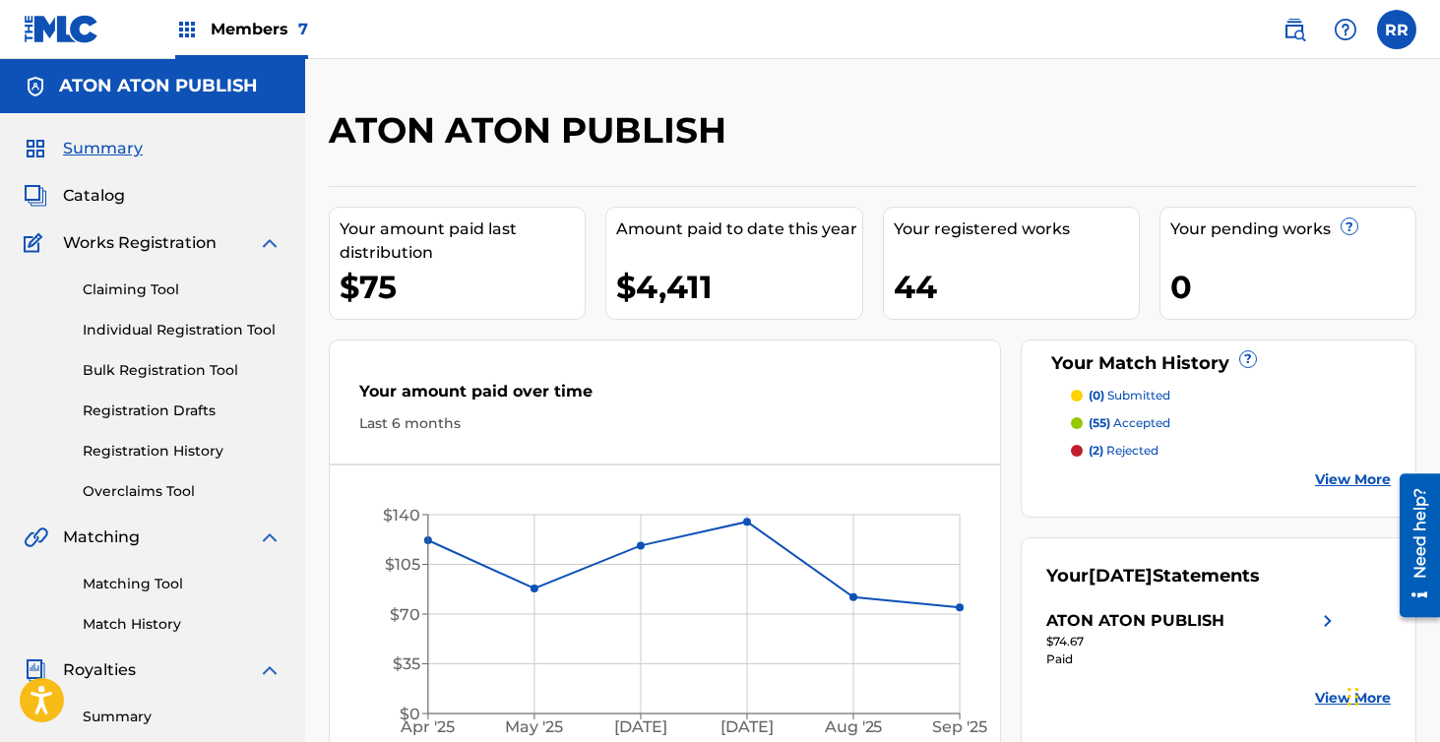
click at [276, 39] on span "Members 7" at bounding box center [259, 29] width 97 height 23
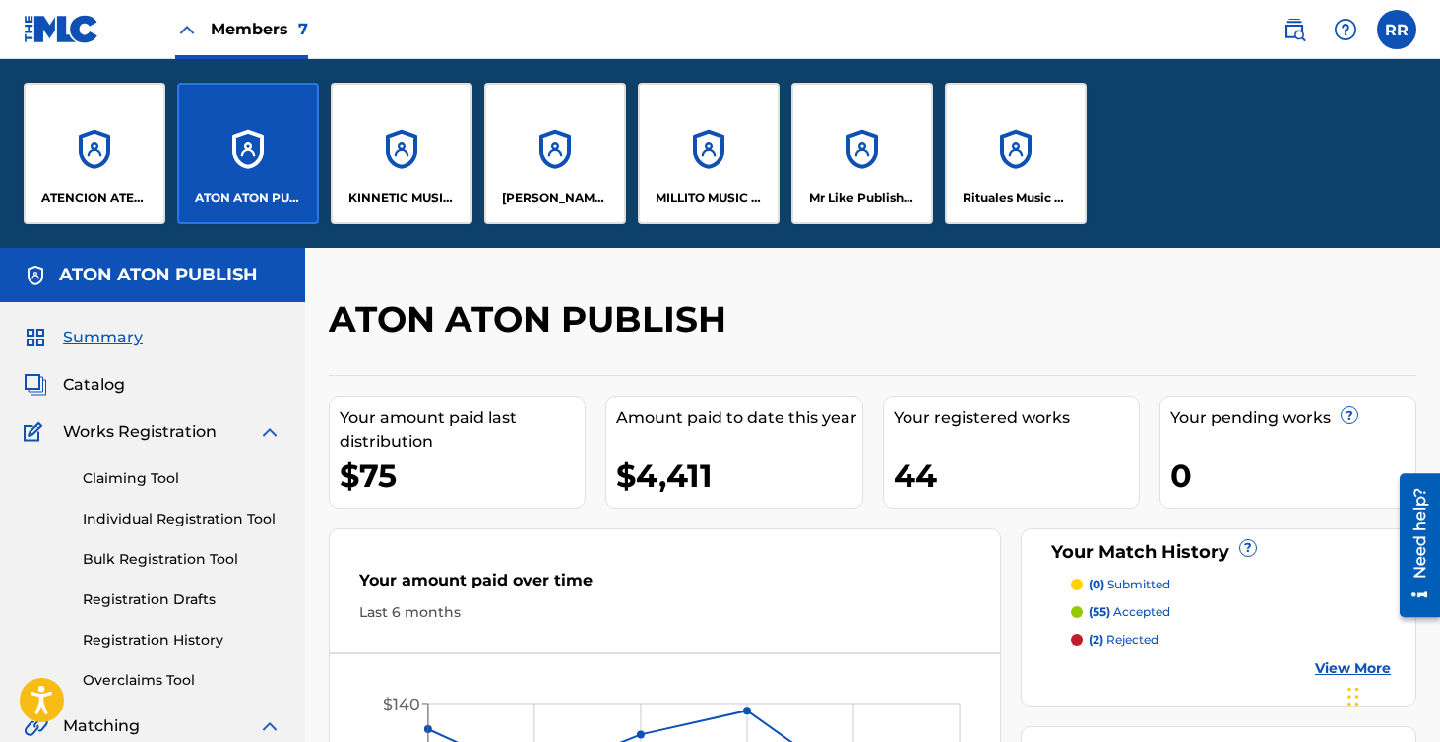
click at [969, 204] on p "Rituales Music Publishing" at bounding box center [1015, 198] width 107 height 18
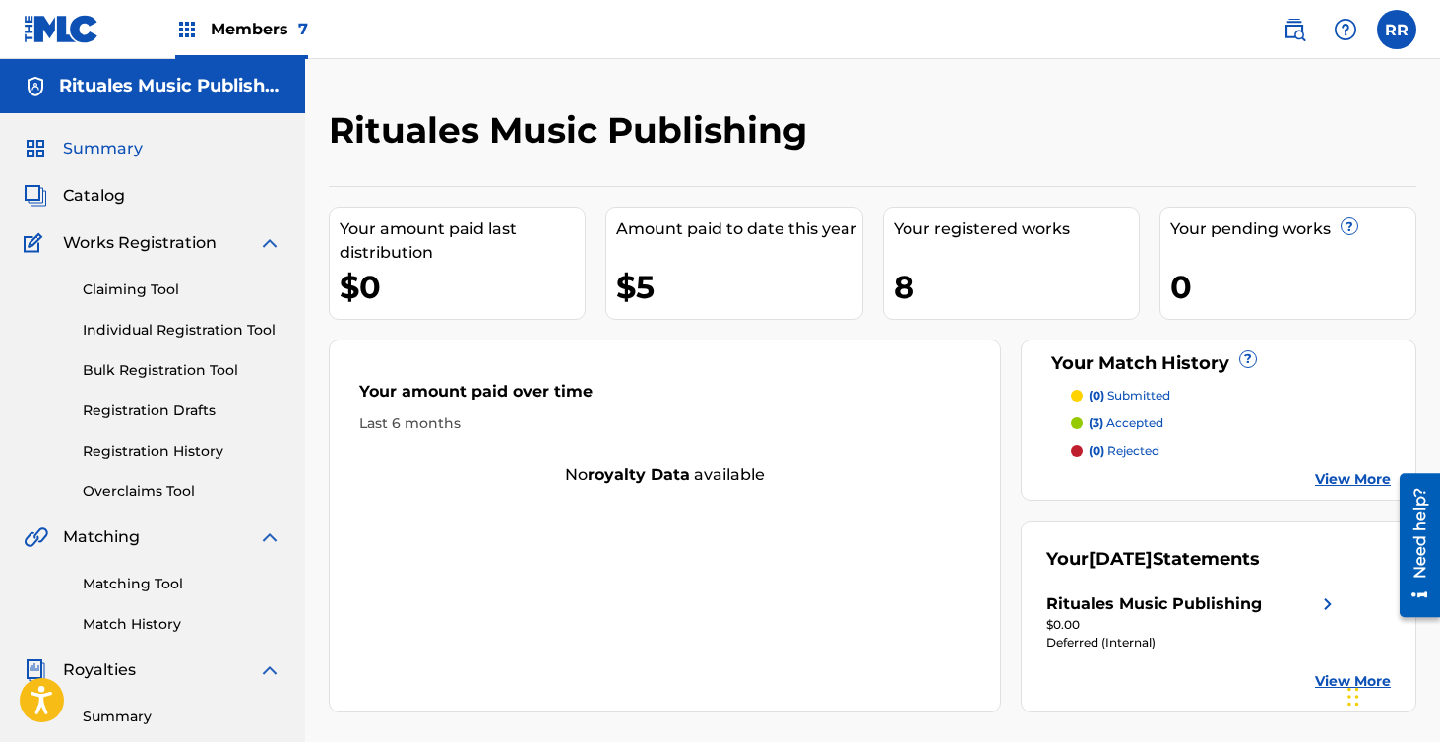
click at [248, 19] on span "Members 7" at bounding box center [259, 29] width 97 height 23
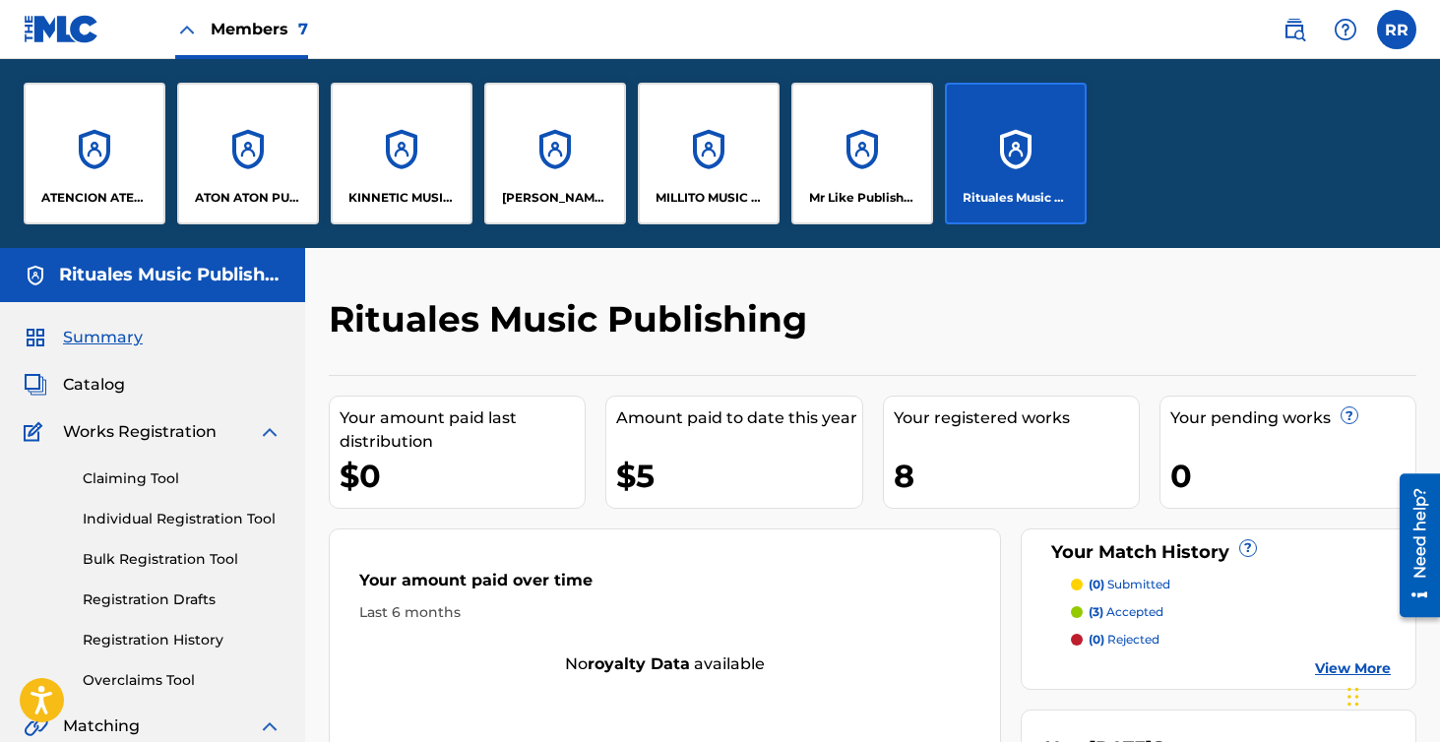
click at [709, 168] on div "MILLITO MUSIC PUBLISHING" at bounding box center [709, 154] width 142 height 142
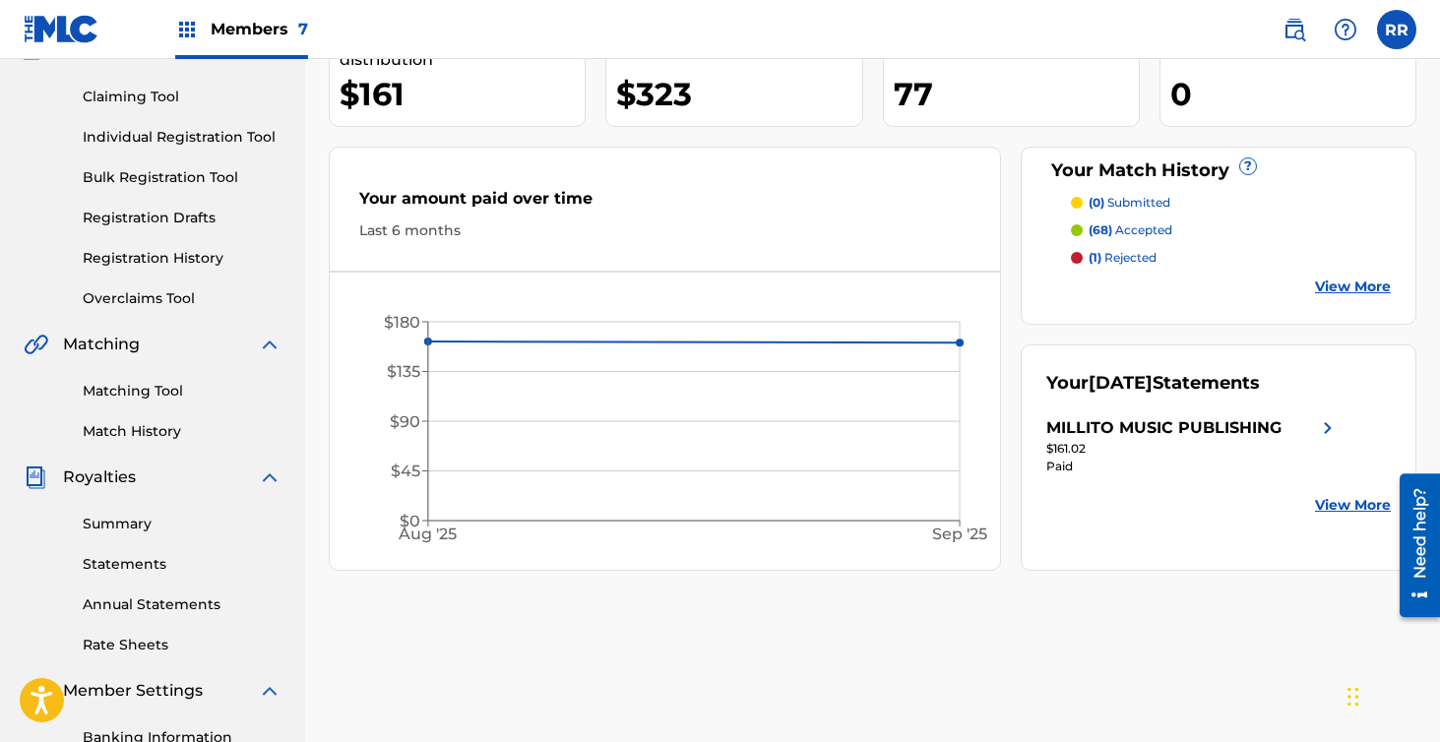
scroll to position [196, 0]
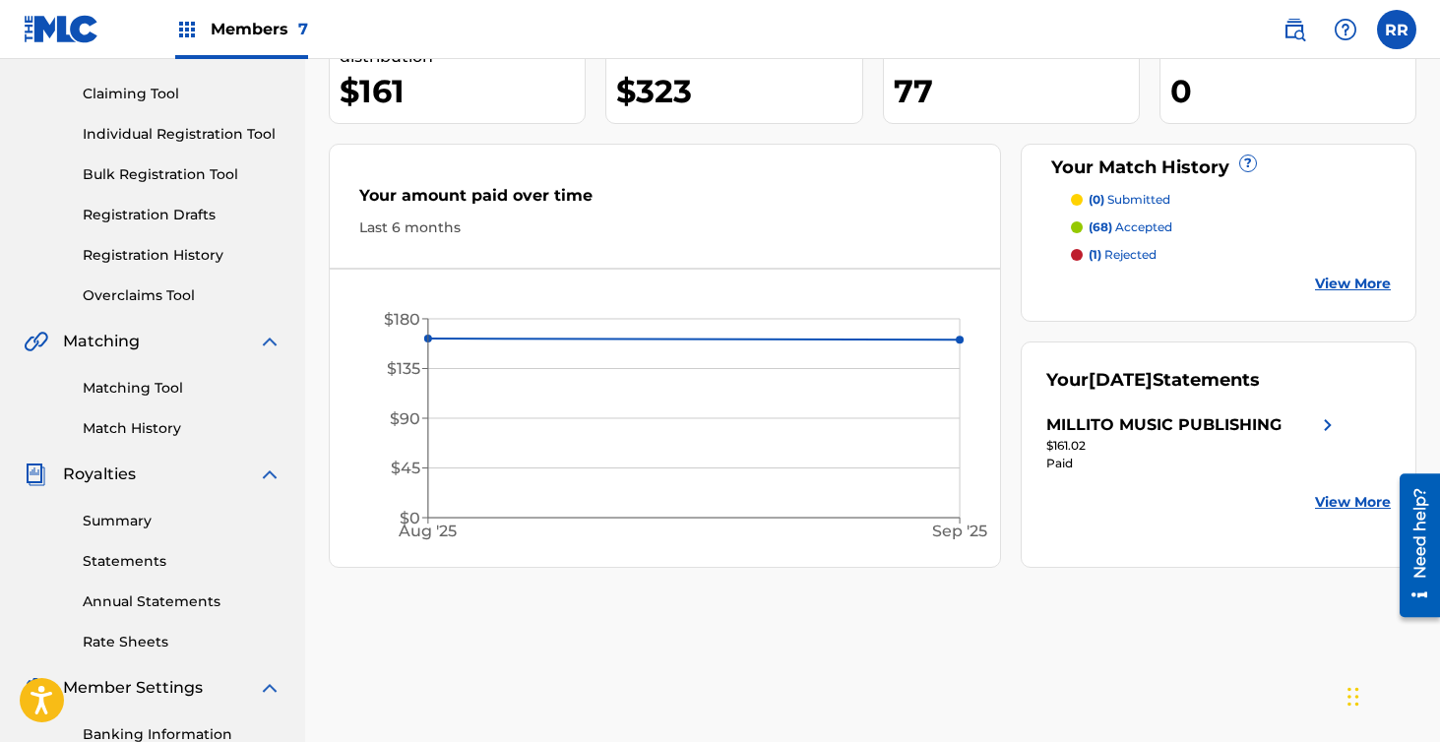
click at [1124, 432] on div "MILLITO MUSIC PUBLISHING" at bounding box center [1163, 425] width 235 height 24
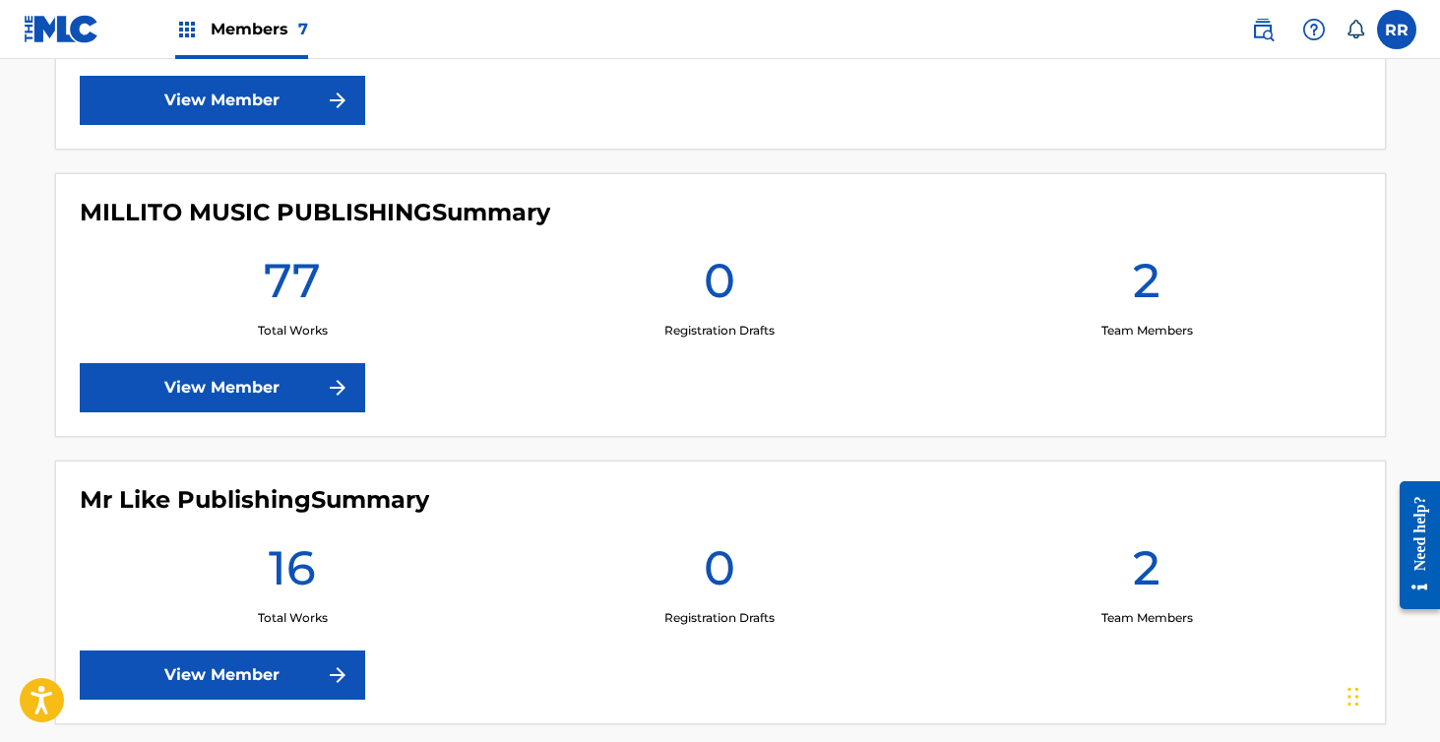
scroll to position [1642, 0]
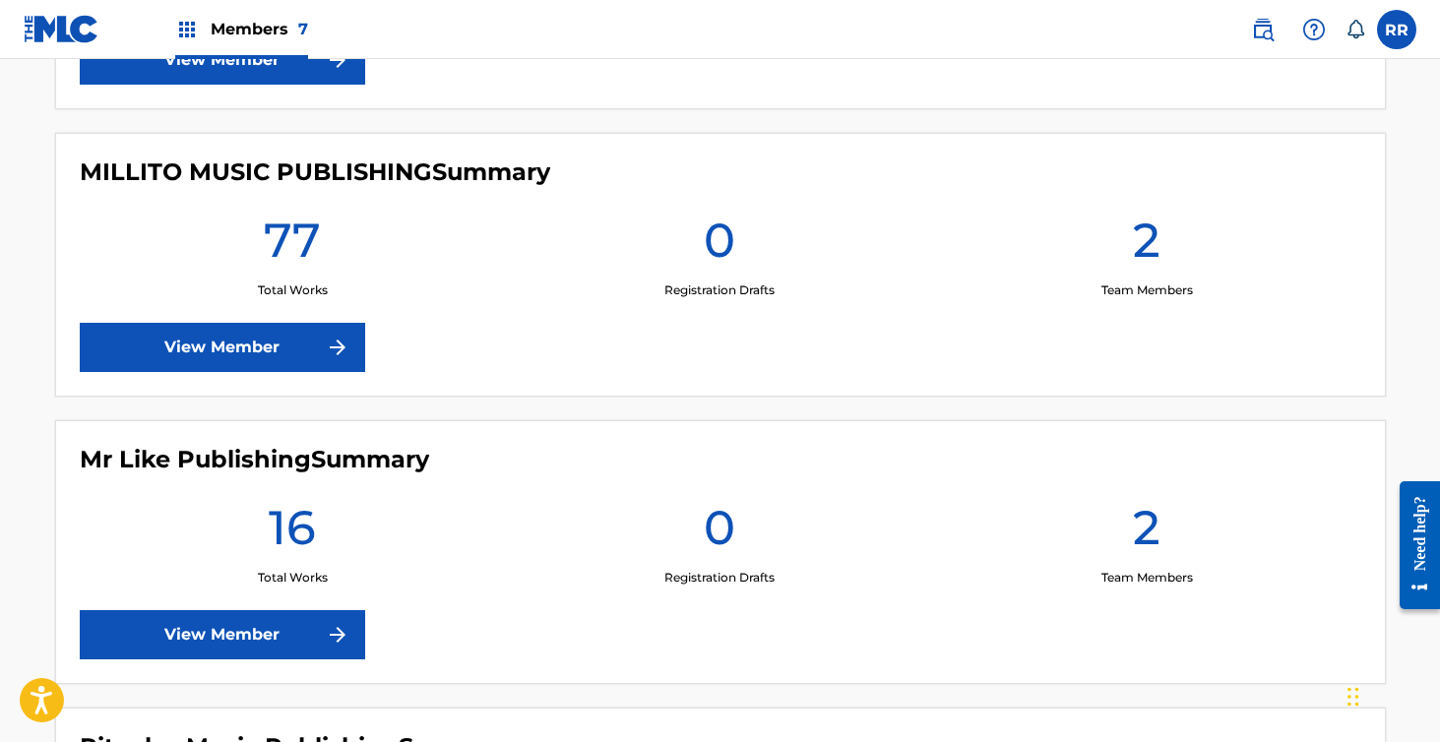
click at [271, 340] on link "View Member" at bounding box center [222, 347] width 285 height 49
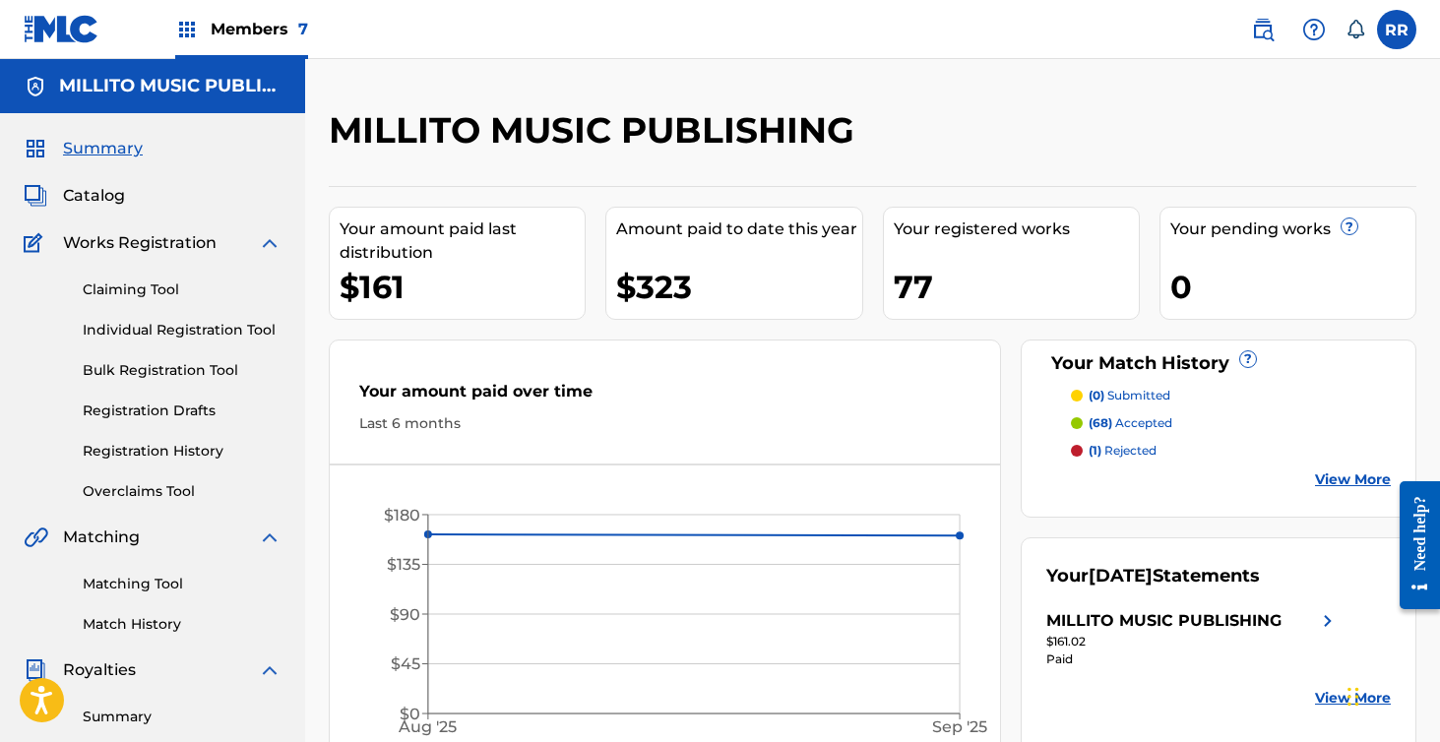
click at [1167, 625] on div "MILLITO MUSIC PUBLISHING" at bounding box center [1163, 621] width 235 height 24
